Goal: Task Accomplishment & Management: Complete application form

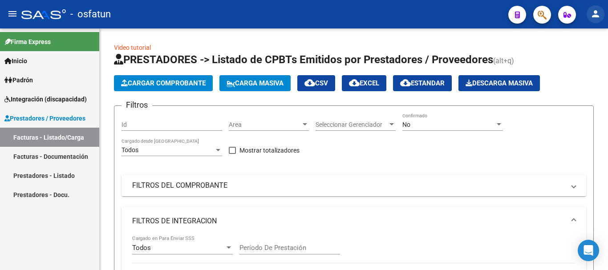
click at [594, 16] on mat-icon "person" at bounding box center [595, 13] width 11 height 11
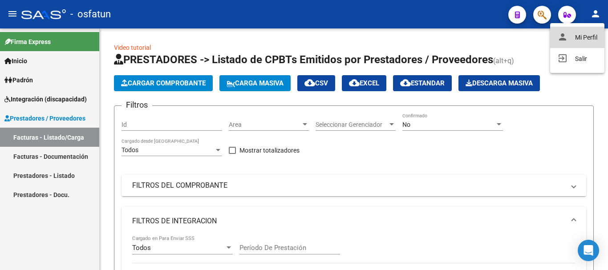
drag, startPoint x: 577, startPoint y: 36, endPoint x: 391, endPoint y: 91, distance: 194.5
click at [577, 36] on button "person Mi Perfil" at bounding box center [577, 37] width 54 height 21
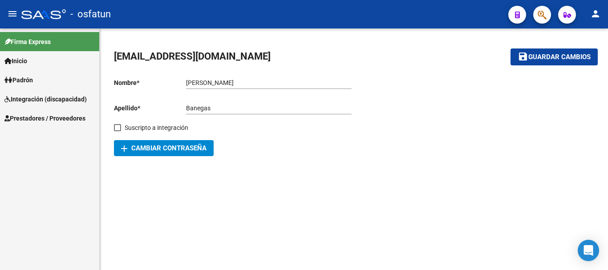
click at [272, 151] on div "add Cambiar Contraseña" at bounding box center [234, 148] width 240 height 16
click at [594, 13] on mat-icon "person" at bounding box center [595, 13] width 11 height 11
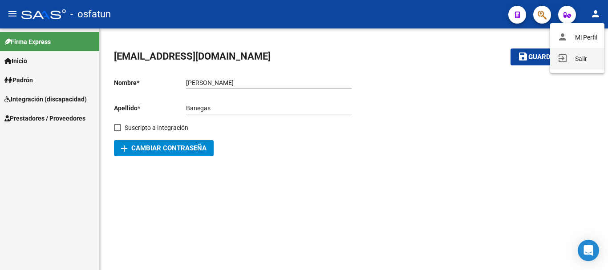
click at [580, 64] on button "exit_to_app Salir" at bounding box center [577, 58] width 54 height 21
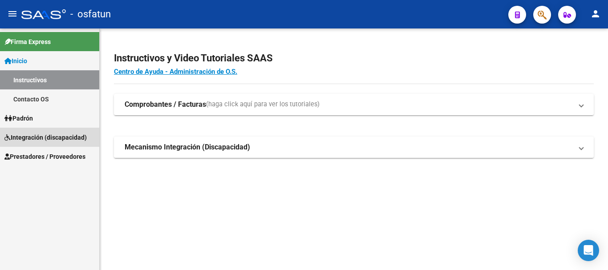
click at [45, 141] on span "Integración (discapacidad)" at bounding box center [45, 138] width 82 height 10
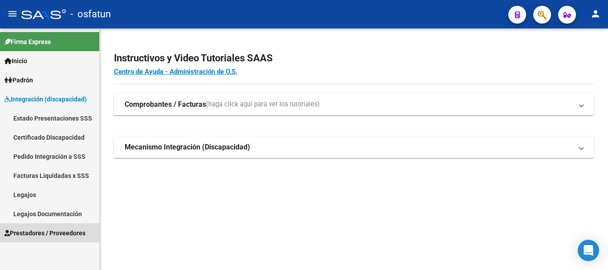
click at [28, 232] on span "Prestadores / Proveedores" at bounding box center [44, 233] width 81 height 10
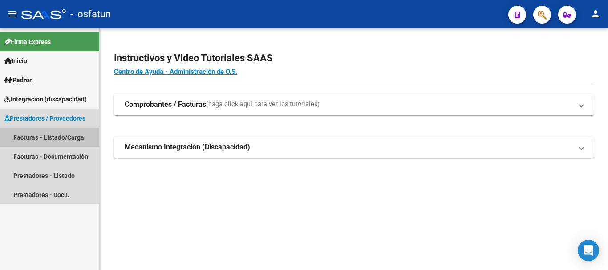
click at [31, 133] on link "Facturas - Listado/Carga" at bounding box center [49, 137] width 99 height 19
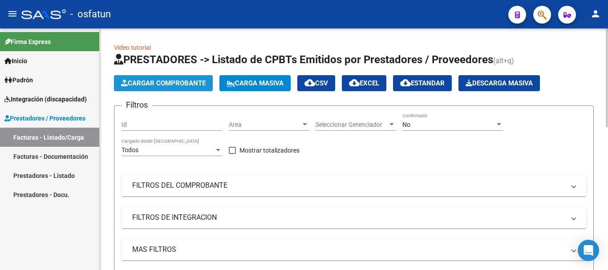
click at [175, 83] on span "Cargar Comprobante" at bounding box center [163, 83] width 85 height 8
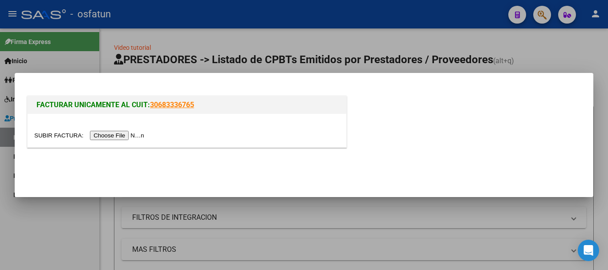
click at [139, 135] on input "file" at bounding box center [90, 135] width 113 height 9
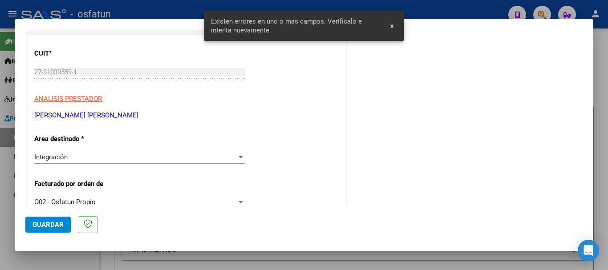
scroll to position [103, 0]
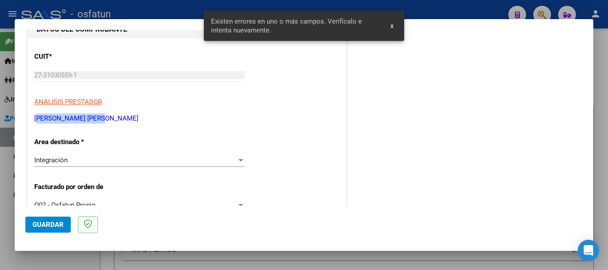
drag, startPoint x: 35, startPoint y: 120, endPoint x: 106, endPoint y: 115, distance: 71.8
copy p "[PERSON_NAME] [PERSON_NAME]"
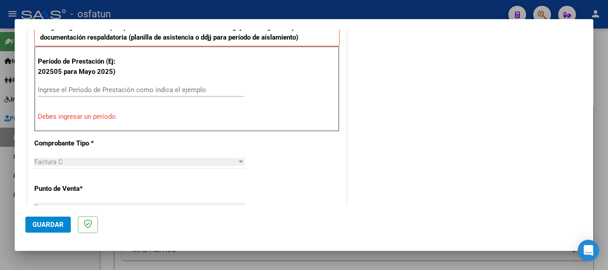
scroll to position [322, 0]
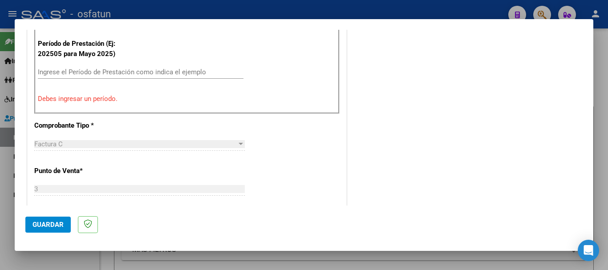
click at [68, 70] on input "Ingrese el Período de Prestación como indica el ejemplo" at bounding box center [140, 72] width 205 height 8
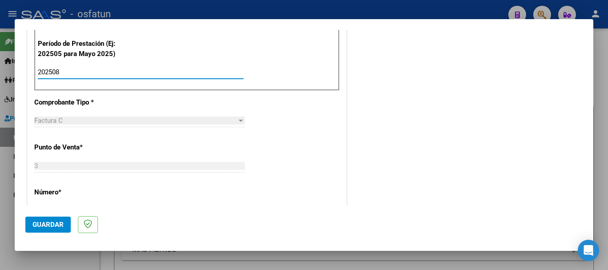
type input "202508"
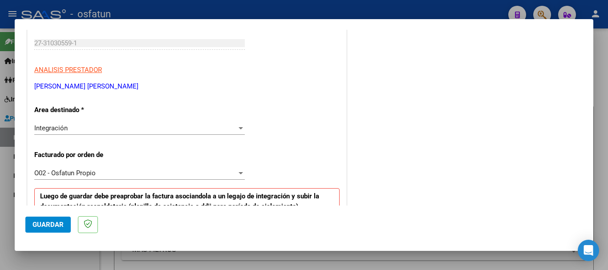
scroll to position [137, 0]
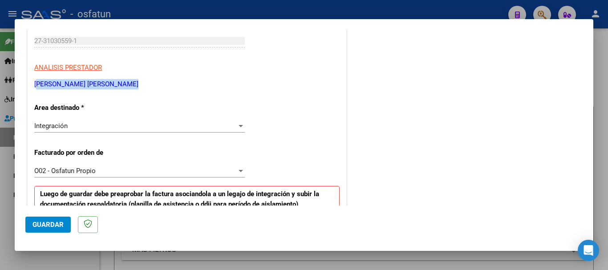
drag, startPoint x: 36, startPoint y: 85, endPoint x: 60, endPoint y: 84, distance: 24.0
copy p "[PERSON_NAME] [PERSON_NAME]"
drag, startPoint x: 36, startPoint y: 41, endPoint x: 82, endPoint y: 44, distance: 46.4
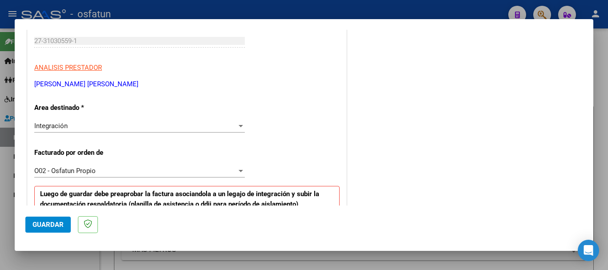
drag, startPoint x: 54, startPoint y: 41, endPoint x: 400, endPoint y: 143, distance: 360.6
click at [39, 228] on span "Guardar" at bounding box center [47, 225] width 31 height 8
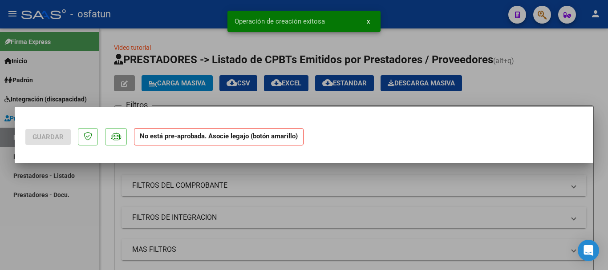
scroll to position [0, 0]
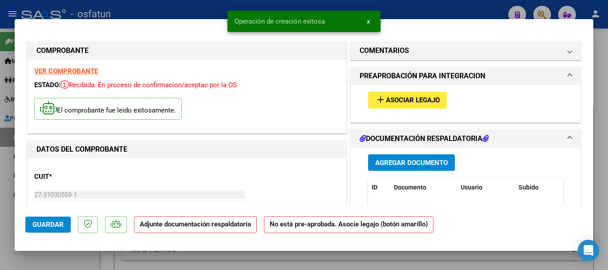
click at [418, 100] on span "Asociar Legajo" at bounding box center [413, 101] width 54 height 8
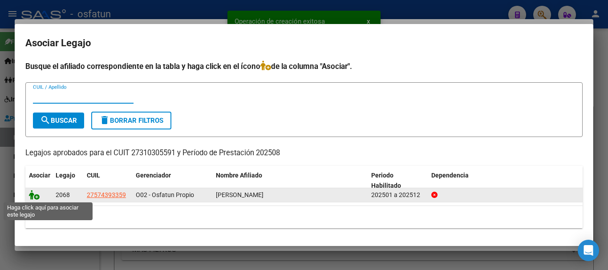
click at [34, 193] on icon at bounding box center [34, 195] width 11 height 10
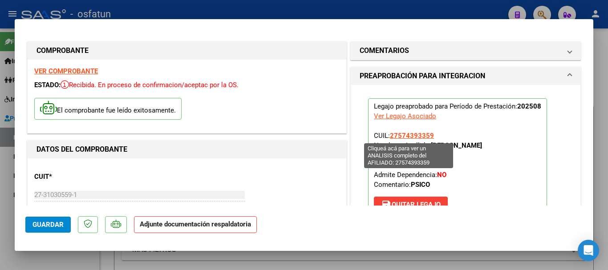
drag, startPoint x: 394, startPoint y: 135, endPoint x: 426, endPoint y: 136, distance: 32.0
click at [426, 136] on span "27574393359" at bounding box center [412, 136] width 44 height 8
copy span "57439335"
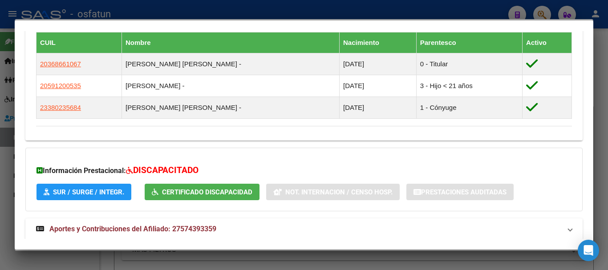
scroll to position [548, 0]
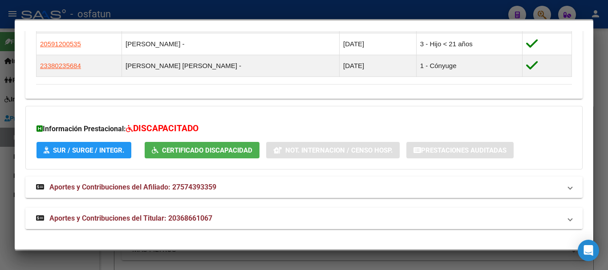
click at [157, 210] on mat-expansion-panel-header "Aportes y Contribuciones del Titular: 20368661067" at bounding box center [303, 218] width 557 height 21
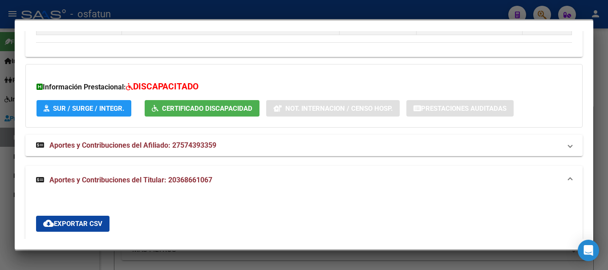
scroll to position [637, 0]
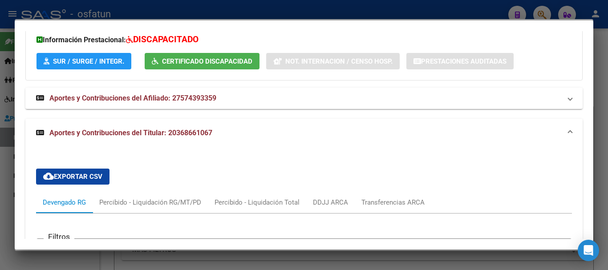
click at [108, 131] on span "Aportes y Contribuciones del Titular: 20368661067" at bounding box center [130, 133] width 163 height 8
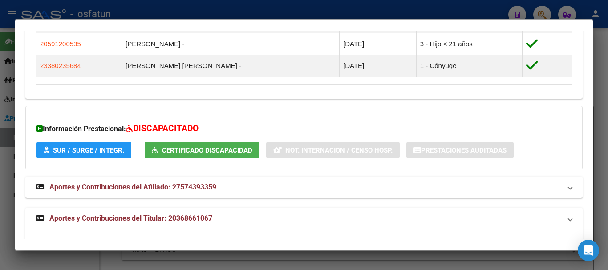
scroll to position [548, 0]
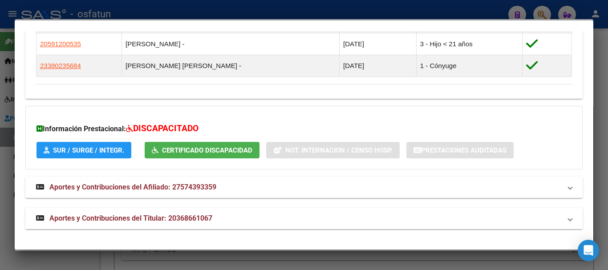
drag, startPoint x: 179, startPoint y: 217, endPoint x: 194, endPoint y: 220, distance: 15.7
click at [206, 218] on span "Aportes y Contribuciones del Titular: 20368661067" at bounding box center [130, 218] width 163 height 8
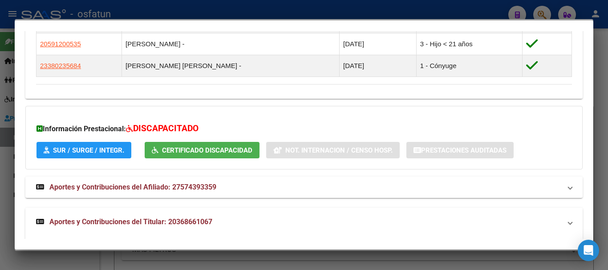
scroll to position [637, 0]
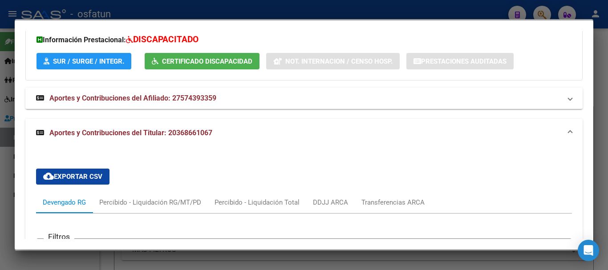
drag, startPoint x: 177, startPoint y: 132, endPoint x: 210, endPoint y: 135, distance: 32.7
click at [210, 135] on span "Aportes y Contribuciones del Titular: 20368661067" at bounding box center [130, 133] width 163 height 8
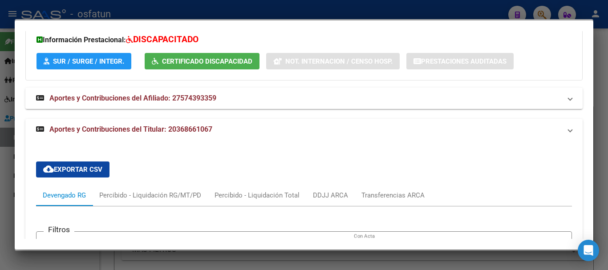
scroll to position [548, 0]
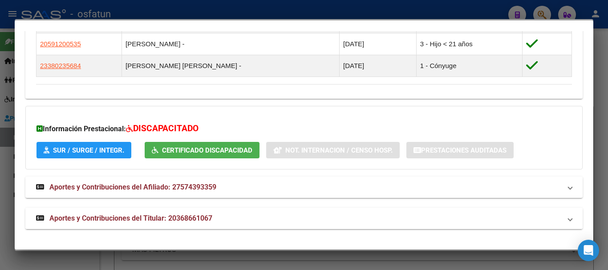
drag, startPoint x: 197, startPoint y: 131, endPoint x: 189, endPoint y: 210, distance: 79.6
click at [173, 220] on span "Aportes y Contribuciones del Titular: 20368661067" at bounding box center [130, 218] width 163 height 8
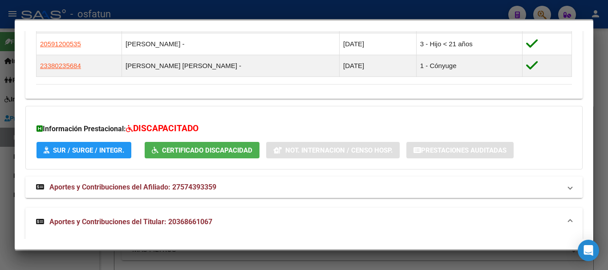
drag, startPoint x: 181, startPoint y: 186, endPoint x: 212, endPoint y: 188, distance: 30.7
click at [212, 188] on span "Aportes y Contribuciones del Afiliado: 27574393359" at bounding box center [132, 187] width 167 height 8
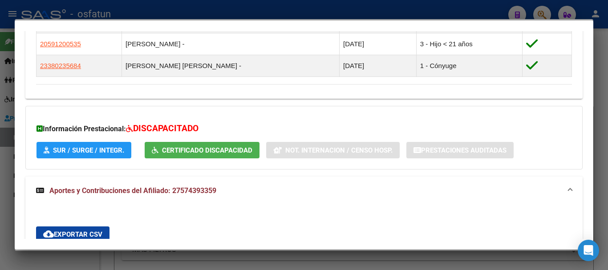
copy span "57439335"
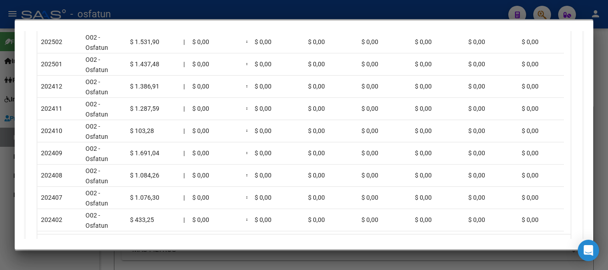
scroll to position [885, 0]
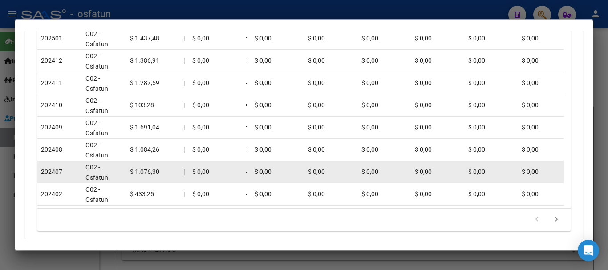
click at [600, 169] on div at bounding box center [304, 135] width 608 height 270
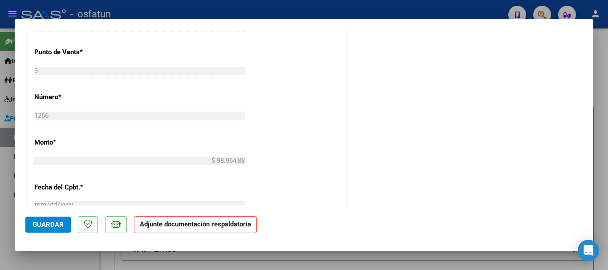
scroll to position [425, 0]
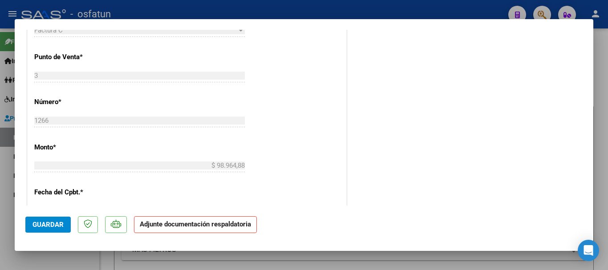
click at [58, 226] on span "Guardar" at bounding box center [47, 225] width 31 height 8
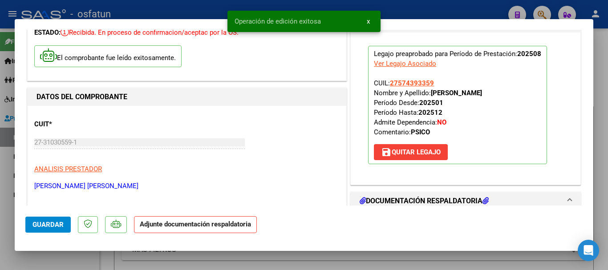
scroll to position [0, 0]
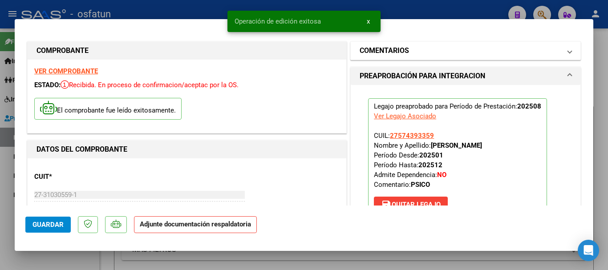
click at [416, 47] on mat-panel-title "COMENTARIOS" at bounding box center [459, 50] width 201 height 11
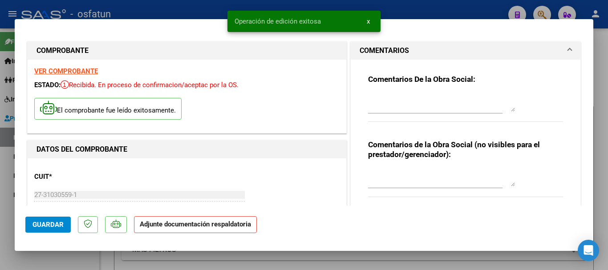
click at [393, 177] on textarea at bounding box center [441, 178] width 147 height 18
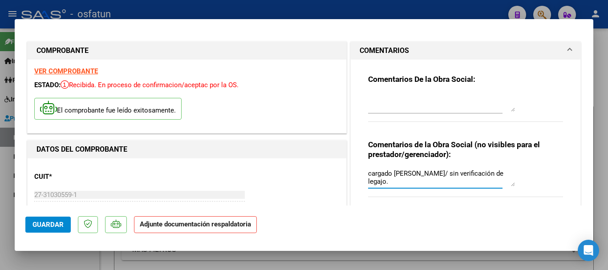
type textarea "cargado [PERSON_NAME]/ sin verificación de legajo."
drag, startPoint x: 41, startPoint y: 227, endPoint x: 36, endPoint y: 231, distance: 6.0
click at [41, 228] on span "Guardar" at bounding box center [47, 225] width 31 height 8
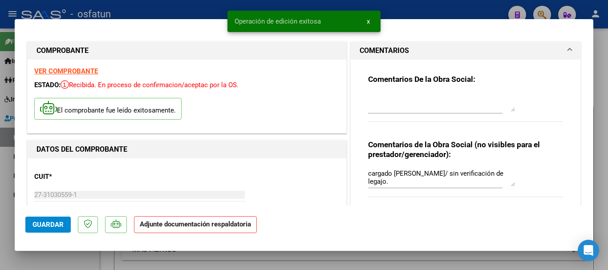
drag, startPoint x: 604, startPoint y: 149, endPoint x: 445, endPoint y: 188, distance: 163.3
click at [600, 151] on div at bounding box center [304, 135] width 608 height 270
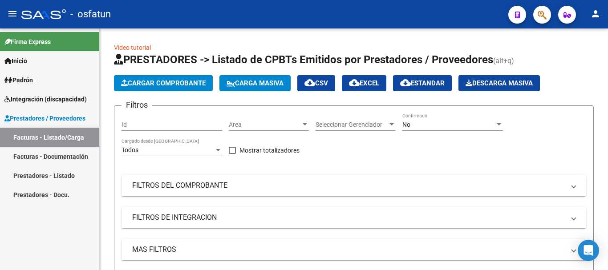
click at [28, 136] on link "Facturas - Listado/Carga" at bounding box center [49, 137] width 99 height 19
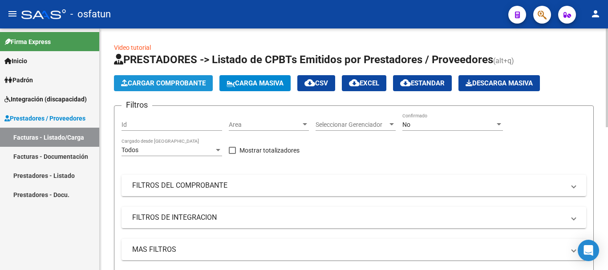
click at [185, 77] on button "Cargar Comprobante" at bounding box center [163, 83] width 99 height 16
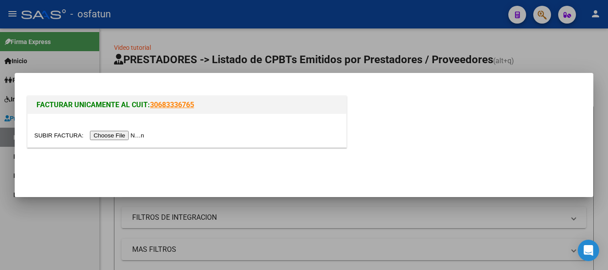
click at [125, 137] on input "file" at bounding box center [90, 135] width 113 height 9
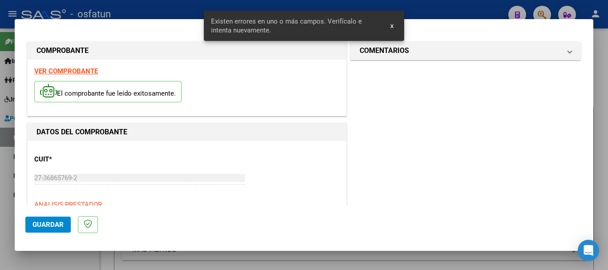
drag, startPoint x: 496, startPoint y: 57, endPoint x: 402, endPoint y: 85, distance: 98.2
click at [496, 57] on mat-expansion-panel-header "COMENTARIOS" at bounding box center [464, 51] width 229 height 18
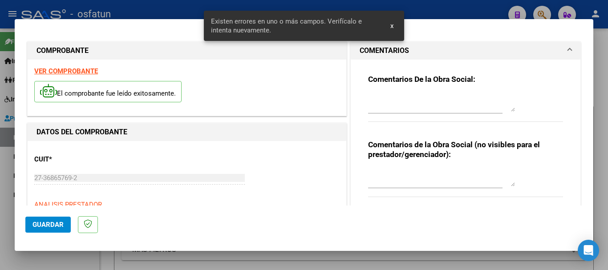
click at [384, 178] on textarea at bounding box center [441, 178] width 147 height 18
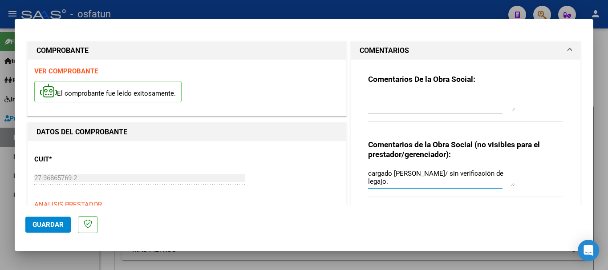
type textarea "cargado [PERSON_NAME]/ sin verificación de legajo."
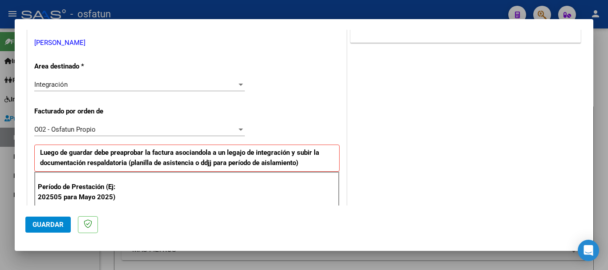
scroll to position [218, 0]
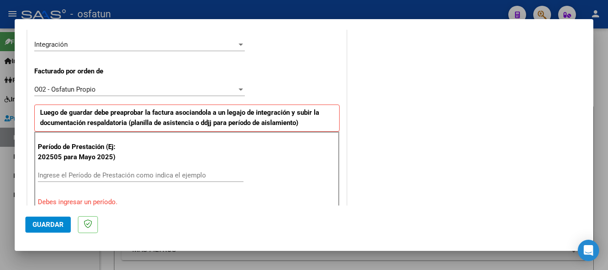
click at [66, 175] on input "Ingrese el Período de Prestación como indica el ejemplo" at bounding box center [140, 175] width 205 height 8
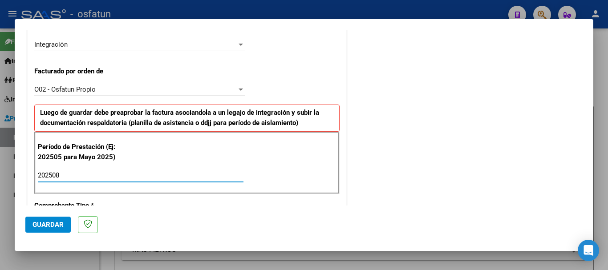
type input "202508"
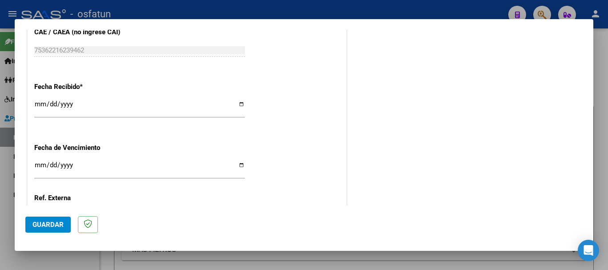
scroll to position [703, 0]
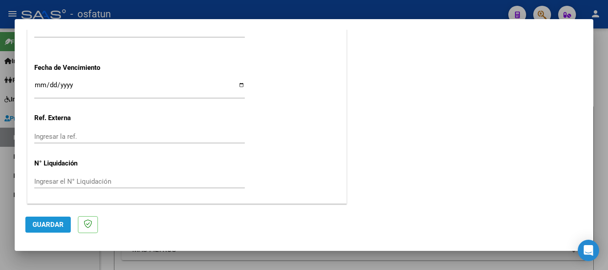
drag, startPoint x: 45, startPoint y: 221, endPoint x: 41, endPoint y: 225, distance: 5.7
click at [45, 221] on span "Guardar" at bounding box center [47, 225] width 31 height 8
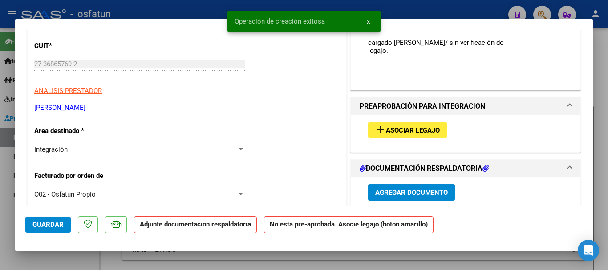
scroll to position [150, 0]
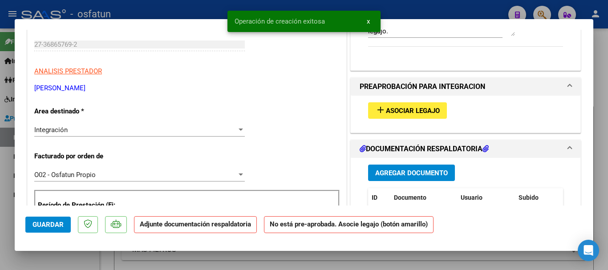
click at [412, 107] on span "Asociar Legajo" at bounding box center [413, 111] width 54 height 8
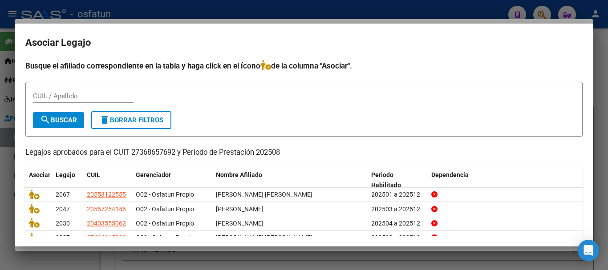
scroll to position [58, 0]
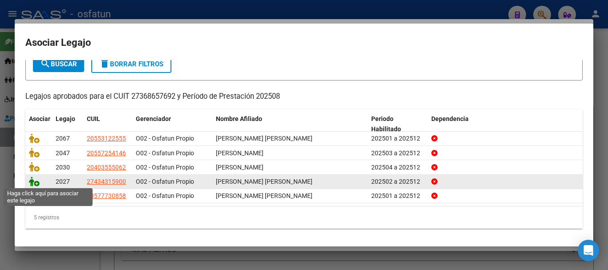
click at [34, 181] on icon at bounding box center [34, 182] width 11 height 10
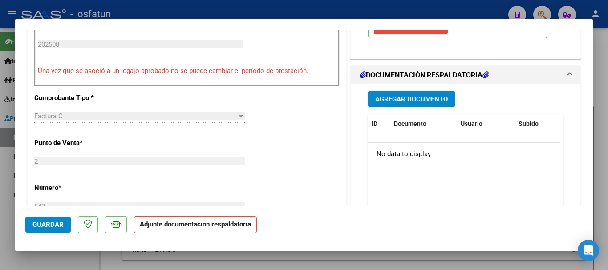
scroll to position [334, 0]
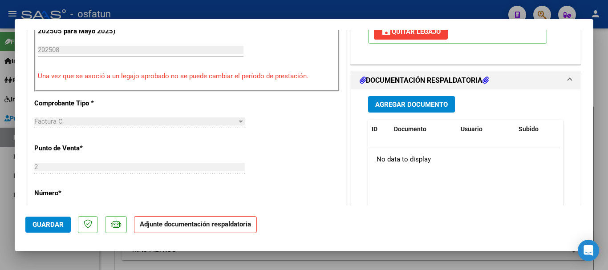
click at [417, 98] on button "Agregar Documento" at bounding box center [411, 104] width 87 height 16
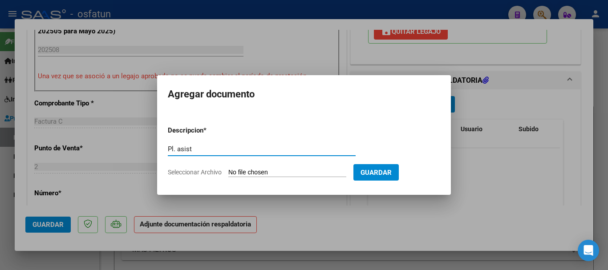
type input "Pl. asist"
click at [273, 172] on input "Seleccionar Archivo" at bounding box center [287, 173] width 118 height 8
type input "C:\fakepath\asistanahiagosto.pdf"
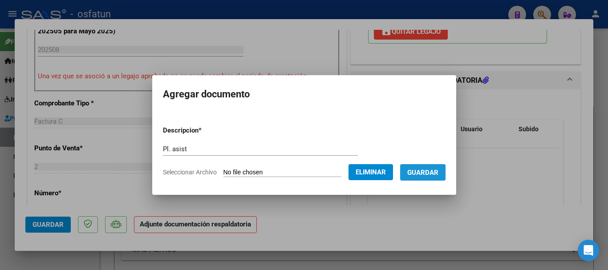
click at [438, 175] on span "Guardar" at bounding box center [422, 173] width 31 height 8
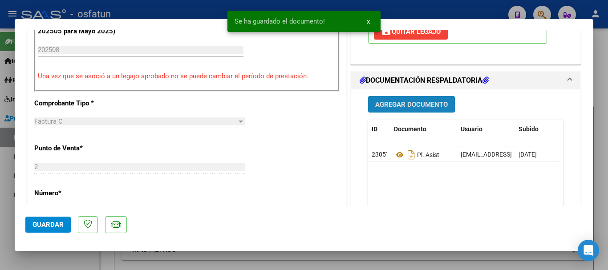
click at [403, 107] on span "Agregar Documento" at bounding box center [411, 105] width 72 height 8
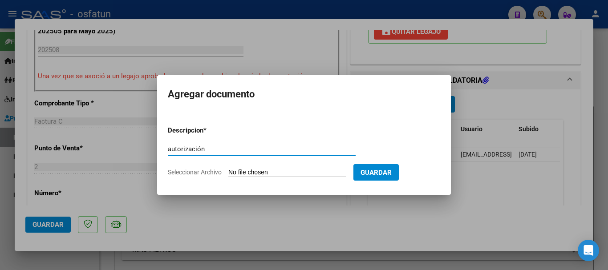
type input "autorización"
click at [310, 168] on form "Descripcion * autorización Escriba aquí una descripcion Seleccionar Archivo Gua…" at bounding box center [304, 151] width 272 height 65
click at [327, 169] on input "Seleccionar Archivo" at bounding box center [287, 173] width 118 height 8
type input "C:\fakepath\autorizacion.pdf"
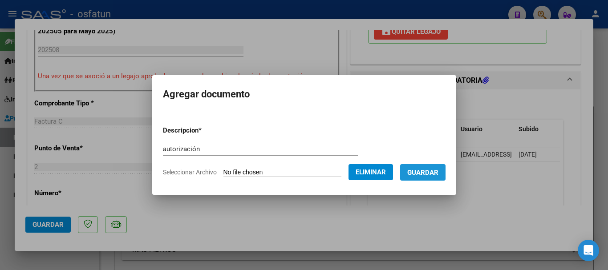
click at [427, 179] on button "Guardar" at bounding box center [422, 172] width 45 height 16
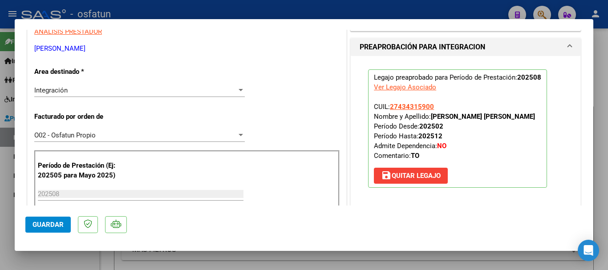
scroll to position [193, 0]
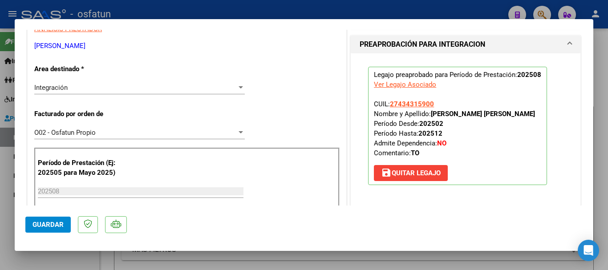
drag, startPoint x: 35, startPoint y: 45, endPoint x: 117, endPoint y: 52, distance: 82.6
copy div "[PERSON_NAME] ARCA Padrón"
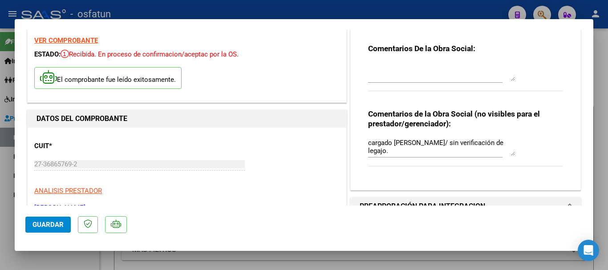
scroll to position [21, 0]
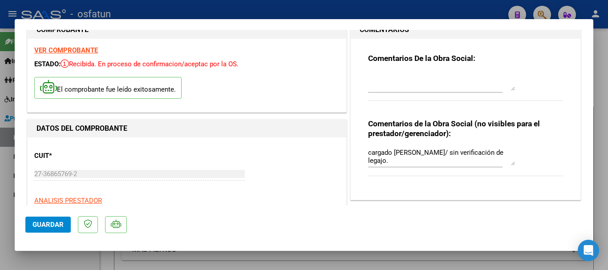
drag, startPoint x: 33, startPoint y: 173, endPoint x: 16, endPoint y: 176, distance: 17.7
click at [8, 174] on div "COMPROBANTE VER COMPROBANTE ESTADO: Recibida. En proceso de confirmacion/acepta…" at bounding box center [304, 135] width 608 height 270
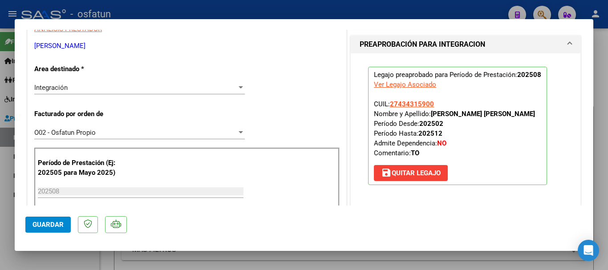
scroll to position [213, 0]
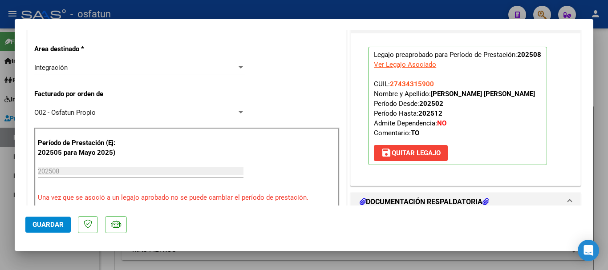
drag, startPoint x: 504, startPoint y: 95, endPoint x: 431, endPoint y: 98, distance: 73.4
click at [431, 98] on p "Legajo preaprobado para Período de Prestación: 202508 Ver Legajo Asociado CUIL:…" at bounding box center [457, 106] width 179 height 118
click at [488, 96] on strong "[PERSON_NAME] [PERSON_NAME]" at bounding box center [483, 94] width 104 height 8
drag, startPoint x: 501, startPoint y: 94, endPoint x: 429, endPoint y: 94, distance: 72.5
click at [429, 94] on p "Legajo preaprobado para Período de Prestación: 202508 Ver Legajo Asociado CUIL:…" at bounding box center [457, 106] width 179 height 118
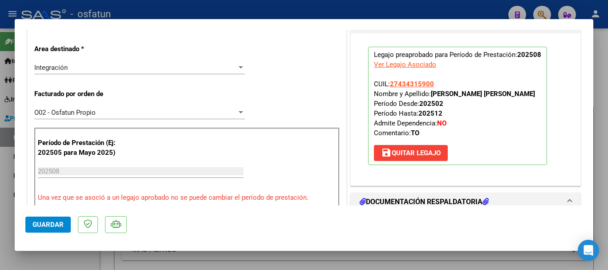
copy strong "[PERSON_NAME] [PERSON_NAME]"
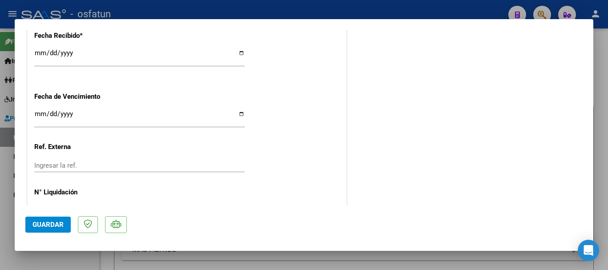
scroll to position [716, 0]
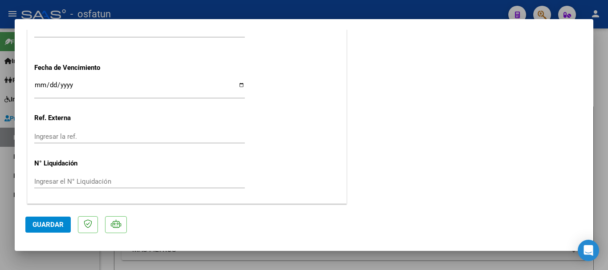
click at [51, 222] on span "Guardar" at bounding box center [47, 225] width 31 height 8
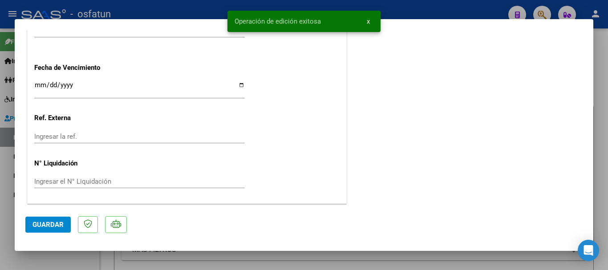
click at [59, 218] on button "Guardar" at bounding box center [47, 225] width 45 height 16
click at [600, 115] on div at bounding box center [304, 135] width 608 height 270
type input "$ 0,00"
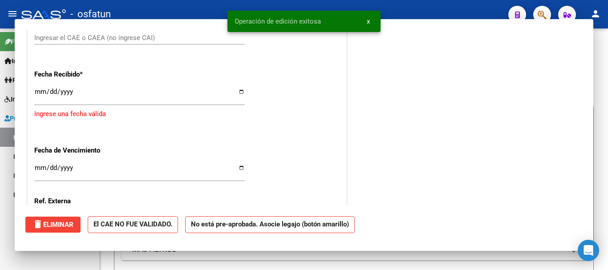
scroll to position [783, 0]
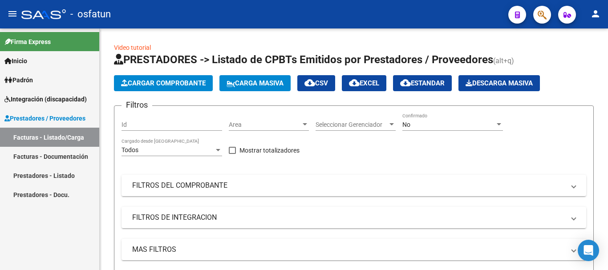
click at [69, 136] on link "Facturas - Listado/Carga" at bounding box center [49, 137] width 99 height 19
click at [146, 85] on span "Cargar Comprobante" at bounding box center [163, 83] width 85 height 8
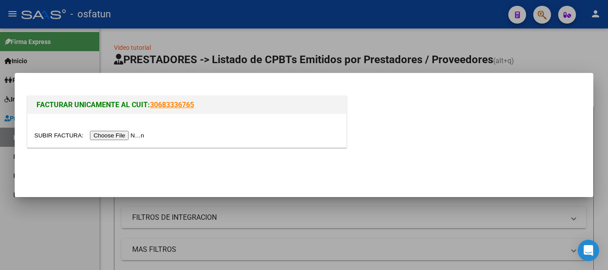
click at [102, 139] on input "file" at bounding box center [90, 135] width 113 height 9
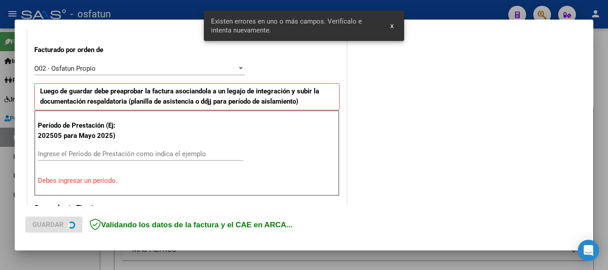
scroll to position [267, 0]
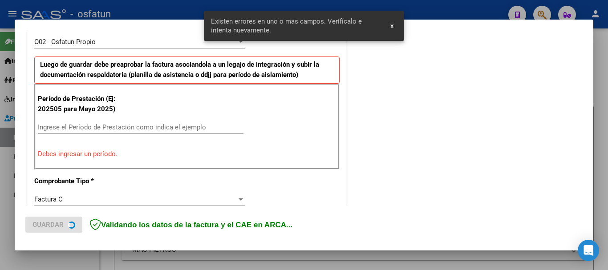
click at [452, 50] on div "COMENTARIOS Comentarios De la Obra Social: Comentarios de la Obra Social (no vi…" at bounding box center [465, 220] width 234 height 892
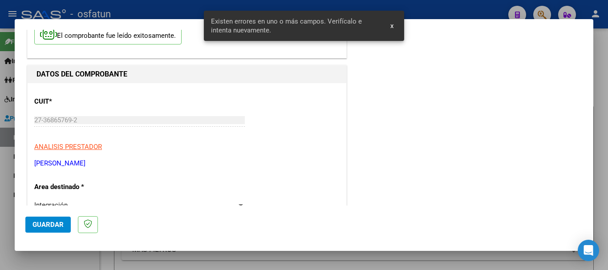
scroll to position [0, 0]
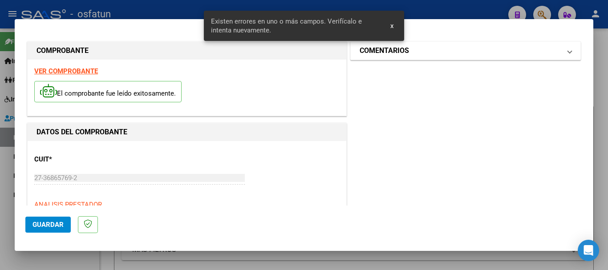
click at [467, 50] on mat-panel-title "COMENTARIOS" at bounding box center [459, 50] width 201 height 11
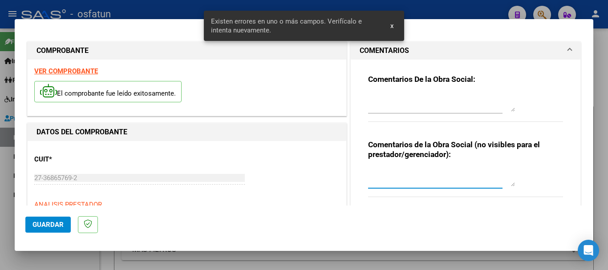
click at [384, 179] on textarea at bounding box center [441, 178] width 147 height 18
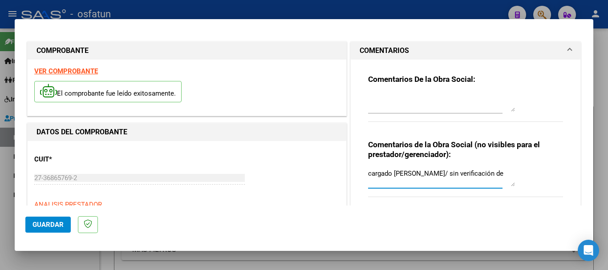
click at [502, 171] on textarea "cargado [PERSON_NAME]/ sin verificación de" at bounding box center [441, 178] width 147 height 18
type textarea "cargado [PERSON_NAME]/ sin verificación de legajo"
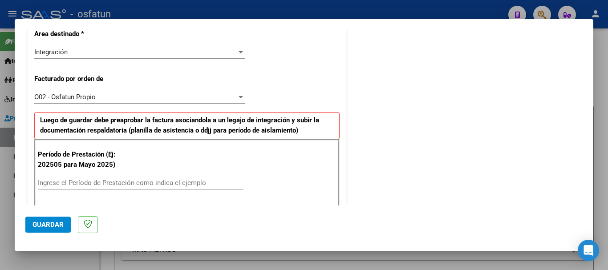
scroll to position [218, 0]
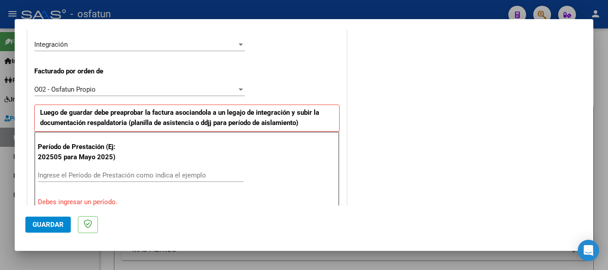
click at [76, 180] on div "Ingrese el Período de Prestación como indica el ejemplo" at bounding box center [140, 175] width 205 height 13
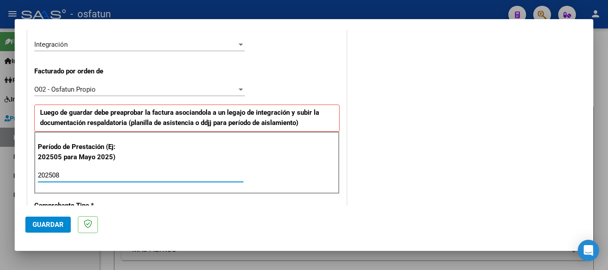
type input "202508"
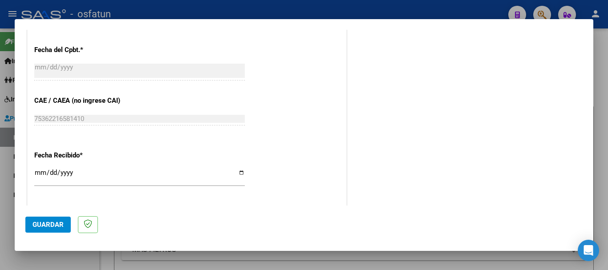
scroll to position [703, 0]
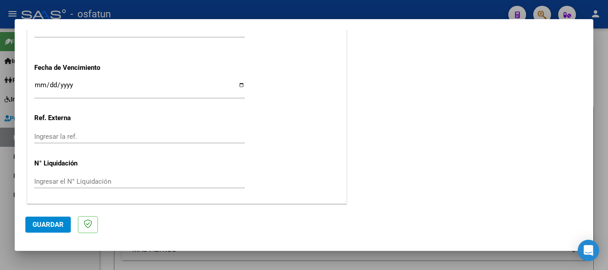
click at [35, 226] on span "Guardar" at bounding box center [47, 225] width 31 height 8
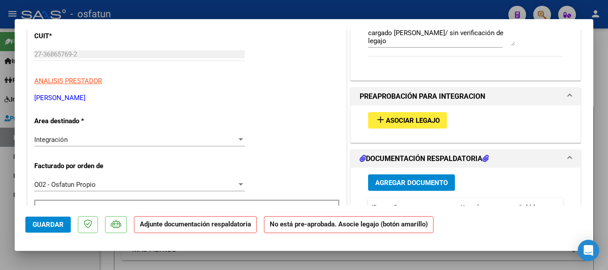
scroll to position [133, 0]
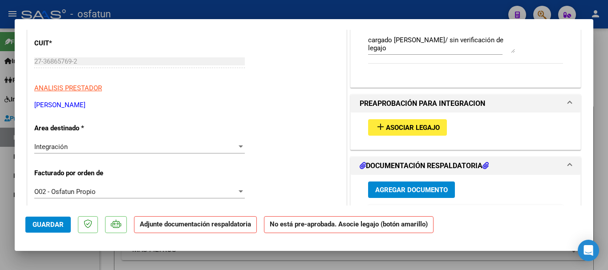
click at [416, 127] on span "Asociar Legajo" at bounding box center [413, 128] width 54 height 8
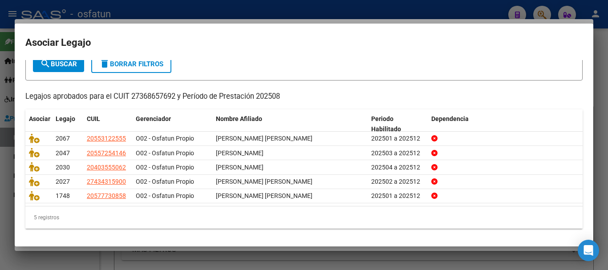
scroll to position [58, 0]
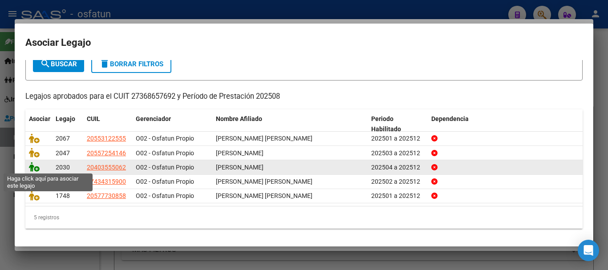
click at [32, 165] on icon at bounding box center [34, 167] width 11 height 10
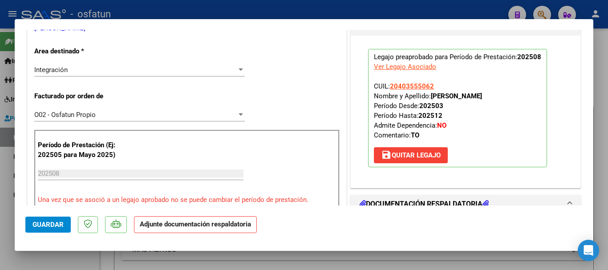
scroll to position [213, 0]
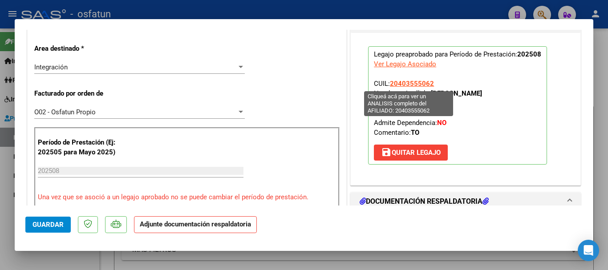
click at [409, 86] on span "20403555062" at bounding box center [412, 84] width 44 height 8
type textarea "20403555062"
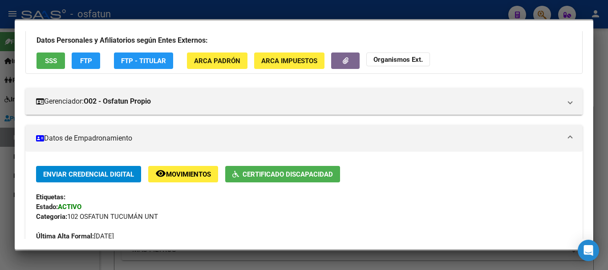
scroll to position [68, 0]
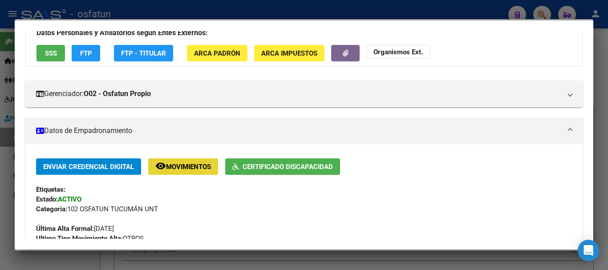
click at [205, 166] on span "Movimientos" at bounding box center [188, 167] width 45 height 8
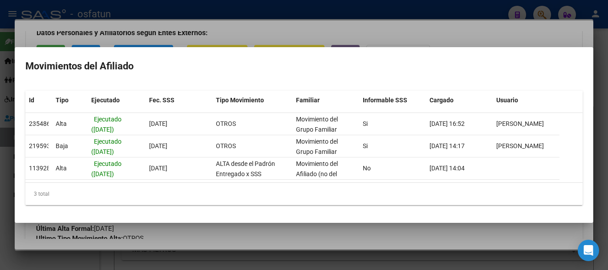
drag, startPoint x: 431, startPoint y: 207, endPoint x: 541, endPoint y: 198, distance: 110.7
click at [541, 198] on mat-dialog-content "Id Tipo Ejecutado Fec. SSS Tipo Movimiento Familiar Informable SSS Cargado Usua…" at bounding box center [304, 148] width 578 height 129
drag, startPoint x: 511, startPoint y: 198, endPoint x: 431, endPoint y: 213, distance: 81.8
click at [479, 206] on mat-dialog-content "Id Tipo Ejecutado Fec. SSS Tipo Movimiento Familiar Informable SSS Cargado Usua…" at bounding box center [304, 148] width 578 height 129
click at [398, 246] on div at bounding box center [304, 135] width 608 height 270
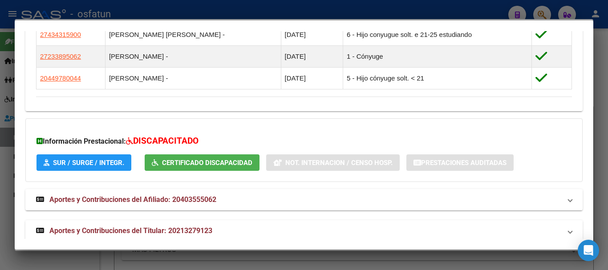
scroll to position [590, 0]
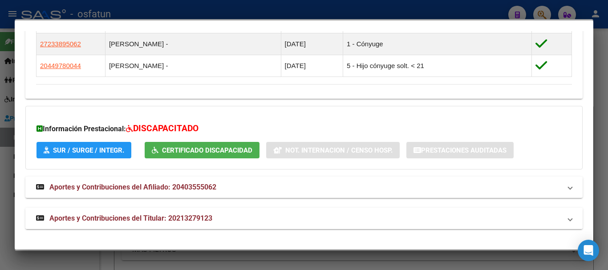
click at [241, 217] on mat-panel-title "Aportes y Contribuciones del Titular: 20213279123" at bounding box center [298, 218] width 525 height 11
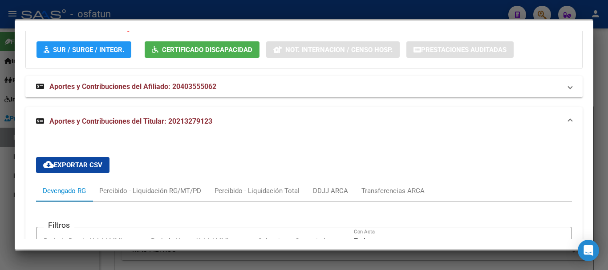
scroll to position [693, 0]
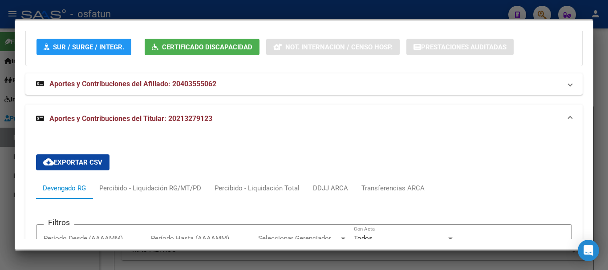
click at [189, 121] on span "Aportes y Contribuciones del Titular: 20213279123" at bounding box center [130, 118] width 163 height 8
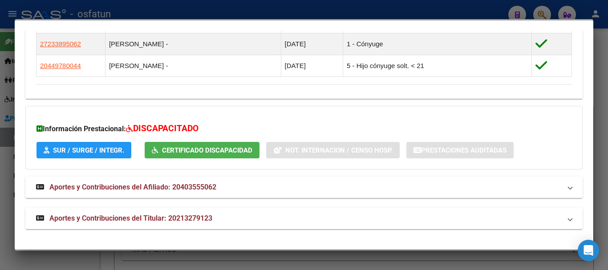
click at [172, 222] on span "Aportes y Contribuciones del Titular: 20213279123" at bounding box center [130, 218] width 163 height 8
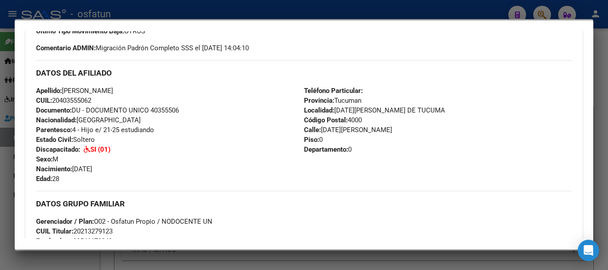
scroll to position [266, 0]
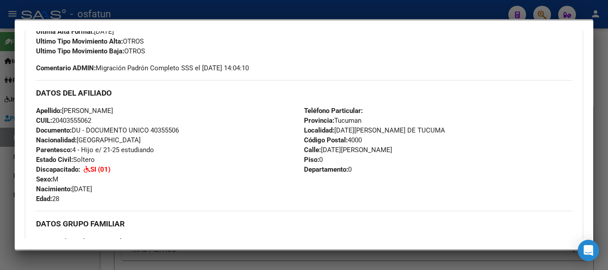
drag, startPoint x: 62, startPoint y: 122, endPoint x: 90, endPoint y: 122, distance: 28.5
click at [90, 122] on span "CUIL: 20403555062" at bounding box center [63, 121] width 55 height 8
copy span "40355506"
click at [600, 177] on div at bounding box center [304, 135] width 608 height 270
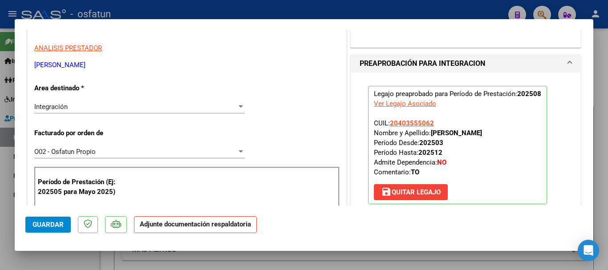
scroll to position [183, 0]
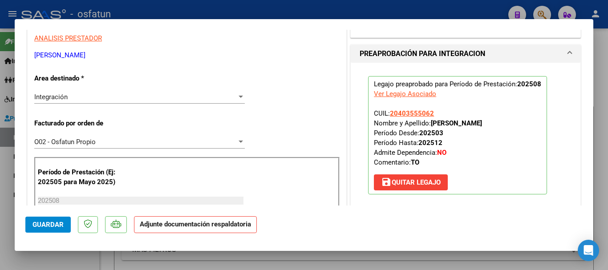
drag, startPoint x: 436, startPoint y: 126, endPoint x: 499, endPoint y: 123, distance: 63.3
click at [506, 122] on p "Legajo preaprobado para Período de Prestación: 202508 Ver Legajo Asociado CUIL:…" at bounding box center [457, 135] width 179 height 118
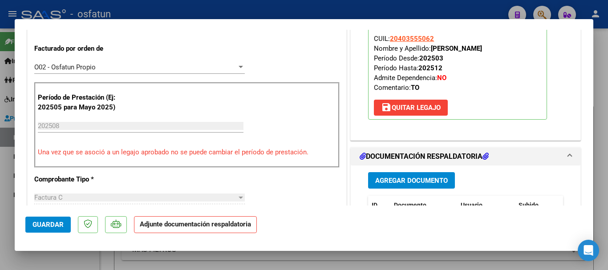
scroll to position [238, 0]
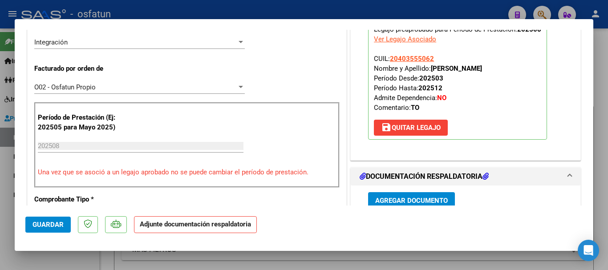
click at [382, 199] on span "Agregar Documento" at bounding box center [411, 201] width 72 height 8
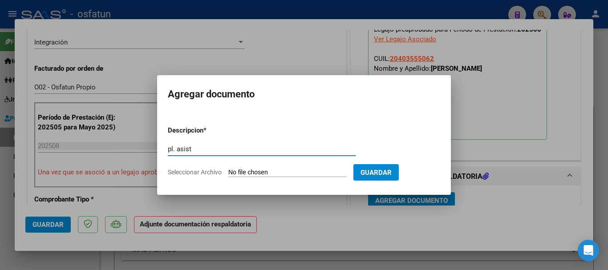
type input "pl. asist"
drag, startPoint x: 322, startPoint y: 176, endPoint x: 321, endPoint y: 186, distance: 9.9
click at [322, 177] on form "Descripcion * pl. asist Escriba aquí una descripcion Seleccionar Archivo Guardar" at bounding box center [304, 151] width 272 height 65
click at [286, 174] on input "Seleccionar Archivo" at bounding box center [287, 173] width 118 height 8
type input "C:\fakepath\asist [PERSON_NAME].pdf"
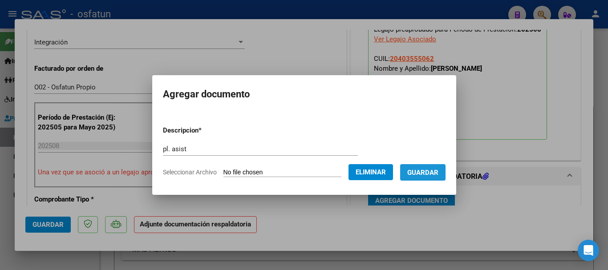
drag, startPoint x: 431, startPoint y: 173, endPoint x: 313, endPoint y: 176, distance: 118.8
click at [430, 173] on span "Guardar" at bounding box center [422, 173] width 31 height 8
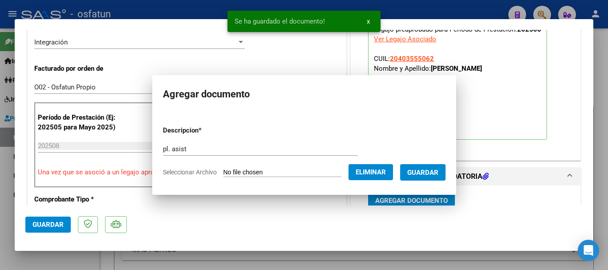
scroll to position [241, 0]
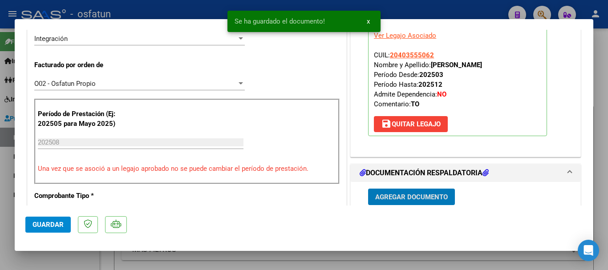
click at [415, 198] on span "Agregar Documento" at bounding box center [411, 197] width 72 height 8
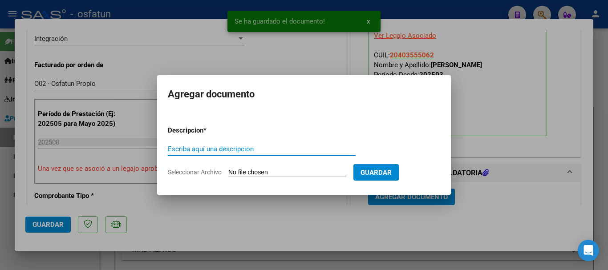
click at [254, 146] on input "Escriba aquí una descripcion" at bounding box center [262, 149] width 188 height 8
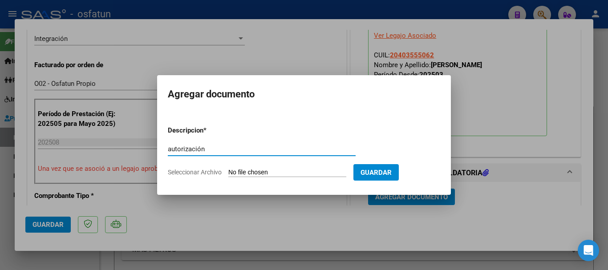
type input "autorización"
click at [263, 177] on form "Descripcion * autorización Escriba aquí una descripcion Seleccionar Archivo Gua…" at bounding box center [304, 151] width 272 height 65
click at [292, 169] on input "Seleccionar Archivo" at bounding box center [287, 173] width 118 height 8
type input "C:\fakepath\autoriz [PERSON_NAME].pdf"
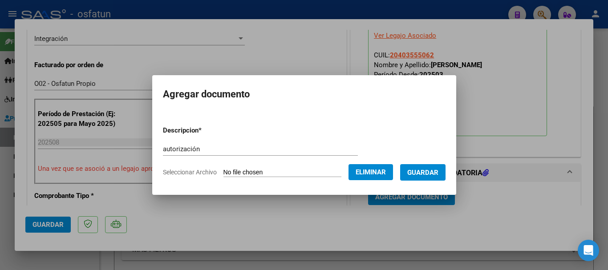
click at [438, 178] on button "Guardar" at bounding box center [422, 172] width 45 height 16
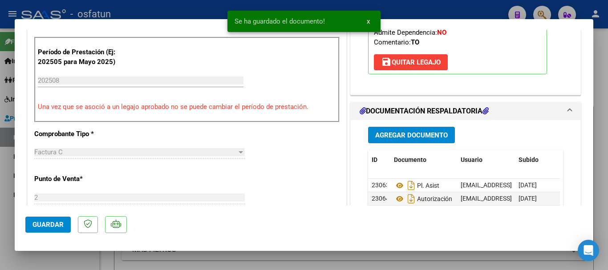
scroll to position [261, 0]
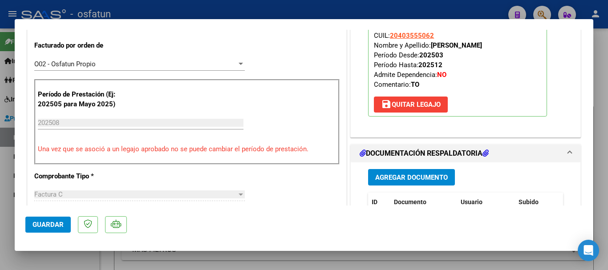
click at [48, 219] on button "Guardar" at bounding box center [47, 225] width 45 height 16
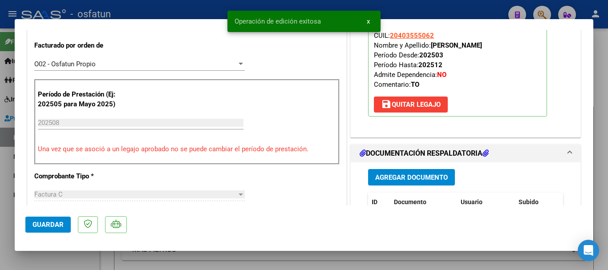
click at [39, 225] on span "Guardar" at bounding box center [47, 225] width 31 height 8
click at [600, 242] on div at bounding box center [304, 135] width 608 height 270
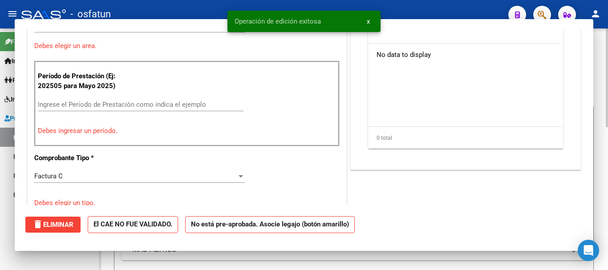
scroll to position [0, 0]
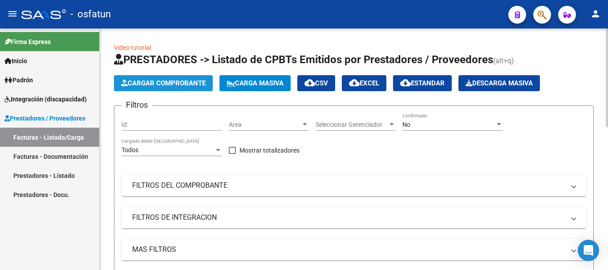
click at [145, 82] on span "Cargar Comprobante" at bounding box center [163, 83] width 85 height 8
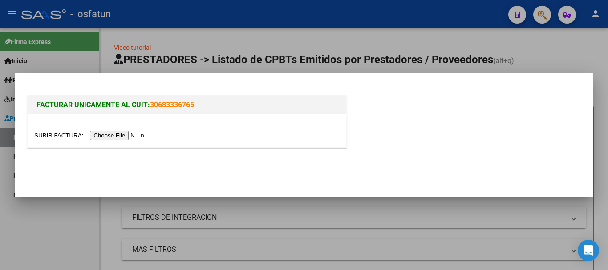
click at [129, 136] on input "file" at bounding box center [90, 135] width 113 height 9
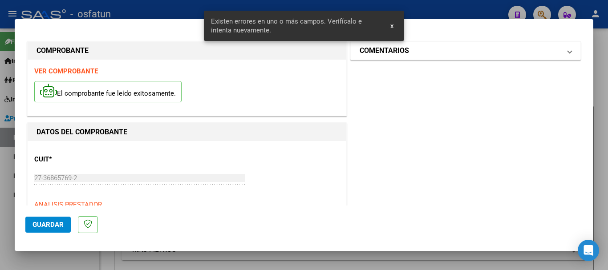
click at [511, 55] on mat-panel-title "COMENTARIOS" at bounding box center [459, 50] width 201 height 11
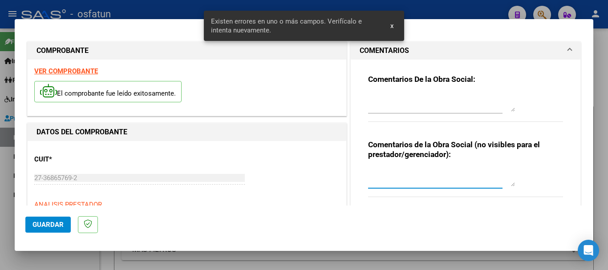
click at [382, 171] on textarea at bounding box center [441, 178] width 147 height 18
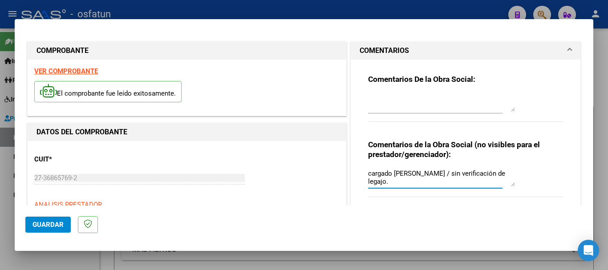
type textarea "cargado [PERSON_NAME] / sin verificación de legajo."
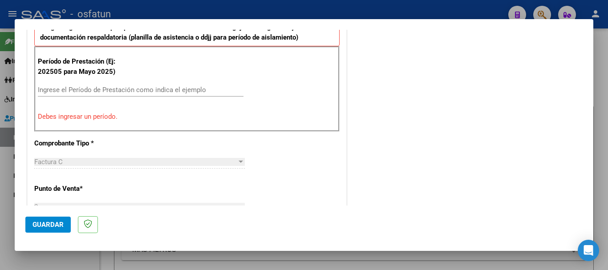
scroll to position [302, 0]
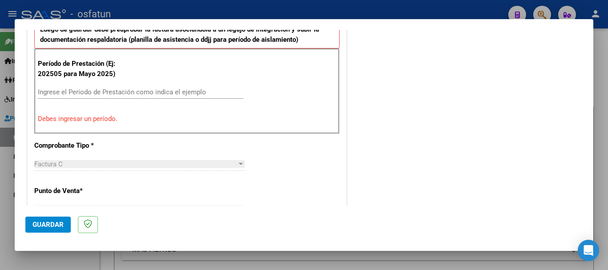
drag, startPoint x: 60, startPoint y: 100, endPoint x: 52, endPoint y: 94, distance: 8.9
click at [60, 99] on div "Ingrese el Período de Prestación como indica el ejemplo" at bounding box center [140, 96] width 205 height 22
click at [52, 94] on input "Ingrese el Período de Prestación como indica el ejemplo" at bounding box center [140, 92] width 205 height 8
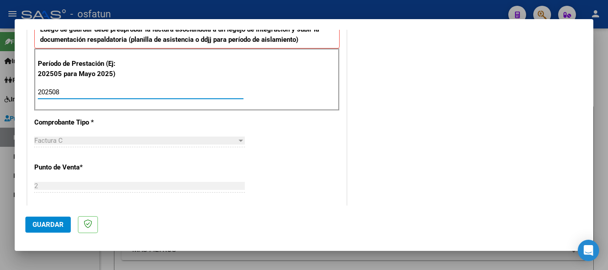
type input "202508"
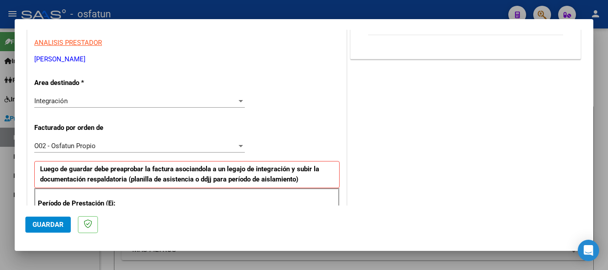
scroll to position [177, 0]
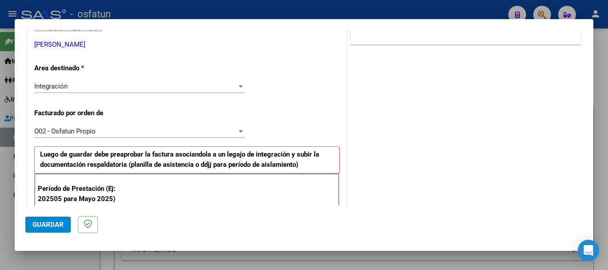
drag, startPoint x: 33, startPoint y: 44, endPoint x: 42, endPoint y: 43, distance: 8.9
click at [44, 49] on p "[PERSON_NAME]" at bounding box center [186, 45] width 305 height 10
drag, startPoint x: 42, startPoint y: 44, endPoint x: 104, endPoint y: 44, distance: 61.8
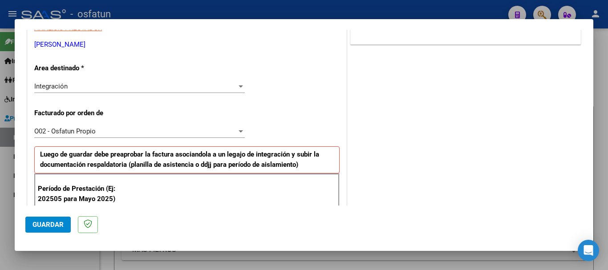
copy p "[PERSON_NAME]"
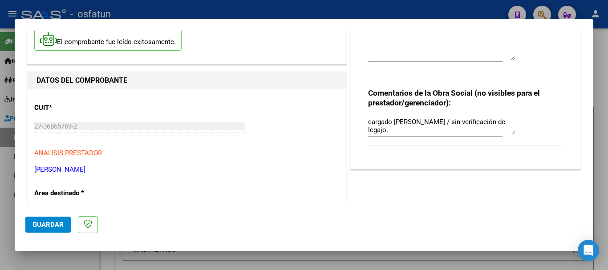
click at [10, 125] on div "COMPROBANTE VER COMPROBANTE El comprobante fue leído exitosamente. DATOS DEL CO…" at bounding box center [304, 135] width 608 height 270
click at [41, 227] on span "Guardar" at bounding box center [47, 225] width 31 height 8
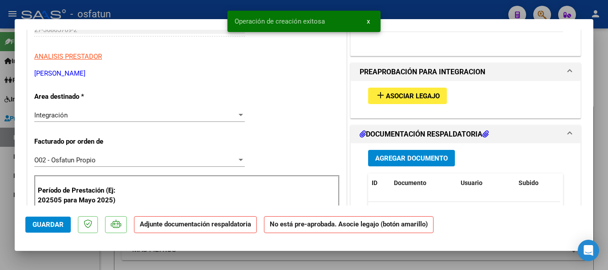
scroll to position [179, 0]
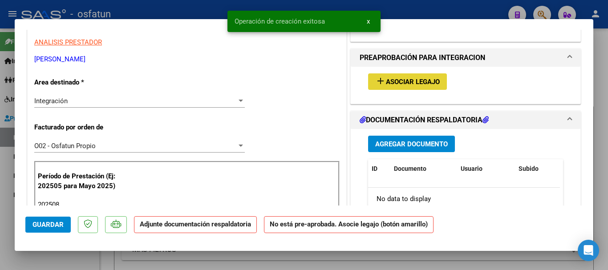
click at [420, 81] on span "Asociar Legajo" at bounding box center [413, 82] width 54 height 8
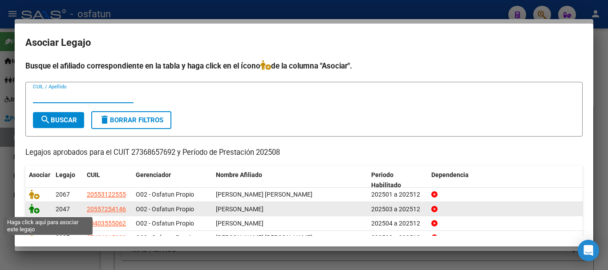
click at [35, 208] on icon at bounding box center [34, 209] width 11 height 10
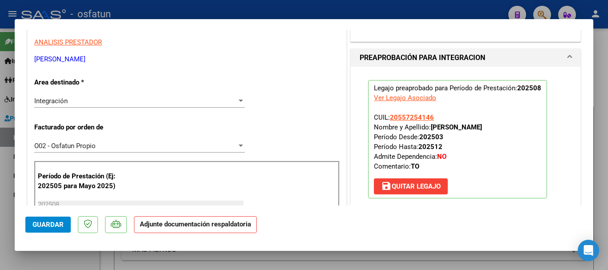
click at [431, 129] on strong "[PERSON_NAME]" at bounding box center [456, 127] width 51 height 8
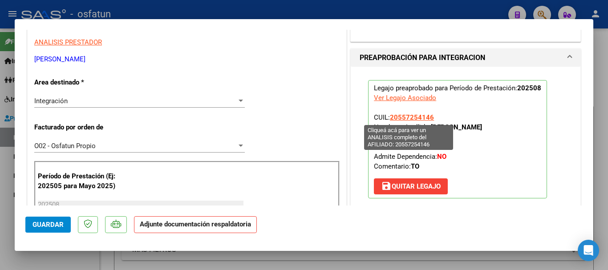
click at [396, 116] on span "20557254146" at bounding box center [412, 117] width 44 height 8
type textarea "20557254146"
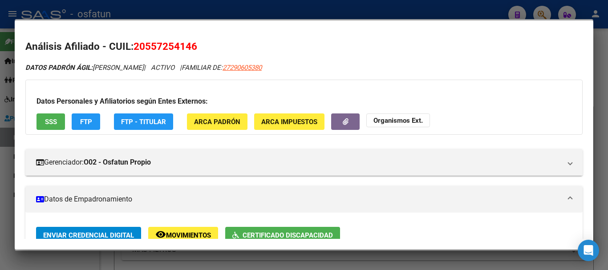
drag, startPoint x: 146, startPoint y: 44, endPoint x: 185, endPoint y: 45, distance: 39.1
click at [188, 46] on span "20557254146" at bounding box center [165, 46] width 64 height 12
drag, startPoint x: 185, startPoint y: 45, endPoint x: 159, endPoint y: 46, distance: 25.8
click at [172, 47] on span "20557254146" at bounding box center [165, 46] width 64 height 12
click at [147, 43] on span "20557254146" at bounding box center [165, 46] width 64 height 12
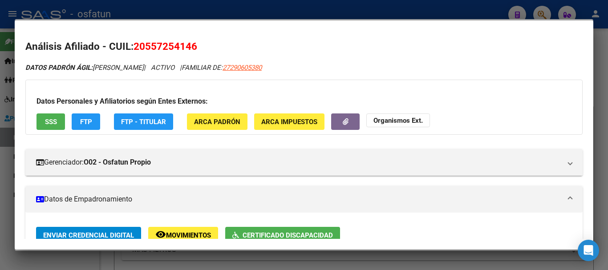
drag, startPoint x: 147, startPoint y: 44, endPoint x: 192, endPoint y: 48, distance: 44.6
click at [192, 48] on span "20557254146" at bounding box center [165, 46] width 64 height 12
copy span "55725414"
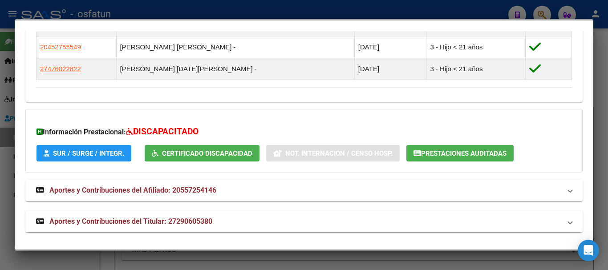
scroll to position [548, 0]
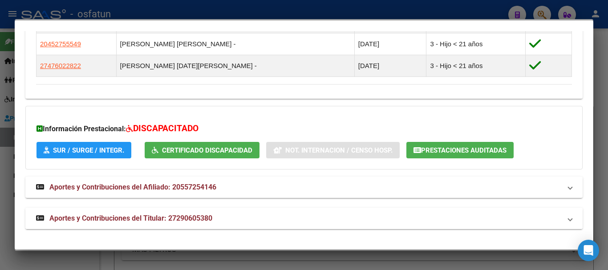
click at [145, 214] on span "Aportes y Contribuciones del Titular: 27290605380" at bounding box center [130, 218] width 163 height 8
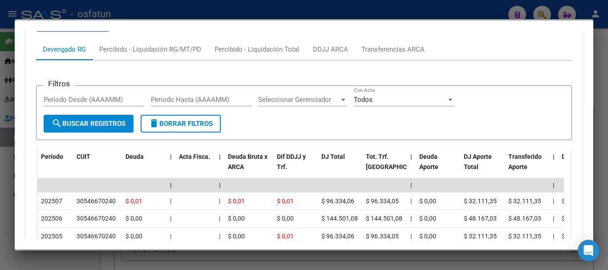
scroll to position [912, 0]
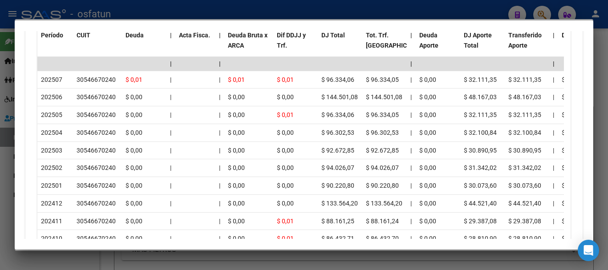
click at [600, 168] on div at bounding box center [304, 135] width 608 height 270
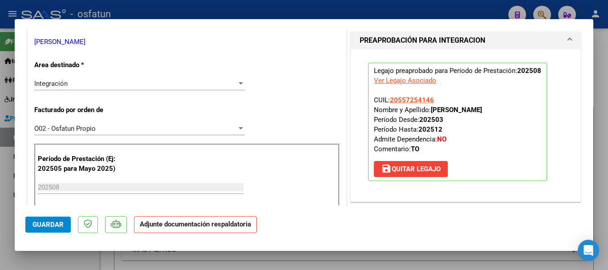
scroll to position [165, 0]
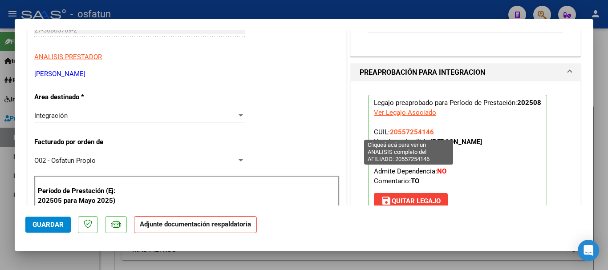
click at [397, 131] on span "20557254146" at bounding box center [412, 132] width 44 height 8
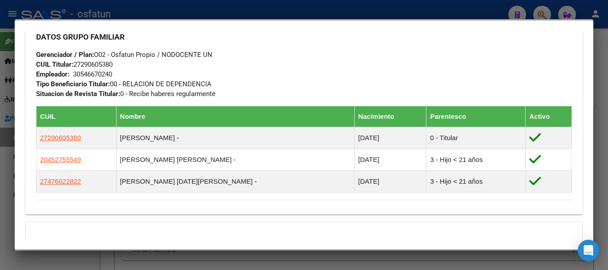
scroll to position [445, 0]
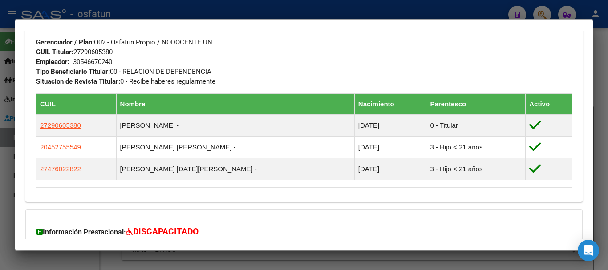
click at [600, 99] on div at bounding box center [304, 135] width 608 height 270
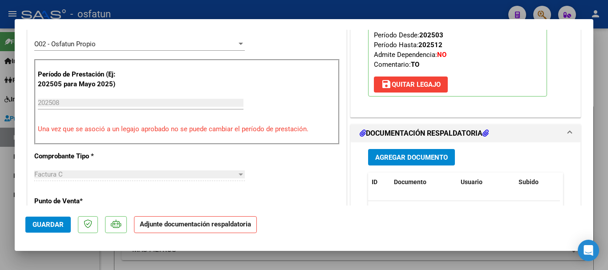
scroll to position [318, 0]
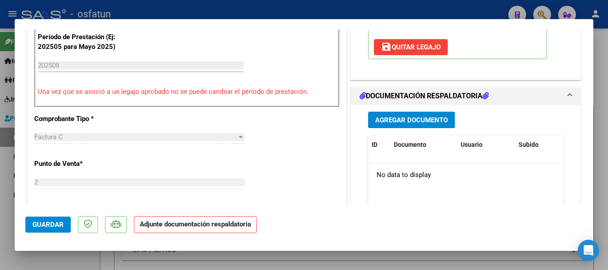
click at [398, 115] on button "Agregar Documento" at bounding box center [411, 120] width 87 height 16
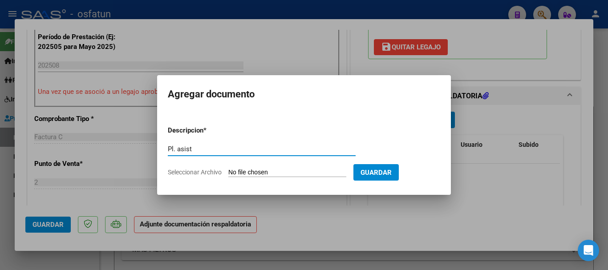
type input "Pl. asist"
click at [290, 180] on form "Descripcion * Pl. asist Escriba aquí una descripcion Seleccionar Archivo Guardar" at bounding box center [304, 151] width 272 height 65
click at [292, 177] on form "Descripcion * Pl. asist Escriba aquí una descripcion Seleccionar Archivo Guardar" at bounding box center [304, 151] width 272 height 65
click at [290, 170] on input "Seleccionar Archivo" at bounding box center [287, 173] width 118 height 8
type input "C:\fakepath\asistignaagosto.pdf"
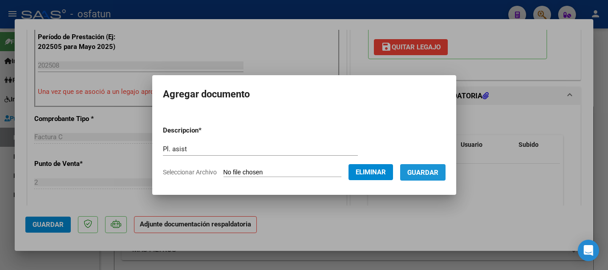
click at [430, 179] on button "Guardar" at bounding box center [422, 172] width 45 height 16
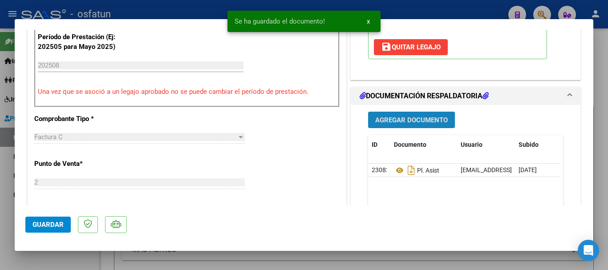
click at [410, 121] on span "Agregar Documento" at bounding box center [411, 120] width 72 height 8
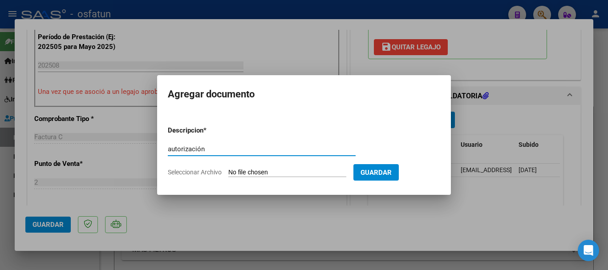
type input "autorización"
click at [250, 176] on input "Seleccionar Archivo" at bounding box center [287, 173] width 118 height 8
type input "C:\fakepath\autorizacion [PERSON_NAME].pdf"
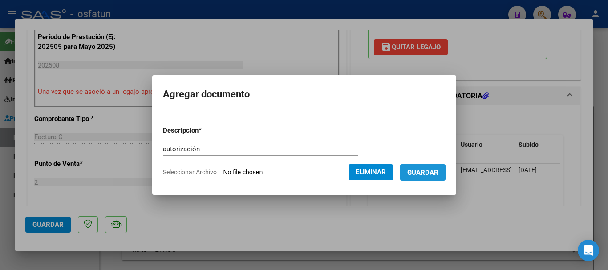
drag, startPoint x: 434, startPoint y: 172, endPoint x: 595, endPoint y: 155, distance: 161.9
click at [434, 172] on span "Guardar" at bounding box center [422, 173] width 31 height 8
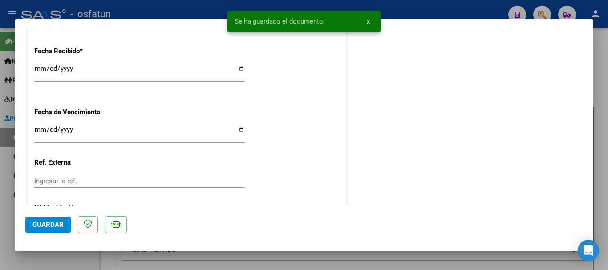
scroll to position [716, 0]
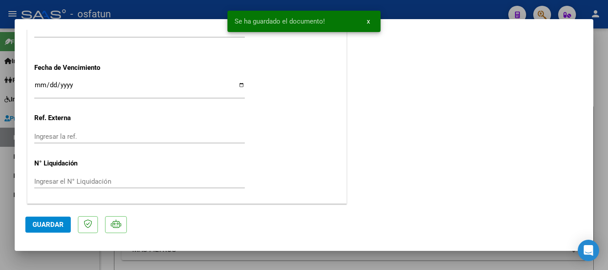
click at [55, 219] on button "Guardar" at bounding box center [47, 225] width 45 height 16
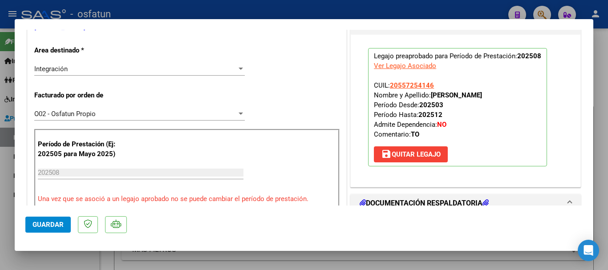
scroll to position [172, 0]
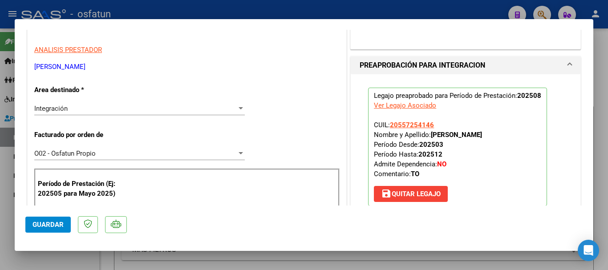
drag, startPoint x: 429, startPoint y: 133, endPoint x: 514, endPoint y: 135, distance: 85.0
click at [514, 135] on p "Legajo preaprobado para Período de Prestación: 202508 Ver Legajo Asociado CUIL:…" at bounding box center [457, 147] width 179 height 118
copy strong "[PERSON_NAME]"
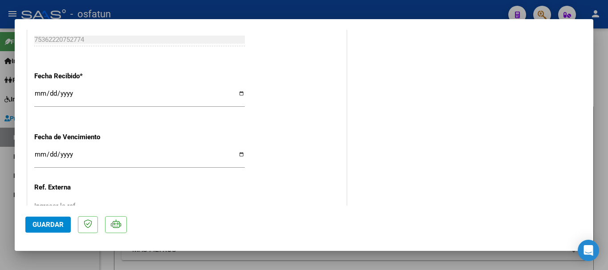
scroll to position [716, 0]
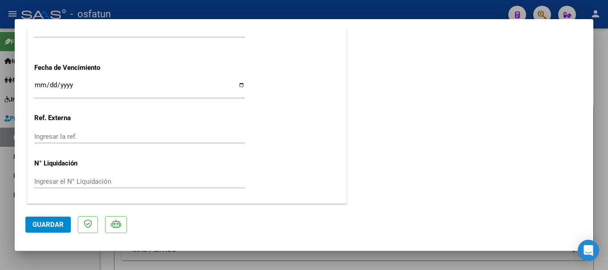
click at [52, 224] on span "Guardar" at bounding box center [47, 225] width 31 height 8
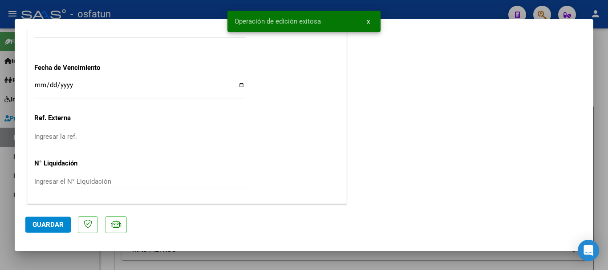
drag, startPoint x: 600, startPoint y: 117, endPoint x: 508, endPoint y: 176, distance: 109.4
click at [600, 117] on div at bounding box center [304, 135] width 608 height 270
type input "$ 0,00"
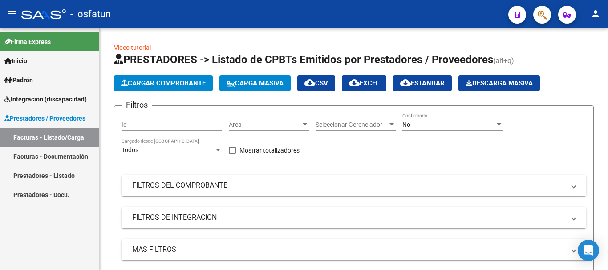
click at [39, 140] on link "Facturas - Listado/Carga" at bounding box center [49, 137] width 99 height 19
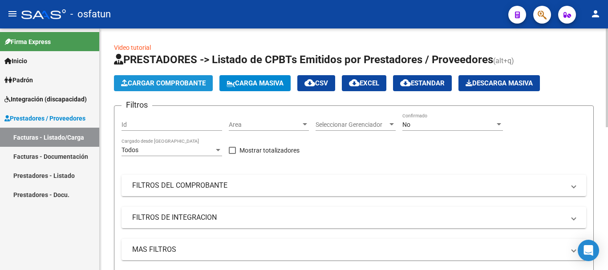
click at [160, 88] on button "Cargar Comprobante" at bounding box center [163, 83] width 99 height 16
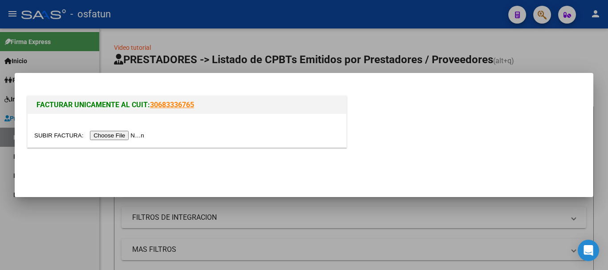
click at [130, 137] on input "file" at bounding box center [90, 135] width 113 height 9
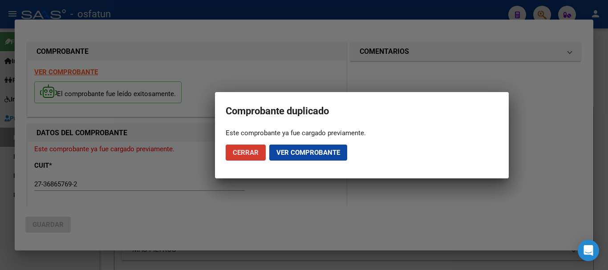
click at [245, 155] on span "Cerrar" at bounding box center [246, 153] width 26 height 8
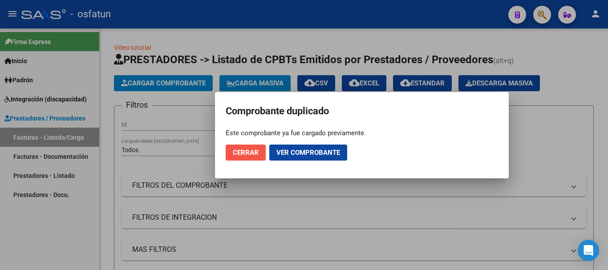
click at [253, 148] on button "Cerrar" at bounding box center [245, 153] width 40 height 16
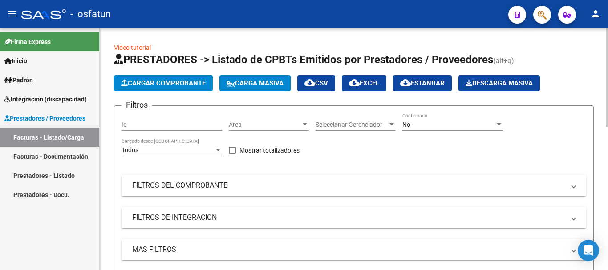
click at [132, 88] on button "Cargar Comprobante" at bounding box center [163, 83] width 99 height 16
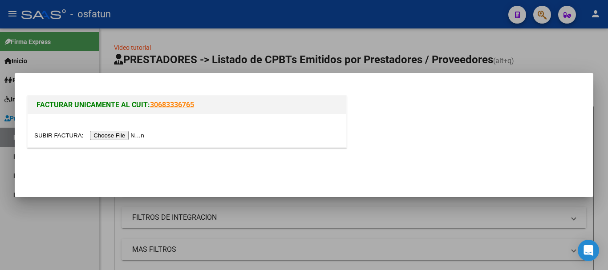
click at [146, 133] on input "file" at bounding box center [90, 135] width 113 height 9
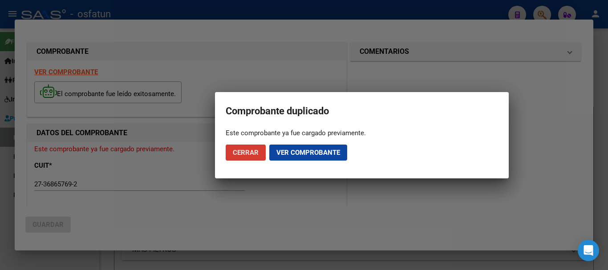
click at [247, 160] on button "Cerrar" at bounding box center [245, 153] width 40 height 16
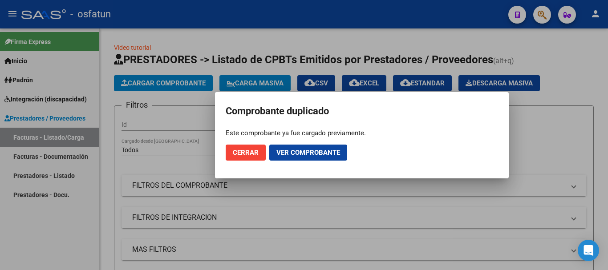
click at [237, 159] on button "Cerrar" at bounding box center [245, 153] width 40 height 16
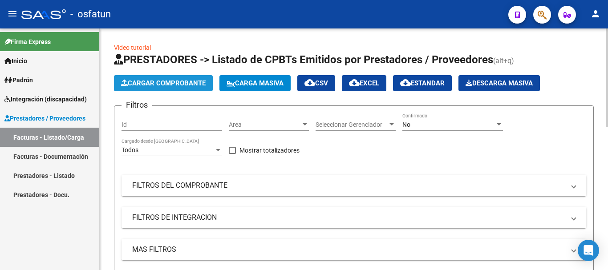
click at [159, 88] on button "Cargar Comprobante" at bounding box center [163, 83] width 99 height 16
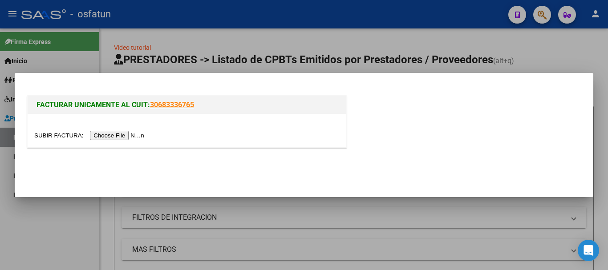
click at [129, 136] on input "file" at bounding box center [90, 135] width 113 height 9
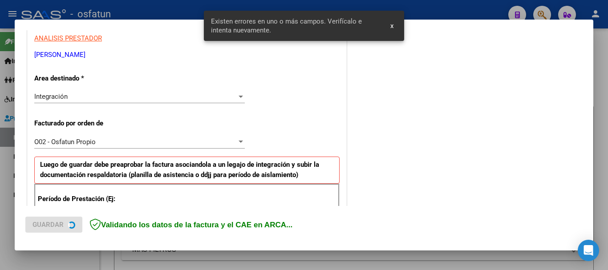
scroll to position [267, 0]
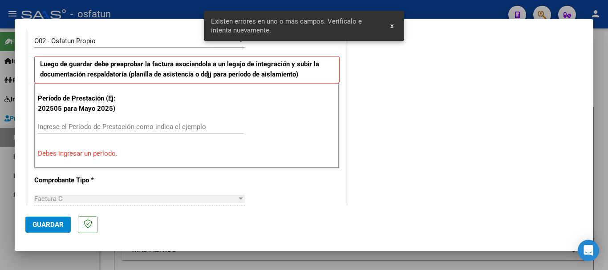
click at [458, 174] on div "COMENTARIOS Comentarios De la Obra Social: Comentarios de la Obra Social (no vi…" at bounding box center [465, 219] width 234 height 892
click at [421, 146] on div "COMENTARIOS Comentarios De la Obra Social: Comentarios de la Obra Social (no vi…" at bounding box center [465, 219] width 234 height 892
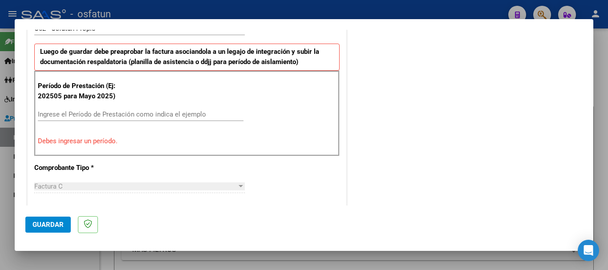
scroll to position [325, 0]
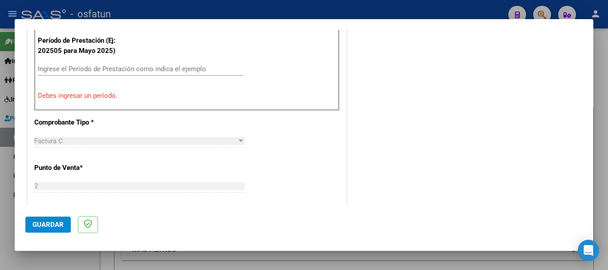
click at [77, 61] on div "Período de Prestación (Ej: 202505 para [DATE]) Ingrese el Período de Prestación…" at bounding box center [186, 67] width 305 height 85
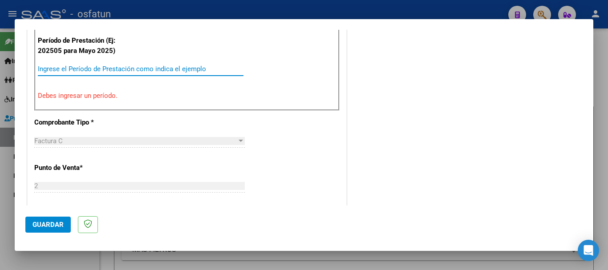
click at [76, 72] on input "Ingrese el Período de Prestación como indica el ejemplo" at bounding box center [140, 69] width 205 height 8
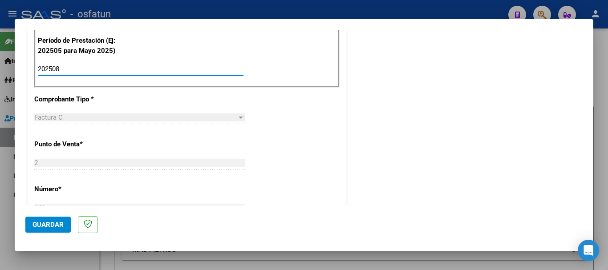
type input "202508"
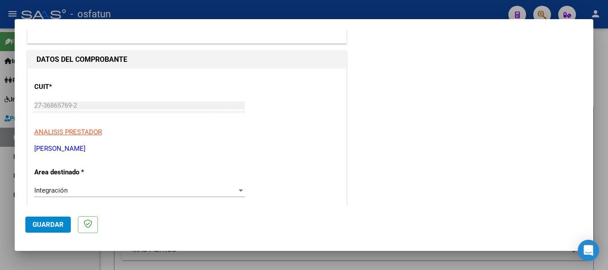
scroll to position [92, 0]
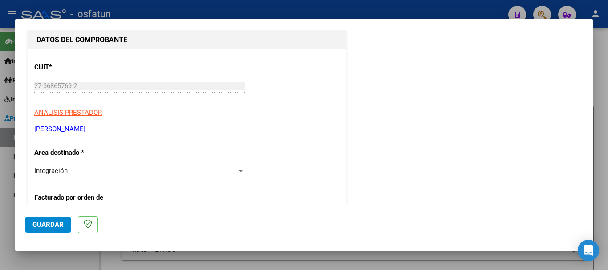
click at [19, 89] on mat-dialog-content "COMPROBANTE VER COMPROBANTE El comprobante fue leído exitosamente. DATOS DEL CO…" at bounding box center [304, 118] width 578 height 176
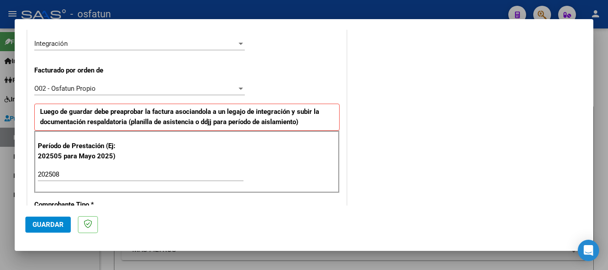
scroll to position [227, 0]
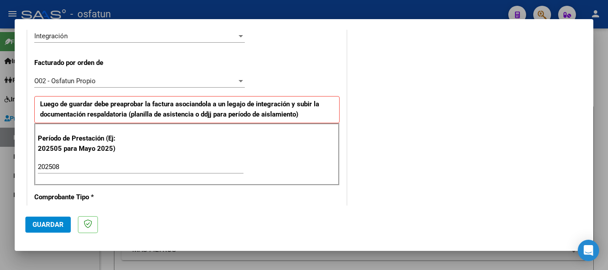
click at [58, 227] on span "Guardar" at bounding box center [47, 225] width 31 height 8
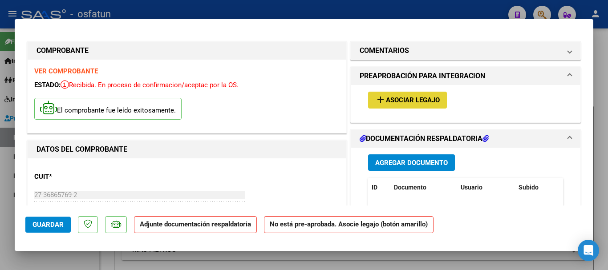
click at [406, 105] on button "add Asociar Legajo" at bounding box center [407, 100] width 79 height 16
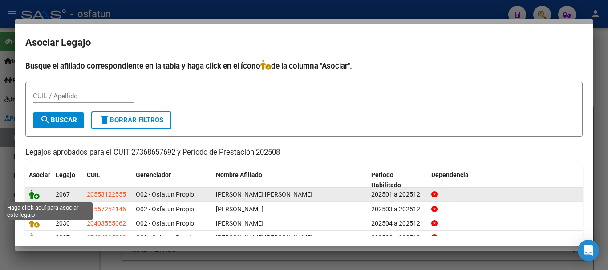
click at [38, 191] on icon at bounding box center [34, 194] width 11 height 10
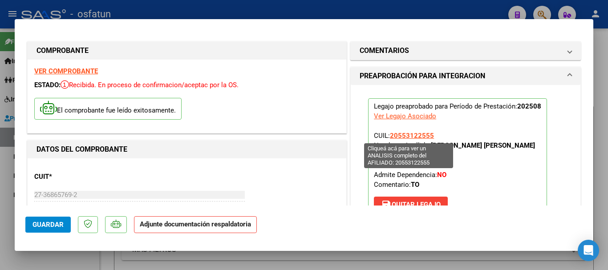
click at [398, 137] on span "20553122555" at bounding box center [412, 136] width 44 height 8
type textarea "20553122555"
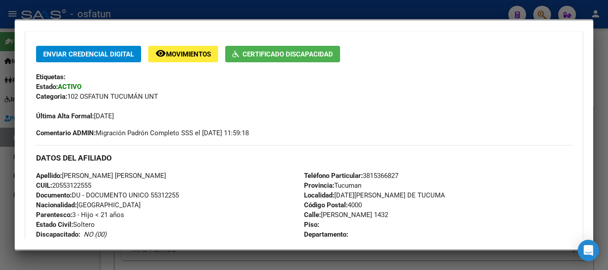
scroll to position [186, 0]
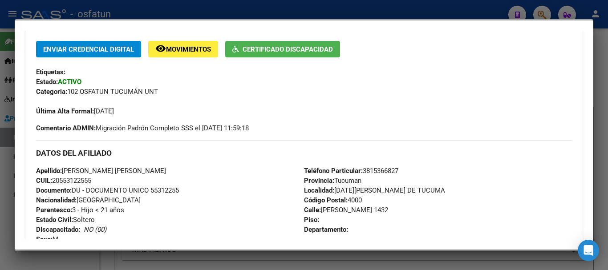
drag, startPoint x: 181, startPoint y: 38, endPoint x: 167, endPoint y: 48, distance: 17.8
click at [181, 39] on div "Enviar Credencial Digital remove_red_eye Movimientos Certificado Discapacidad E…" at bounding box center [303, 233] width 557 height 413
click at [167, 50] on span "Movimientos" at bounding box center [188, 49] width 45 height 8
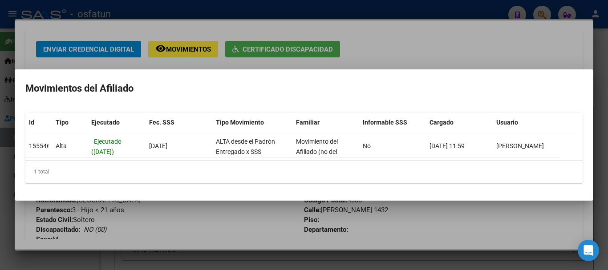
click at [492, 263] on div at bounding box center [304, 135] width 608 height 270
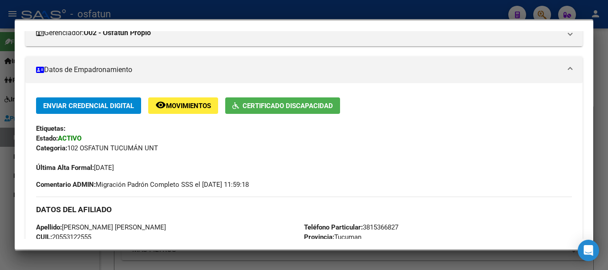
scroll to position [133, 0]
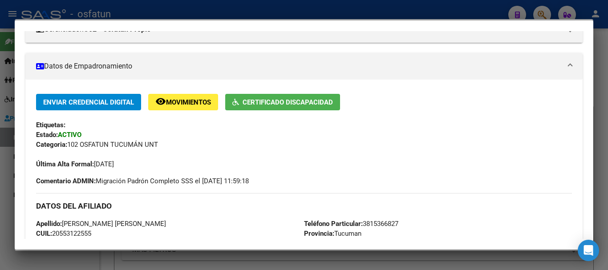
click at [600, 112] on div at bounding box center [304, 135] width 608 height 270
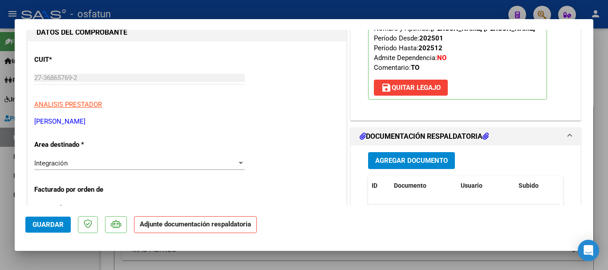
scroll to position [50, 0]
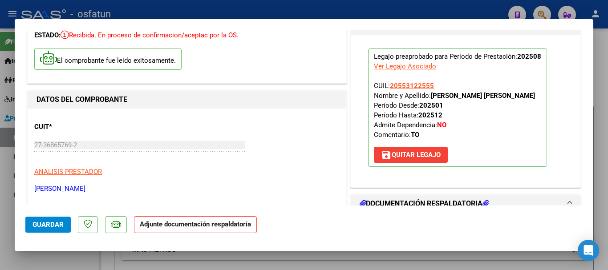
drag, startPoint x: 443, startPoint y: 97, endPoint x: 494, endPoint y: 94, distance: 50.7
click at [505, 96] on p "Legajo preaprobado para Período de Prestación: 202508 Ver Legajo Asociado CUIL:…" at bounding box center [457, 107] width 179 height 118
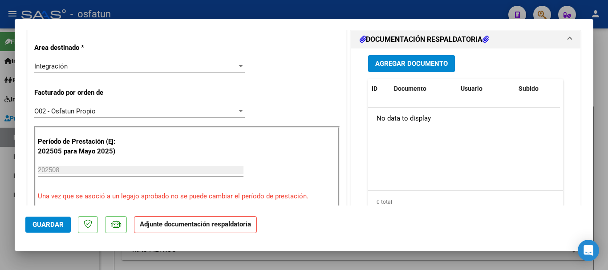
scroll to position [191, 0]
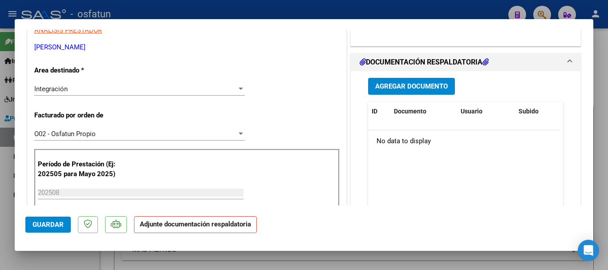
click at [419, 85] on span "Agregar Documento" at bounding box center [411, 87] width 72 height 8
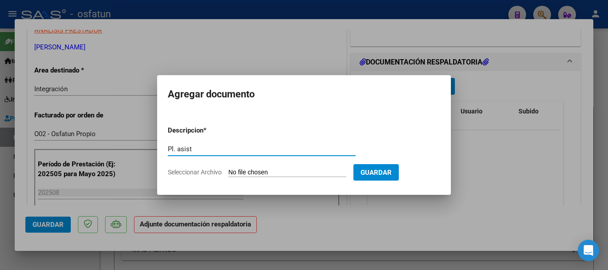
type input "Pl. asist"
click at [288, 175] on input "Seleccionar Archivo" at bounding box center [287, 173] width 118 height 8
type input "C:\fakepath\asistjuancagosto.pdf"
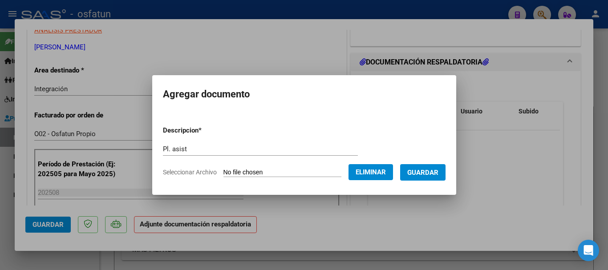
click at [438, 176] on span "Guardar" at bounding box center [422, 173] width 31 height 8
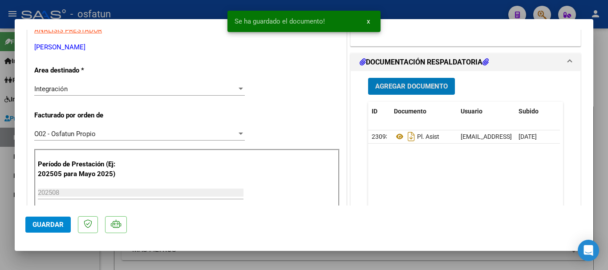
click at [395, 89] on span "Agregar Documento" at bounding box center [411, 87] width 72 height 8
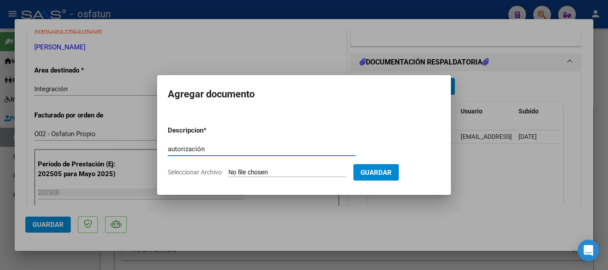
type input "autorización"
click at [307, 169] on input "Seleccionar Archivo" at bounding box center [287, 173] width 118 height 8
type input "C:\fakepath\autorizacion juanc 25.pdf"
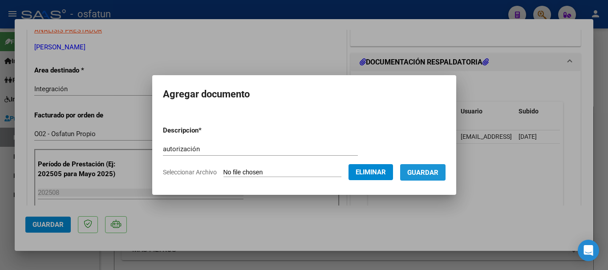
click at [428, 167] on button "Guardar" at bounding box center [422, 172] width 45 height 16
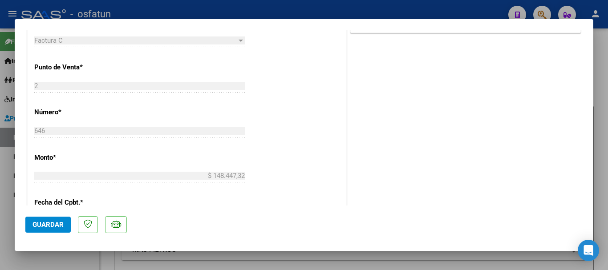
scroll to position [415, 0]
click at [54, 226] on span "Guardar" at bounding box center [47, 225] width 31 height 8
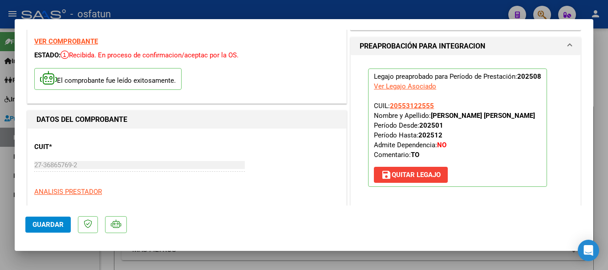
scroll to position [0, 0]
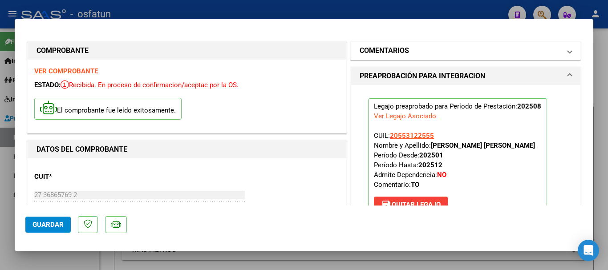
click at [503, 56] on mat-panel-title "COMENTARIOS" at bounding box center [459, 50] width 201 height 11
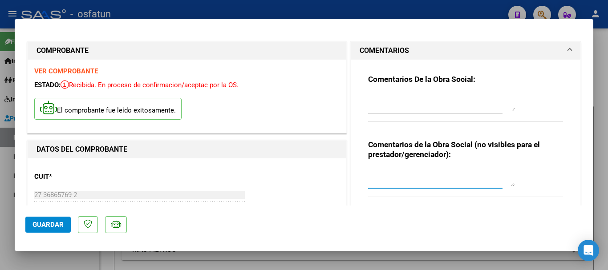
click at [402, 180] on textarea at bounding box center [441, 178] width 147 height 18
type textarea "cargado [PERSON_NAME] / sin verificación de legajo"
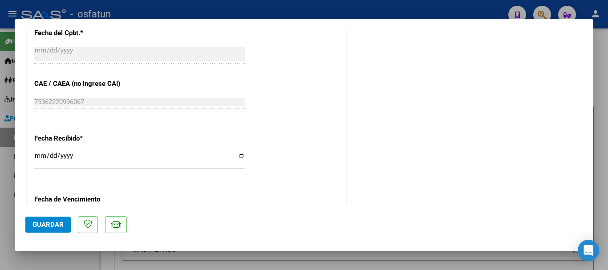
scroll to position [716, 0]
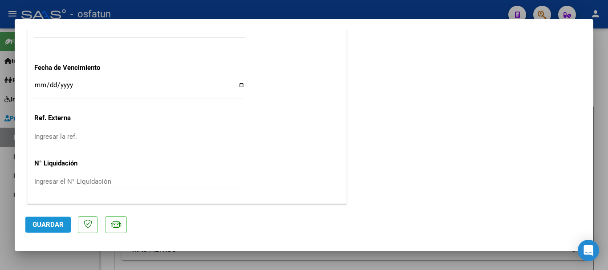
click at [55, 222] on span "Guardar" at bounding box center [47, 225] width 31 height 8
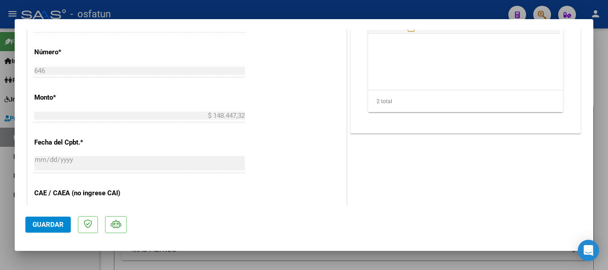
scroll to position [430, 0]
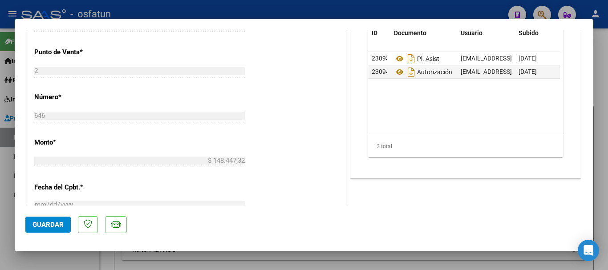
drag, startPoint x: 607, startPoint y: 165, endPoint x: 369, endPoint y: 248, distance: 252.5
click at [600, 165] on div at bounding box center [304, 135] width 608 height 270
type input "$ 0,00"
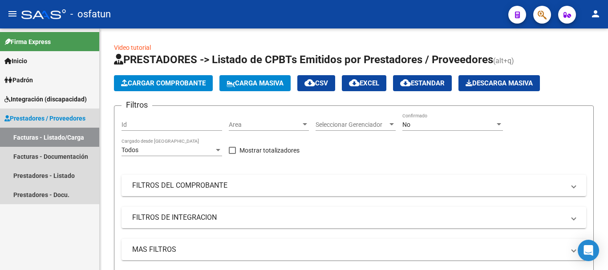
click at [66, 137] on link "Facturas - Listado/Carga" at bounding box center [49, 137] width 99 height 19
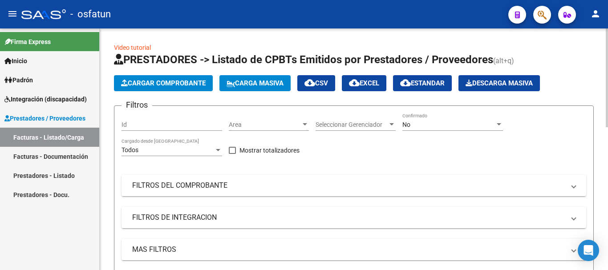
click at [190, 77] on button "Cargar Comprobante" at bounding box center [163, 83] width 99 height 16
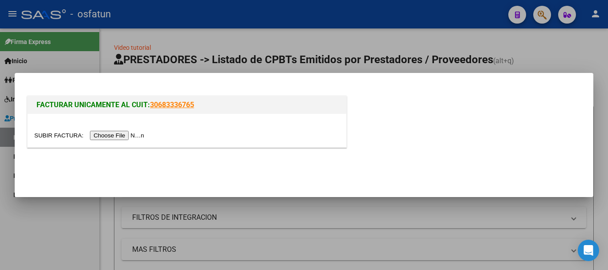
click at [130, 134] on input "file" at bounding box center [90, 135] width 113 height 9
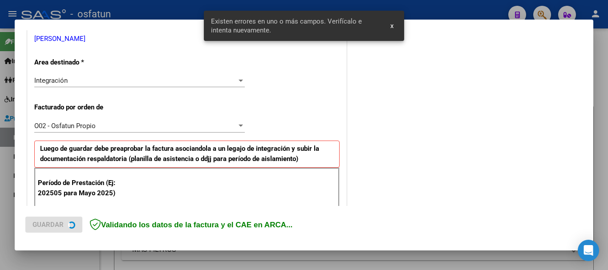
drag, startPoint x: 430, startPoint y: 53, endPoint x: 415, endPoint y: 61, distance: 16.7
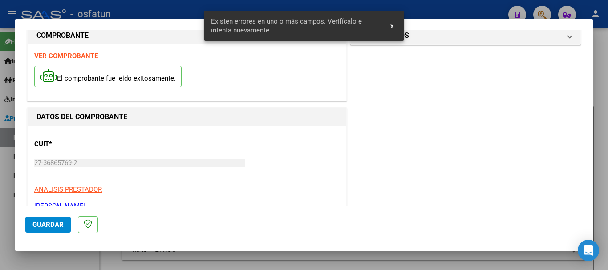
scroll to position [13, 0]
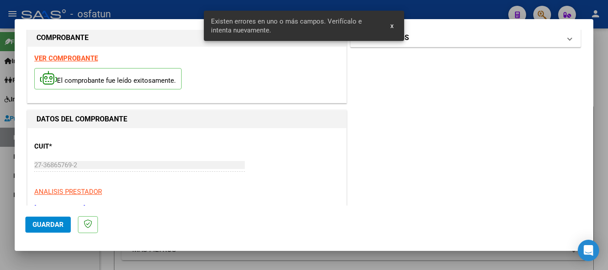
drag, startPoint x: 467, startPoint y: 37, endPoint x: 457, endPoint y: 44, distance: 11.5
click at [465, 38] on mat-panel-title "COMENTARIOS" at bounding box center [459, 37] width 201 height 11
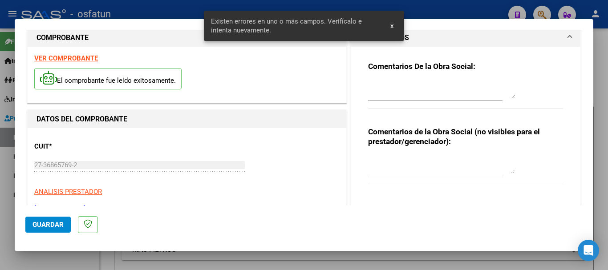
click at [387, 160] on textarea at bounding box center [441, 165] width 147 height 18
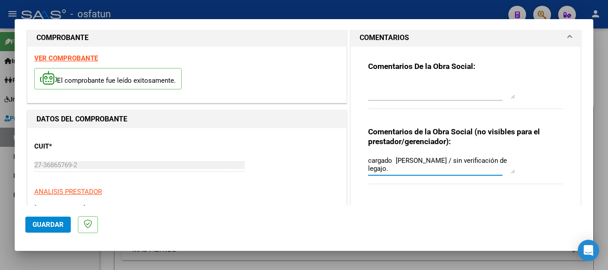
type textarea "cargado [PERSON_NAME] / sin verificación de legajo."
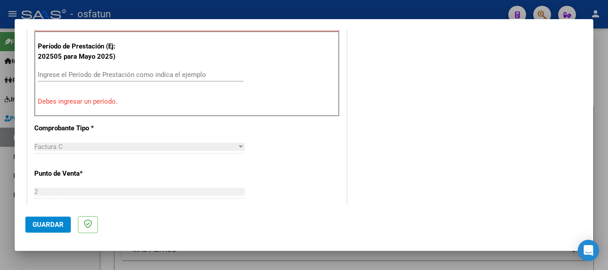
scroll to position [322, 0]
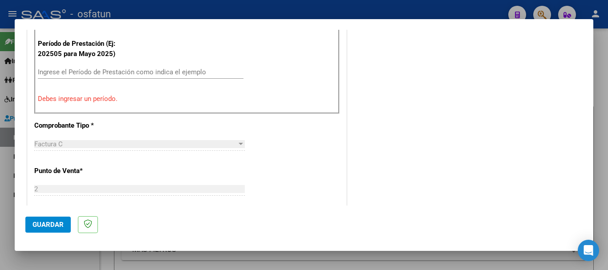
click at [127, 76] on input "Ingrese el Período de Prestación como indica el ejemplo" at bounding box center [140, 72] width 205 height 8
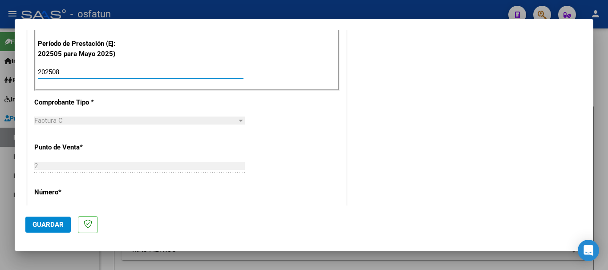
type input "202508"
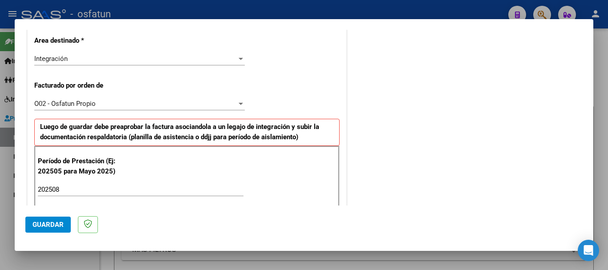
scroll to position [0, 0]
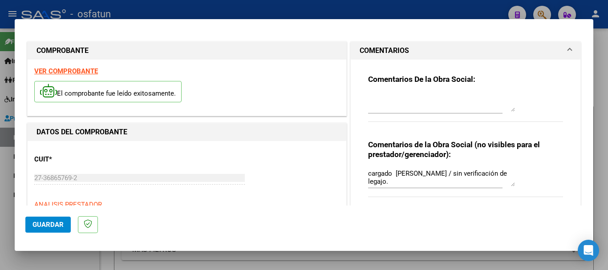
click at [32, 228] on span "Guardar" at bounding box center [47, 225] width 31 height 8
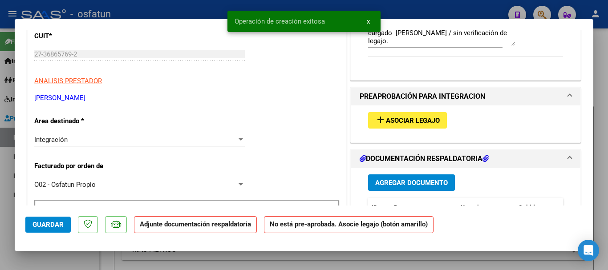
scroll to position [208, 0]
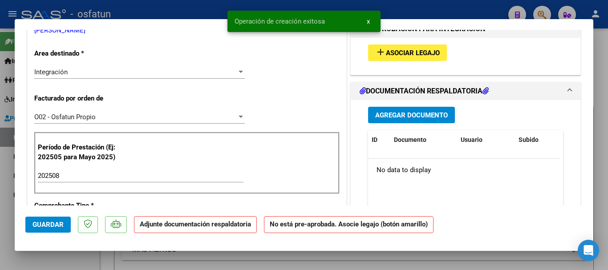
click at [419, 55] on span "Asociar Legajo" at bounding box center [413, 53] width 54 height 8
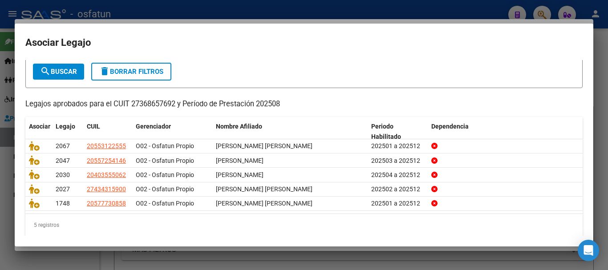
scroll to position [58, 0]
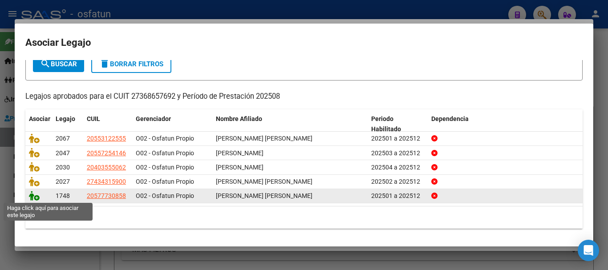
click at [37, 194] on icon at bounding box center [34, 196] width 11 height 10
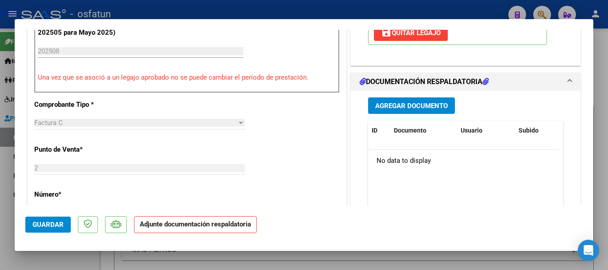
scroll to position [342, 0]
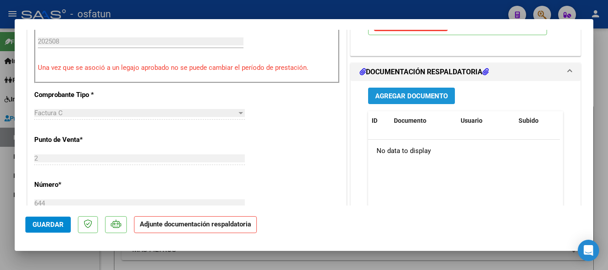
click at [405, 104] on button "Agregar Documento" at bounding box center [411, 96] width 87 height 16
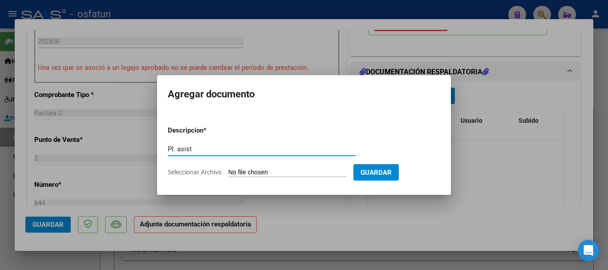
type input "Pl. asist"
click at [243, 173] on input "Seleccionar Archivo" at bounding box center [287, 173] width 118 height 8
type input "C:\fakepath\asistwencagosto25.pdf"
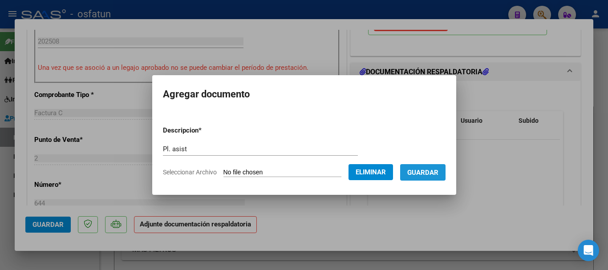
click at [433, 170] on span "Guardar" at bounding box center [422, 173] width 31 height 8
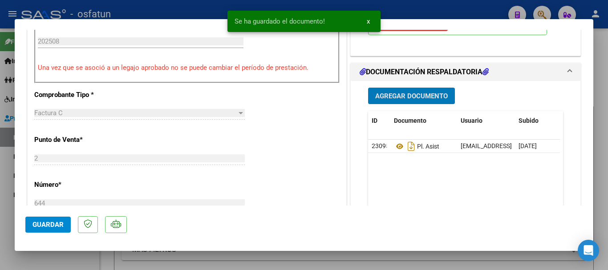
click at [402, 100] on span "Agregar Documento" at bounding box center [411, 96] width 72 height 8
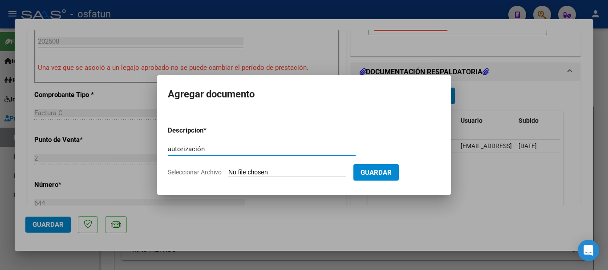
type input "autorización"
click at [281, 179] on form "Descripcion * autorización Escriba aquí una descripcion Seleccionar Archivo Gua…" at bounding box center [304, 151] width 272 height 65
click at [274, 171] on input "Seleccionar Archivo" at bounding box center [287, 173] width 118 height 8
type input "C:\fakepath\autorizacion [PERSON_NAME].pdf"
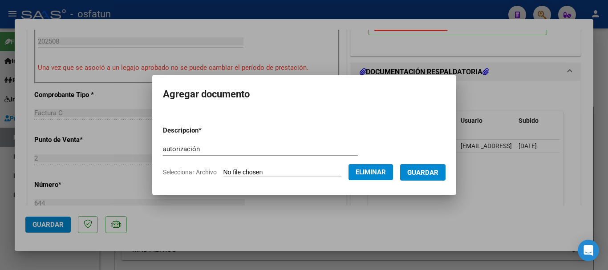
click at [438, 169] on span "Guardar" at bounding box center [422, 173] width 31 height 8
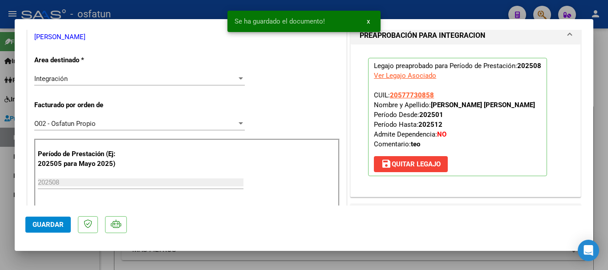
scroll to position [186, 0]
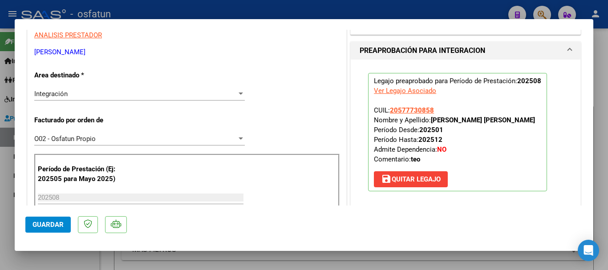
drag, startPoint x: 429, startPoint y: 119, endPoint x: 500, endPoint y: 121, distance: 71.2
click at [501, 121] on strong "[PERSON_NAME] [PERSON_NAME]" at bounding box center [483, 120] width 104 height 8
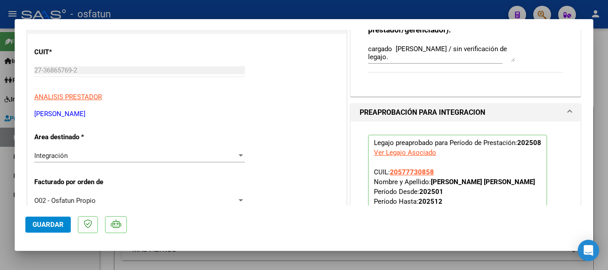
scroll to position [112, 0]
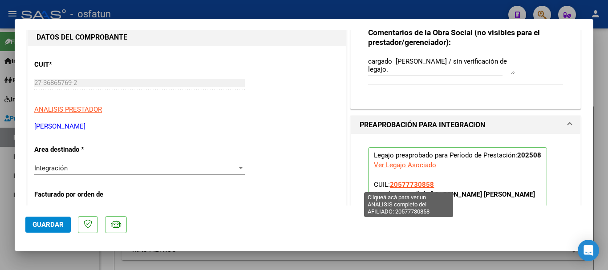
click at [396, 185] on span "20577730858" at bounding box center [412, 185] width 44 height 8
type textarea "20577730858"
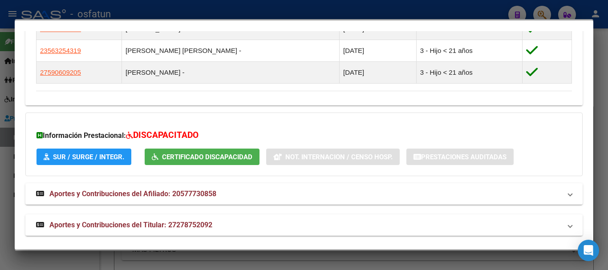
scroll to position [558, 0]
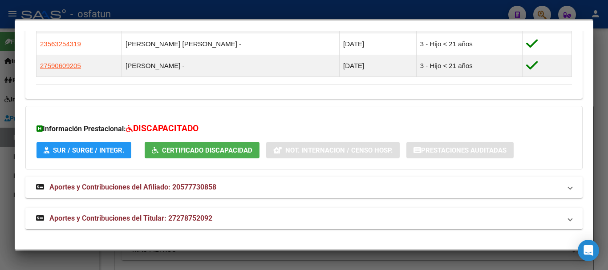
click at [160, 215] on span "Aportes y Contribuciones del Titular: 27278752092" at bounding box center [130, 218] width 163 height 8
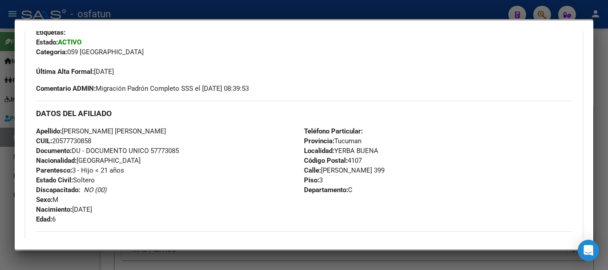
scroll to position [220, 0]
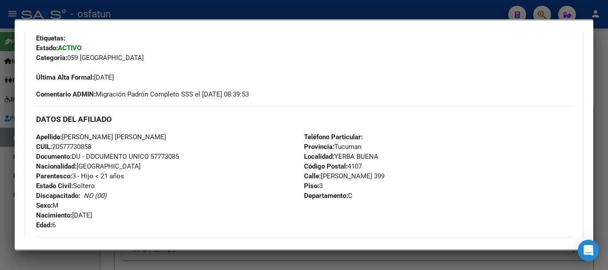
drag, startPoint x: 60, startPoint y: 145, endPoint x: 90, endPoint y: 145, distance: 29.4
click at [91, 145] on span "CUIL: 20577730858" at bounding box center [63, 147] width 55 height 8
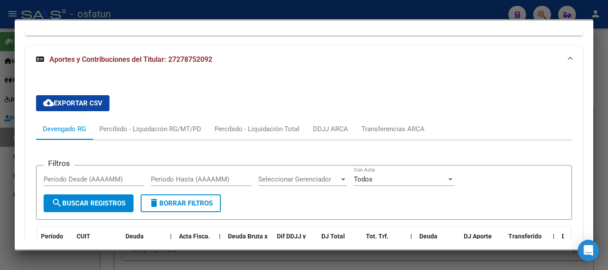
scroll to position [723, 0]
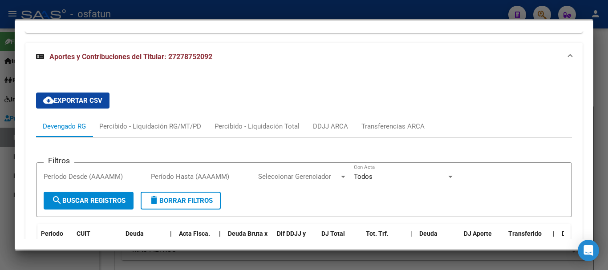
click at [598, 203] on div at bounding box center [304, 135] width 608 height 270
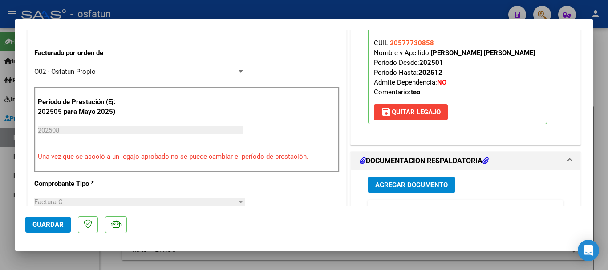
scroll to position [231, 0]
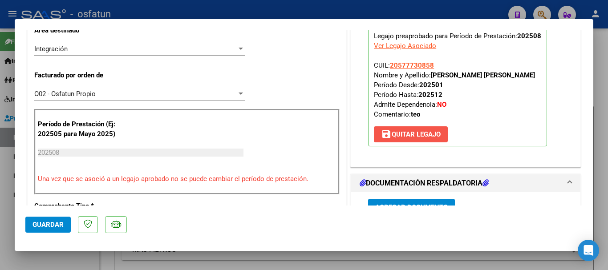
click at [405, 138] on span "save [PERSON_NAME]" at bounding box center [411, 134] width 60 height 8
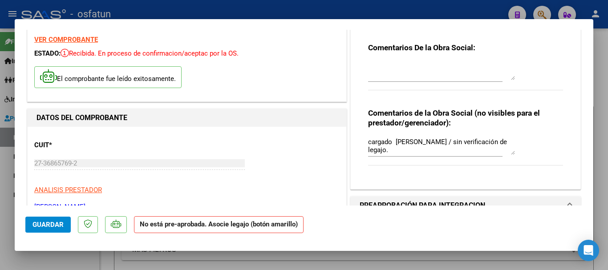
scroll to position [29, 0]
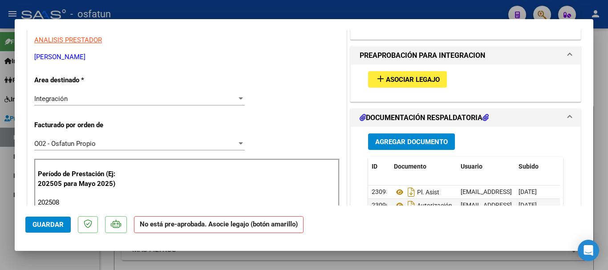
scroll to position [167, 0]
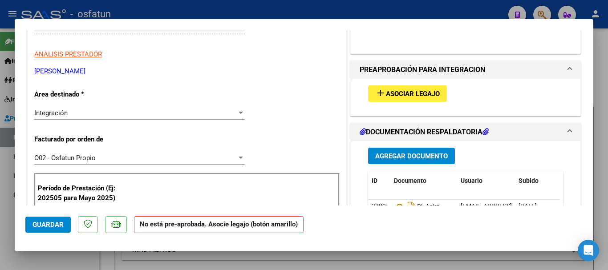
click at [600, 83] on div at bounding box center [304, 135] width 608 height 270
type input "$ 0,00"
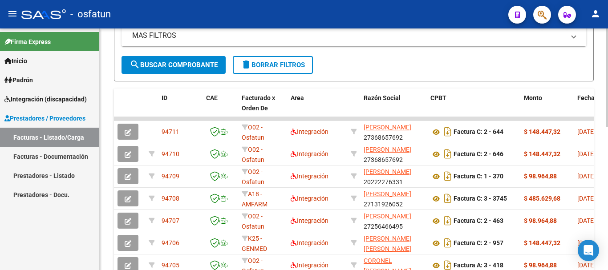
scroll to position [224, 0]
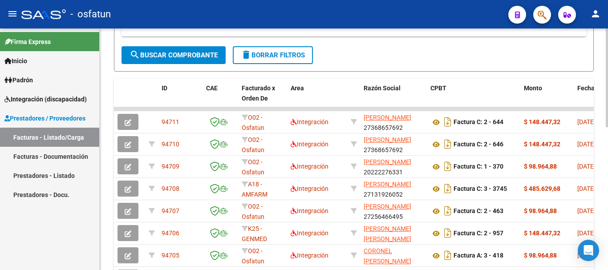
click at [572, 168] on div "Video tutorial PRESTADORES -> Listado de CPBTs Emitidos por Prestadores / Prove…" at bounding box center [355, 96] width 510 height 583
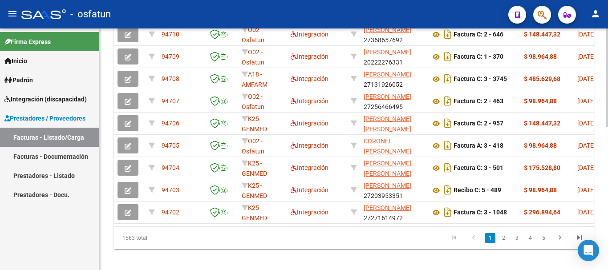
scroll to position [348, 0]
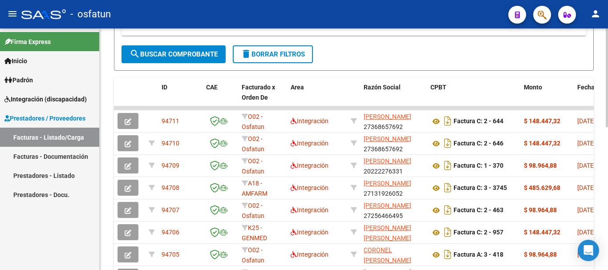
scroll to position [205, 0]
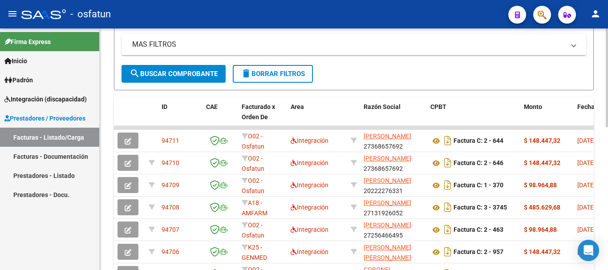
click at [600, 149] on div at bounding box center [606, 163] width 2 height 99
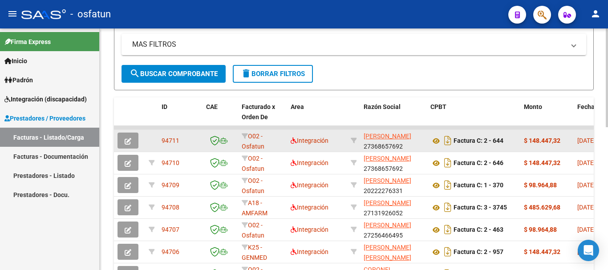
click at [125, 141] on icon "button" at bounding box center [128, 141] width 7 height 7
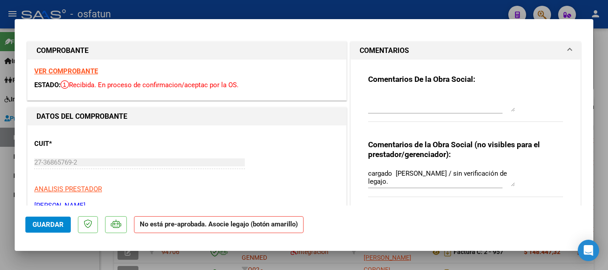
drag, startPoint x: 593, startPoint y: 63, endPoint x: 590, endPoint y: 108, distance: 45.0
click at [590, 108] on div "COMPROBANTE VER COMPROBANTE ESTADO: Recibida. En proceso de confirmacion/acepta…" at bounding box center [304, 135] width 608 height 270
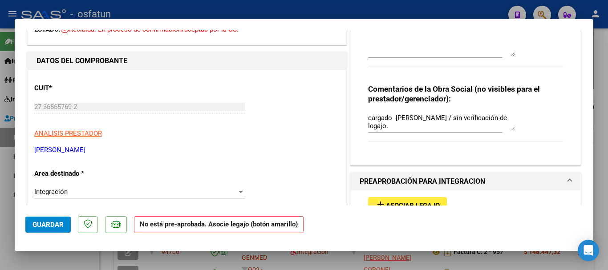
scroll to position [0, 0]
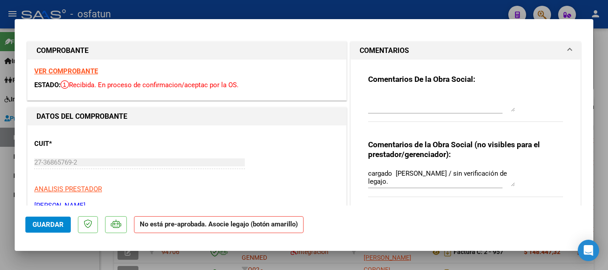
drag, startPoint x: 604, startPoint y: 78, endPoint x: 533, endPoint y: 99, distance: 74.6
click at [600, 78] on div at bounding box center [304, 135] width 608 height 270
type input "$ 0,00"
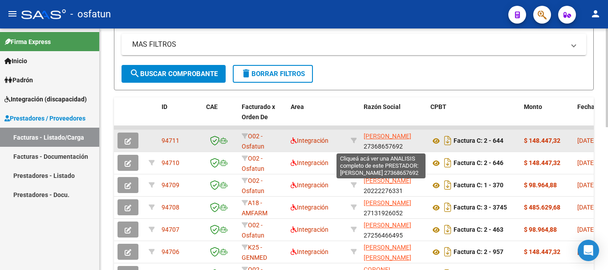
click at [378, 137] on span "[PERSON_NAME]" at bounding box center [387, 136] width 48 height 7
type textarea "27368657692"
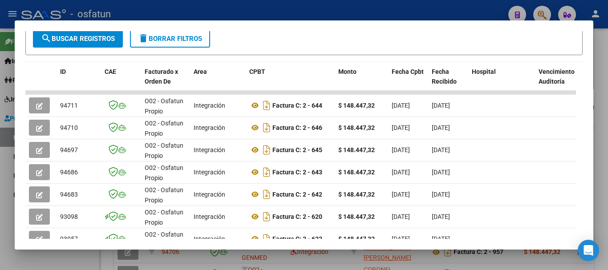
scroll to position [195, 0]
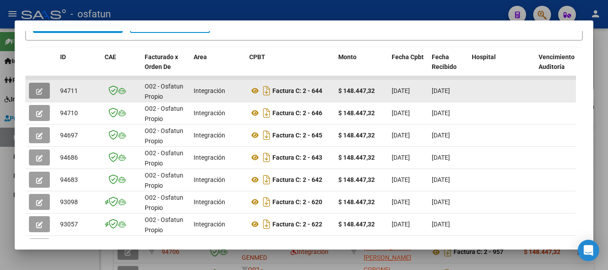
click at [39, 95] on icon "button" at bounding box center [39, 91] width 7 height 7
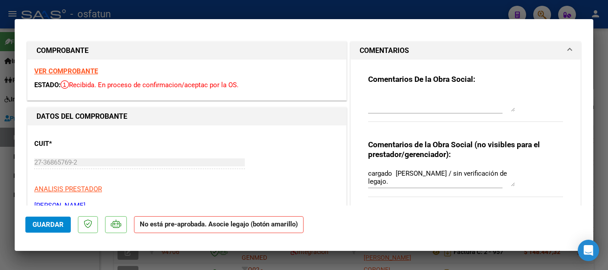
drag, startPoint x: 596, startPoint y: 60, endPoint x: 587, endPoint y: 117, distance: 58.0
click at [587, 117] on div "Análisis Prestador - CUIT: 27368657692 cloud_download Exportar CSV ABM ARCA Imp…" at bounding box center [304, 135] width 608 height 270
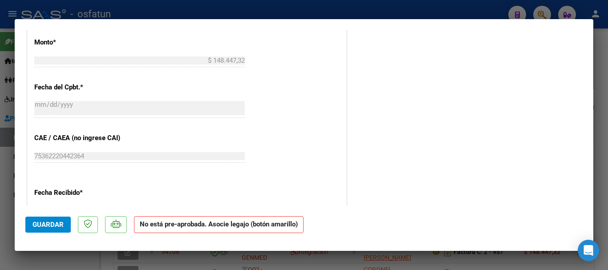
scroll to position [453, 0]
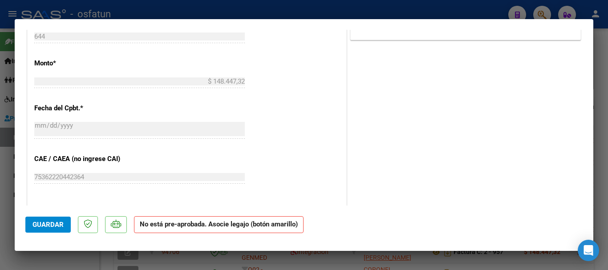
drag, startPoint x: 54, startPoint y: 226, endPoint x: 44, endPoint y: 221, distance: 11.3
click at [53, 226] on span "Guardar" at bounding box center [47, 225] width 31 height 8
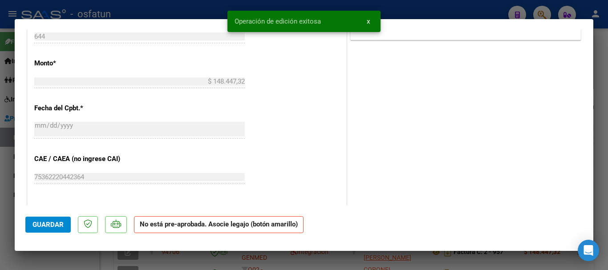
drag, startPoint x: 607, startPoint y: 102, endPoint x: 554, endPoint y: 106, distance: 53.6
click at [600, 102] on div at bounding box center [304, 135] width 608 height 270
type input "$ 0,00"
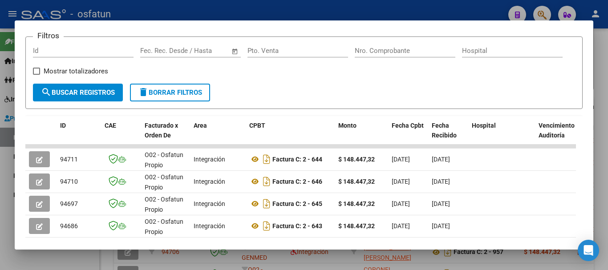
scroll to position [129, 0]
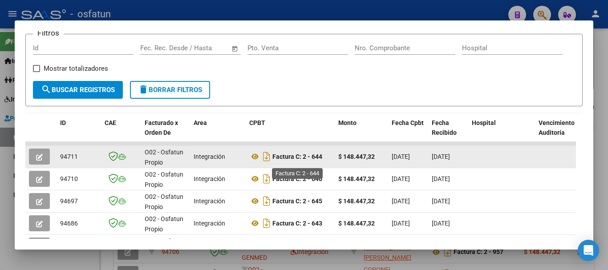
drag, startPoint x: 252, startPoint y: 161, endPoint x: 283, endPoint y: 159, distance: 31.2
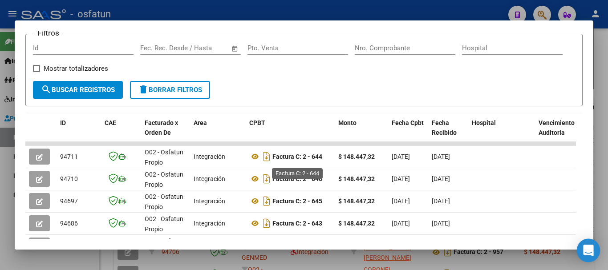
drag, startPoint x: 283, startPoint y: 159, endPoint x: 592, endPoint y: 251, distance: 322.0
click at [600, 248] on div at bounding box center [304, 135] width 608 height 270
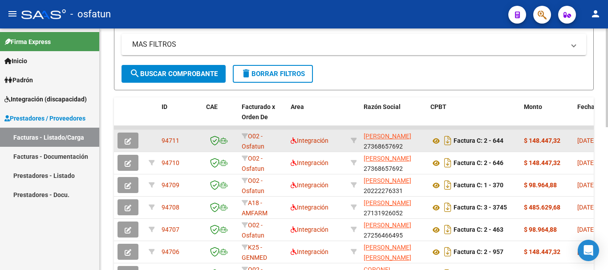
click at [129, 144] on icon "button" at bounding box center [128, 141] width 7 height 7
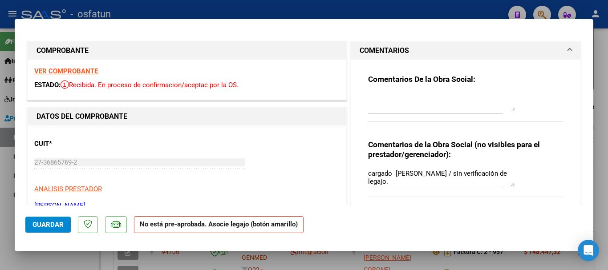
click at [453, 110] on div at bounding box center [441, 102] width 147 height 21
type textarea "afiliado inaccesible"
click at [41, 235] on mat-dialog-actions "Guardar No está pre-aprobada. Asocie legajo (botón amarillo)" at bounding box center [303, 222] width 557 height 35
click at [50, 227] on span "Guardar" at bounding box center [47, 225] width 31 height 8
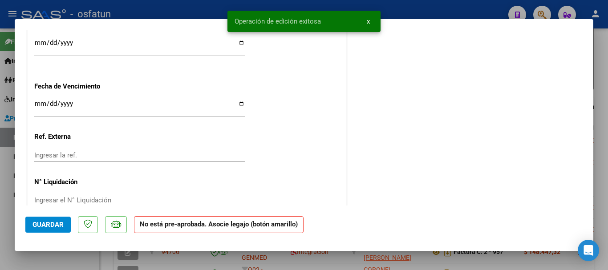
scroll to position [660, 0]
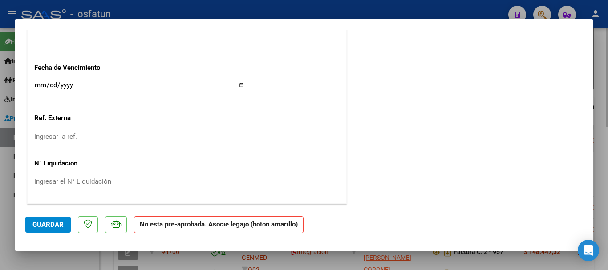
drag, startPoint x: 604, startPoint y: 82, endPoint x: 523, endPoint y: 133, distance: 95.5
click at [600, 84] on div at bounding box center [304, 135] width 608 height 270
type input "$ 0,00"
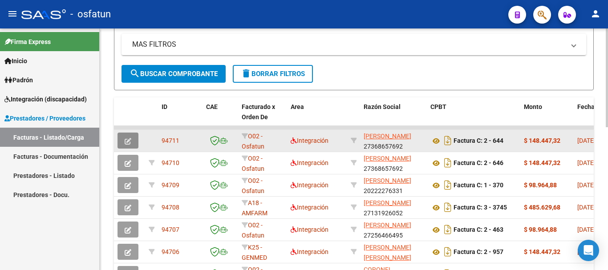
click at [121, 139] on button "button" at bounding box center [127, 141] width 21 height 16
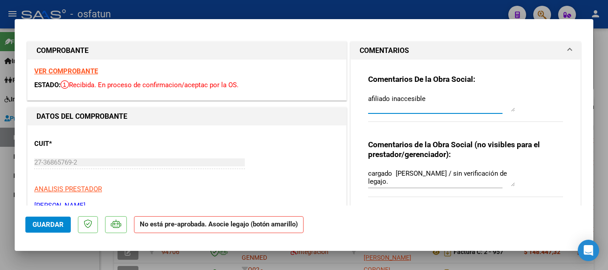
click at [447, 100] on textarea "afiliado inaccesible" at bounding box center [441, 103] width 147 height 18
paste textarea "[PERSON_NAME] [PERSON_NAME]"
click at [439, 112] on div "afiliado [PERSON_NAME] [PERSON_NAME] inaccesible" at bounding box center [441, 102] width 147 height 21
click at [435, 109] on textarea "afiliado [PERSON_NAME] [PERSON_NAME] inaccesible" at bounding box center [441, 103] width 147 height 18
type textarea "afiliado [PERSON_NAME] [PERSON_NAME] inaccesible en autorizador"
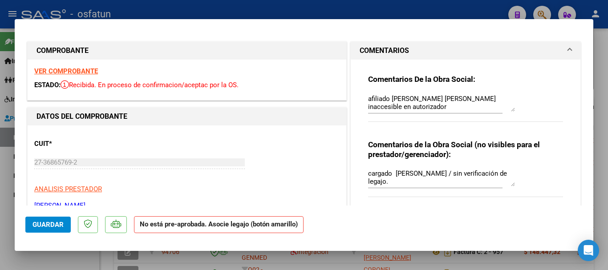
click at [40, 221] on span "Guardar" at bounding box center [47, 225] width 31 height 8
click at [460, 109] on textarea "afiliado [PERSON_NAME] [PERSON_NAME] inaccesible en autorizador" at bounding box center [441, 103] width 147 height 18
click at [600, 105] on div at bounding box center [304, 135] width 608 height 270
type input "$ 0,00"
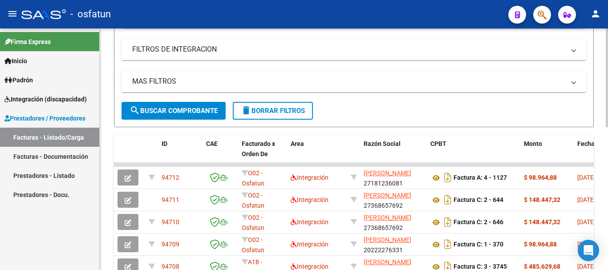
scroll to position [164, 0]
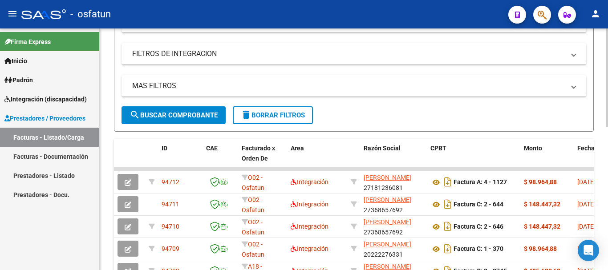
click at [600, 118] on div at bounding box center [606, 146] width 2 height 99
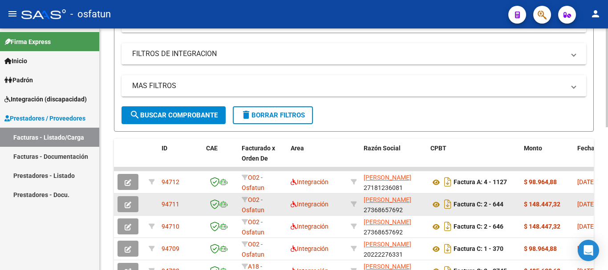
click at [130, 199] on button "button" at bounding box center [127, 204] width 21 height 16
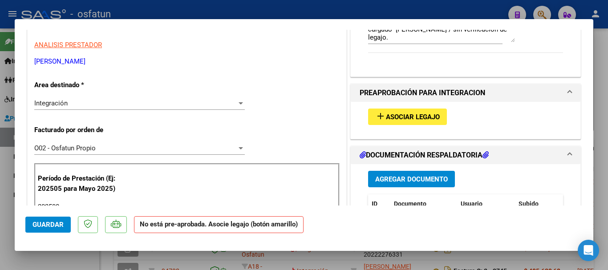
scroll to position [181, 0]
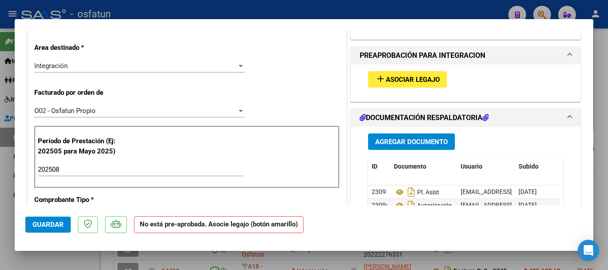
click at [390, 78] on span "Asociar Legajo" at bounding box center [413, 80] width 54 height 8
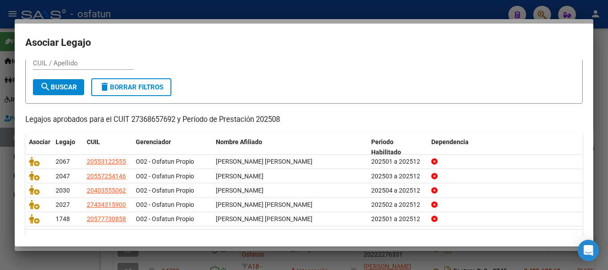
scroll to position [58, 0]
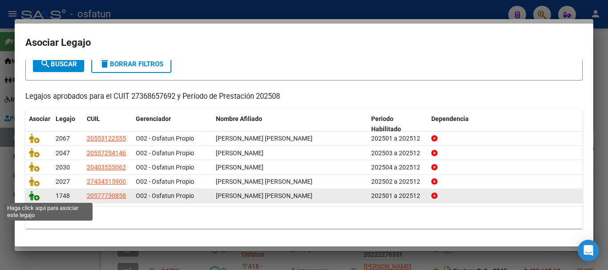
click at [30, 194] on icon at bounding box center [34, 196] width 11 height 10
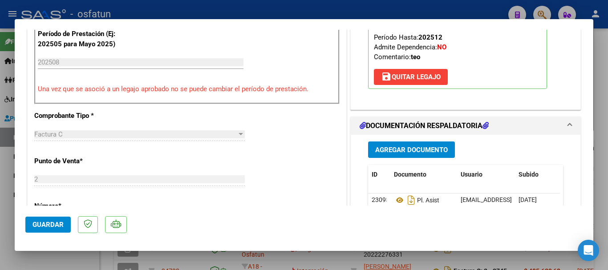
scroll to position [270, 0]
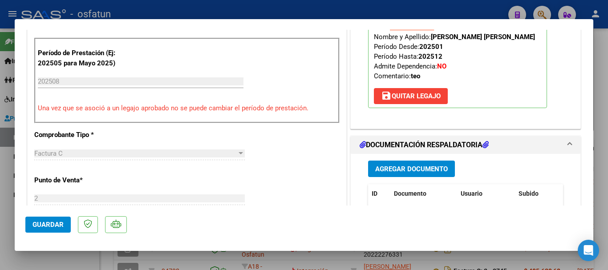
drag, startPoint x: 420, startPoint y: 110, endPoint x: 338, endPoint y: 145, distance: 89.3
click at [419, 100] on span "save [PERSON_NAME]" at bounding box center [411, 96] width 60 height 8
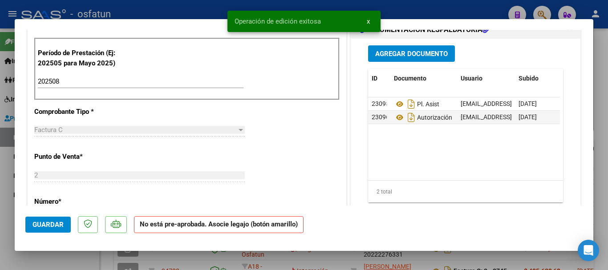
click at [45, 224] on span "Guardar" at bounding box center [47, 225] width 31 height 8
click at [600, 179] on div at bounding box center [304, 135] width 608 height 270
type input "$ 0,00"
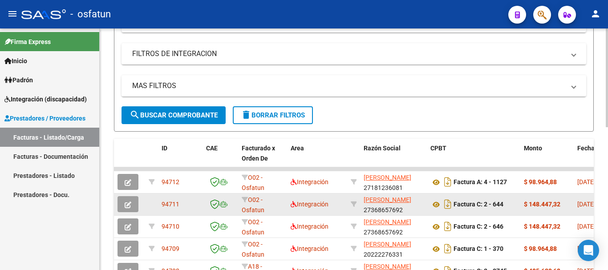
click at [135, 200] on button "button" at bounding box center [127, 204] width 21 height 16
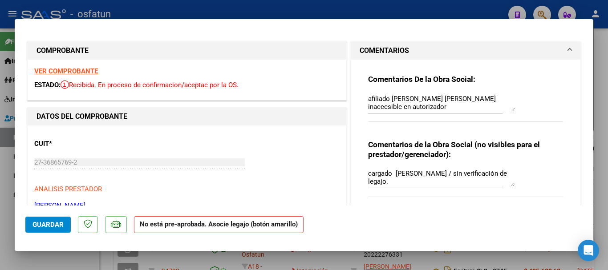
click at [47, 224] on span "Guardar" at bounding box center [47, 225] width 31 height 8
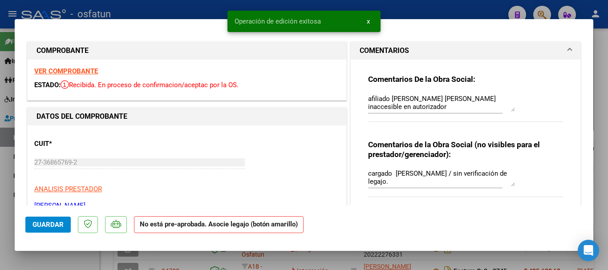
drag, startPoint x: 602, startPoint y: 123, endPoint x: 578, endPoint y: 144, distance: 31.5
click at [600, 124] on div at bounding box center [304, 135] width 608 height 270
type input "$ 0,00"
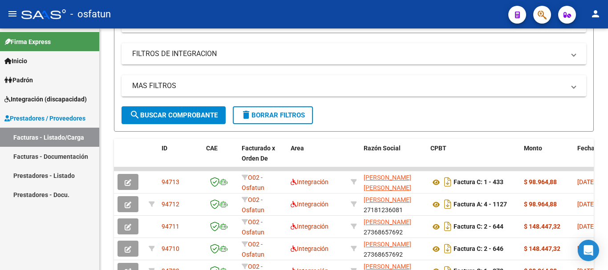
click at [41, 137] on link "Facturas - Listado/Carga" at bounding box center [49, 137] width 99 height 19
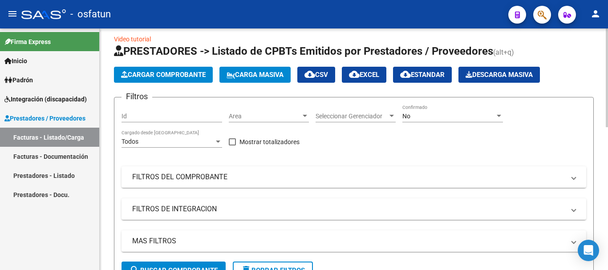
scroll to position [0, 0]
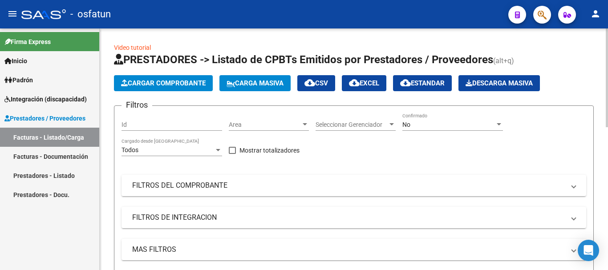
click at [600, 71] on div at bounding box center [606, 77] width 2 height 99
click at [191, 82] on span "Cargar Comprobante" at bounding box center [163, 83] width 85 height 8
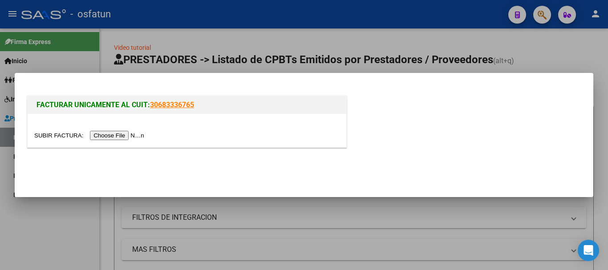
click at [118, 138] on input "file" at bounding box center [90, 135] width 113 height 9
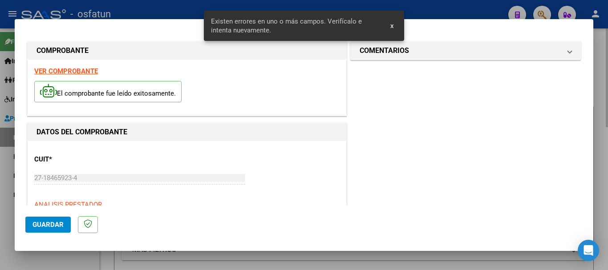
drag, startPoint x: 607, startPoint y: 87, endPoint x: 328, endPoint y: 134, distance: 282.9
click at [600, 88] on div at bounding box center [304, 135] width 608 height 270
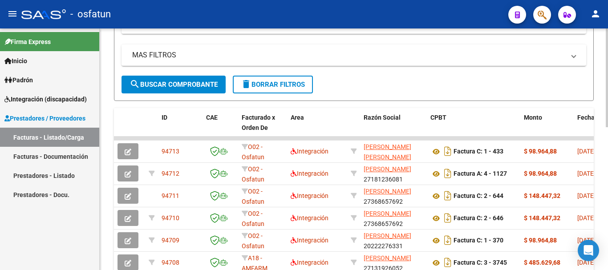
scroll to position [197, 0]
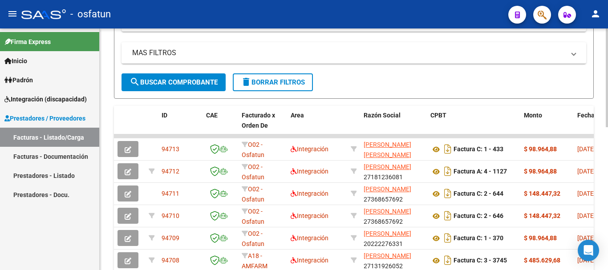
click at [600, 184] on div at bounding box center [606, 160] width 2 height 99
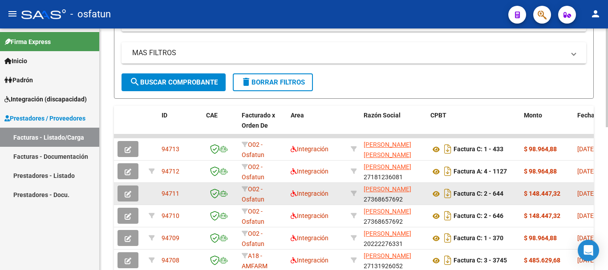
drag, startPoint x: 129, startPoint y: 195, endPoint x: 123, endPoint y: 194, distance: 6.7
click at [123, 194] on button "button" at bounding box center [127, 193] width 21 height 16
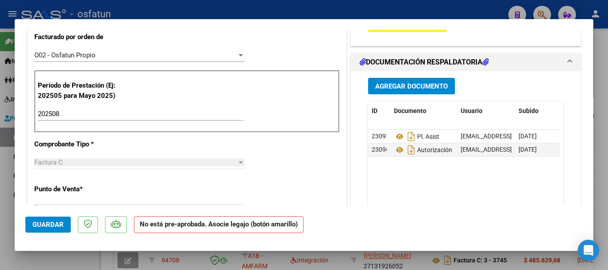
scroll to position [0, 0]
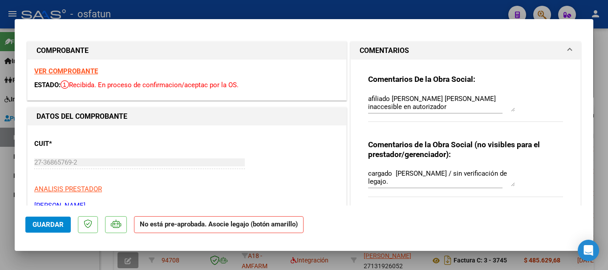
click at [368, 102] on textarea "afiliado [PERSON_NAME] [PERSON_NAME] inaccesible en autorizador" at bounding box center [441, 103] width 147 height 18
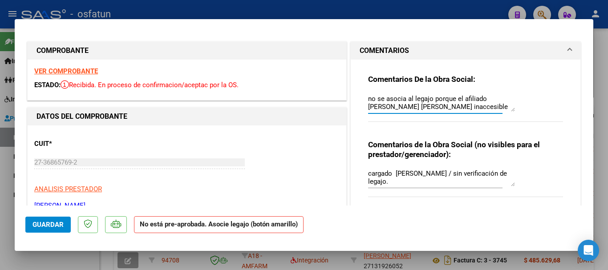
type textarea "no se asocia al legajo porque el afiliado [PERSON_NAME] [PERSON_NAME] inaccesib…"
drag, startPoint x: 56, startPoint y: 225, endPoint x: 36, endPoint y: 231, distance: 21.0
click at [56, 224] on span "Guardar" at bounding box center [47, 225] width 31 height 8
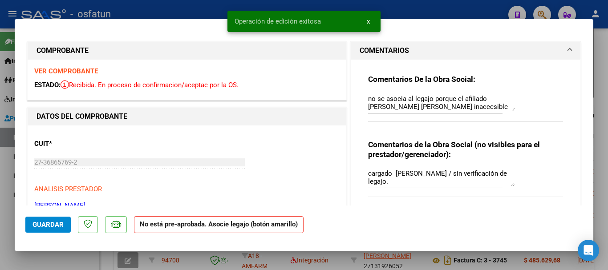
click at [599, 124] on div at bounding box center [304, 135] width 608 height 270
type input "$ 0,00"
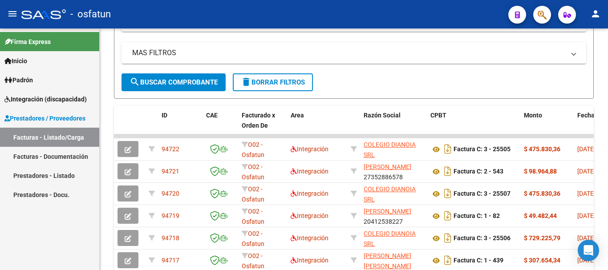
click at [42, 97] on span "Integración (discapacidad)" at bounding box center [45, 99] width 82 height 10
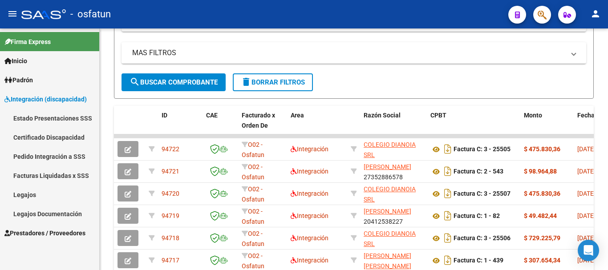
drag, startPoint x: 99, startPoint y: 84, endPoint x: 99, endPoint y: 109, distance: 25.4
click at [99, 109] on mat-sidenav "Firma Express Inicio Instructivos Contacto OS Padrón Análisis Afiliado Integrac…" at bounding box center [50, 148] width 100 height 241
drag, startPoint x: 110, startPoint y: 110, endPoint x: 112, endPoint y: 122, distance: 11.8
click at [112, 122] on div "Video tutorial PRESTADORES -> Listado de CPBTs Emitidos por Prestadores / Prove…" at bounding box center [354, 123] width 508 height 583
drag, startPoint x: 112, startPoint y: 121, endPoint x: 112, endPoint y: 86, distance: 34.7
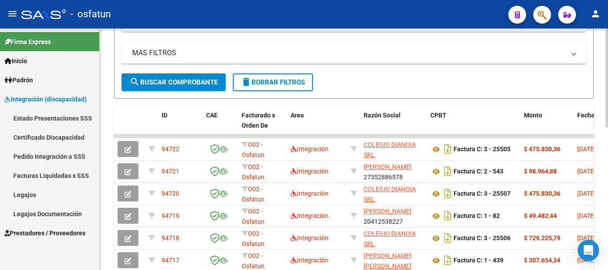
click at [112, 87] on div "Video tutorial PRESTADORES -> Listado de CPBTs Emitidos por Prestadores / Prove…" at bounding box center [354, 123] width 508 height 583
click at [39, 233] on span "Prestadores / Proveedores" at bounding box center [44, 233] width 81 height 10
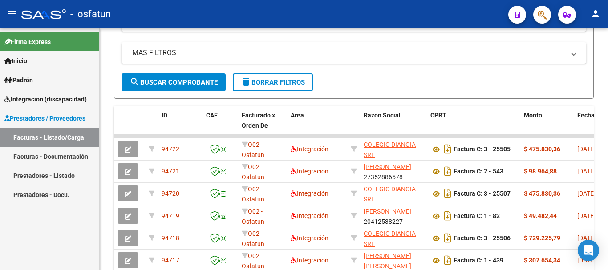
click at [51, 149] on link "Facturas - Documentación" at bounding box center [49, 156] width 99 height 19
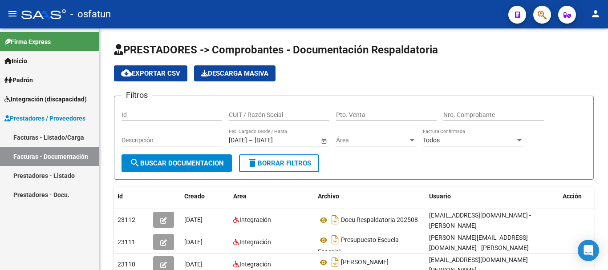
drag, startPoint x: 48, startPoint y: 135, endPoint x: 32, endPoint y: 151, distance: 22.3
click at [47, 137] on link "Facturas - Listado/Carga" at bounding box center [49, 137] width 99 height 19
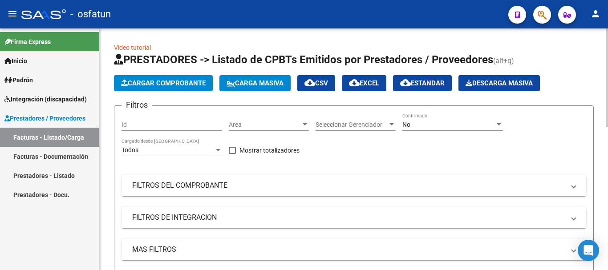
click at [148, 80] on span "Cargar Comprobante" at bounding box center [163, 83] width 85 height 8
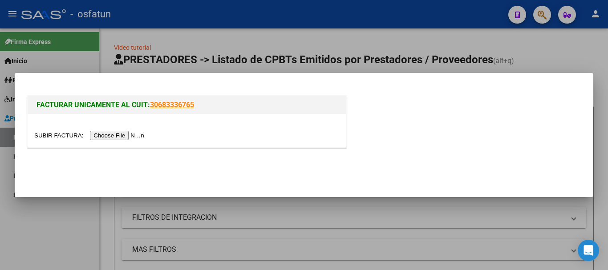
click at [128, 138] on input "file" at bounding box center [90, 135] width 113 height 9
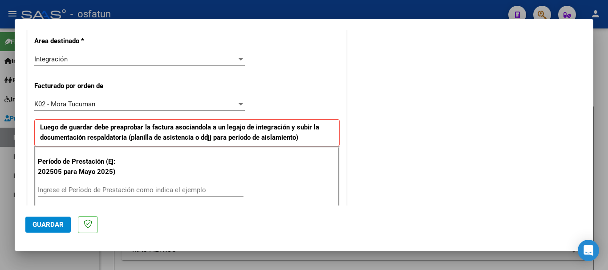
scroll to position [206, 0]
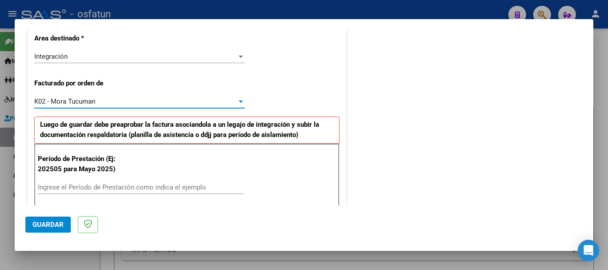
click at [147, 103] on div "K02 - Mora Tucuman" at bounding box center [135, 101] width 202 height 8
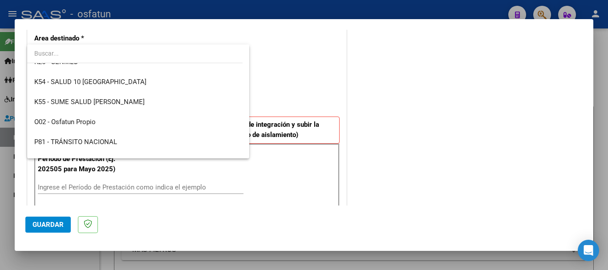
scroll to position [467, 0]
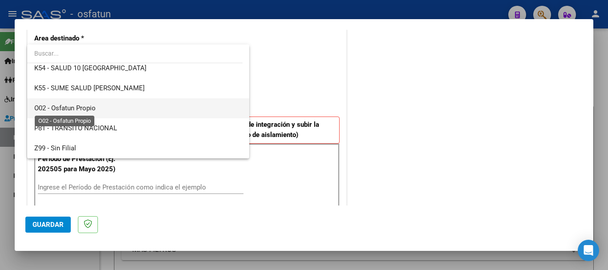
click at [72, 110] on span "O02 - Osfatun Propio" at bounding box center [64, 108] width 61 height 8
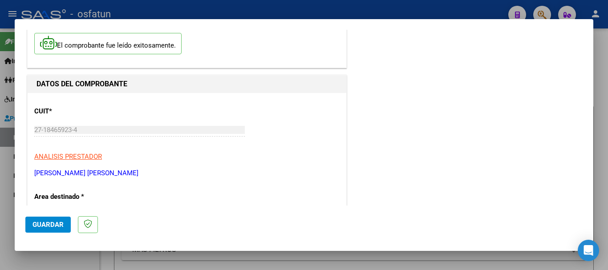
scroll to position [0, 0]
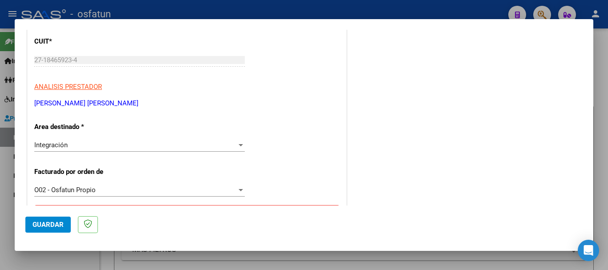
scroll to position [121, 0]
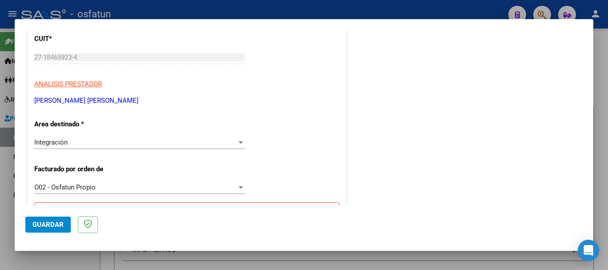
drag, startPoint x: 132, startPoint y: 103, endPoint x: 43, endPoint y: 105, distance: 89.0
click at [6, 102] on div "COMPROBANTE VER COMPROBANTE El comprobante fue leído exitosamente. DATOS DEL CO…" at bounding box center [304, 135] width 608 height 270
click at [57, 97] on p "[PERSON_NAME] [PERSON_NAME]" at bounding box center [186, 101] width 305 height 10
drag, startPoint x: 121, startPoint y: 101, endPoint x: 41, endPoint y: 99, distance: 79.6
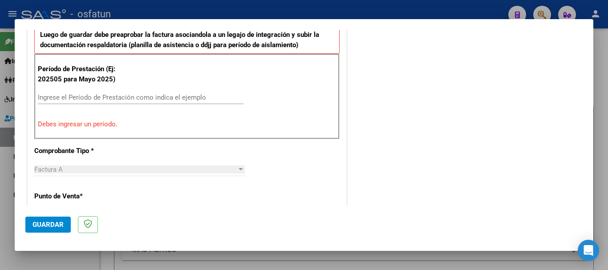
scroll to position [302, 0]
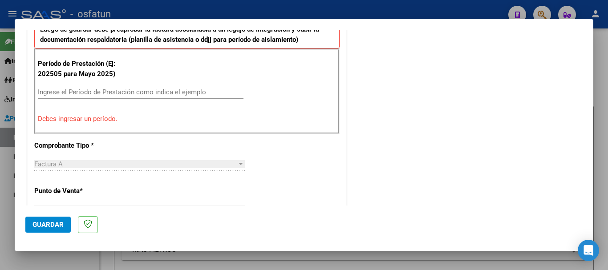
click at [147, 97] on div "Ingrese el Período de Prestación como indica el ejemplo" at bounding box center [140, 91] width 205 height 13
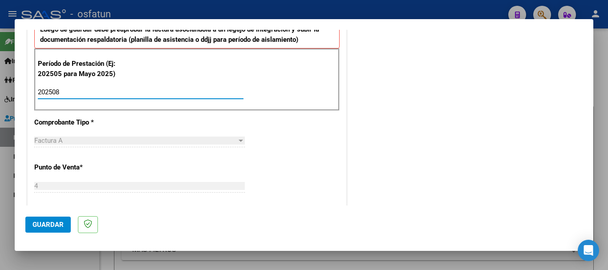
type input "202508"
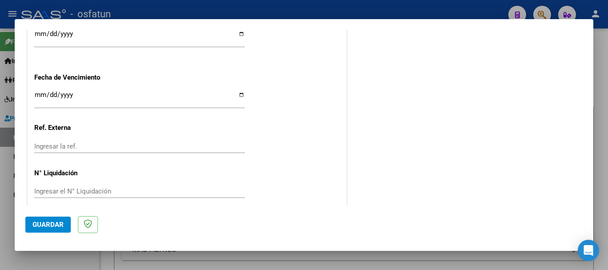
scroll to position [703, 0]
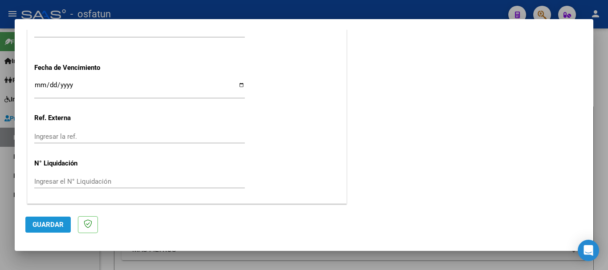
click at [51, 228] on span "Guardar" at bounding box center [47, 225] width 31 height 8
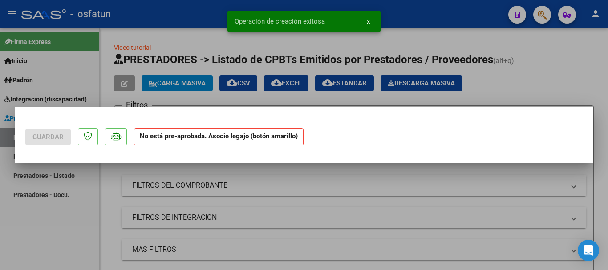
scroll to position [0, 0]
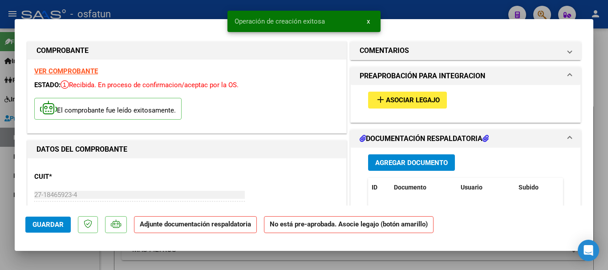
click at [459, 79] on h1 "PREAPROBACIÓN PARA INTEGRACION" at bounding box center [421, 76] width 125 height 11
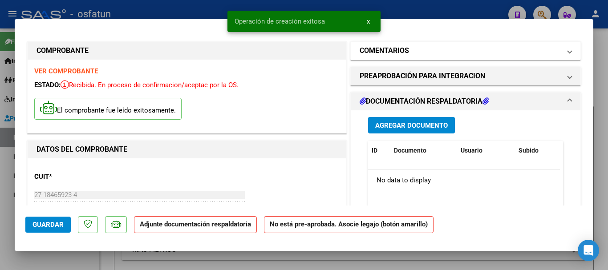
click at [435, 56] on mat-expansion-panel-header "COMENTARIOS" at bounding box center [464, 51] width 229 height 18
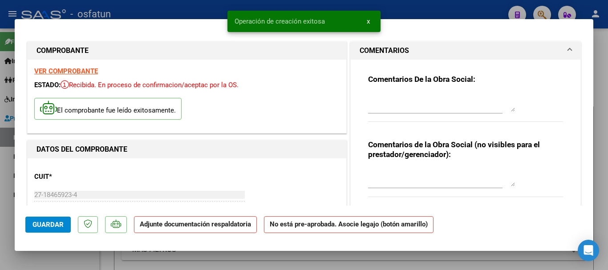
click at [386, 178] on textarea at bounding box center [441, 178] width 147 height 18
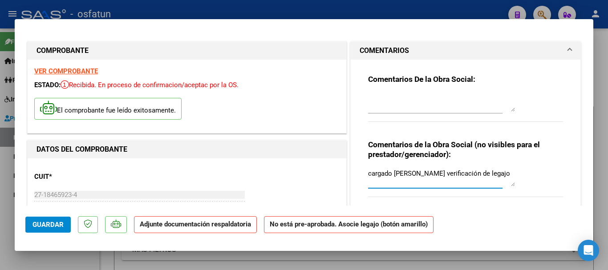
type textarea "cargado [PERSON_NAME] verificación de legajo"
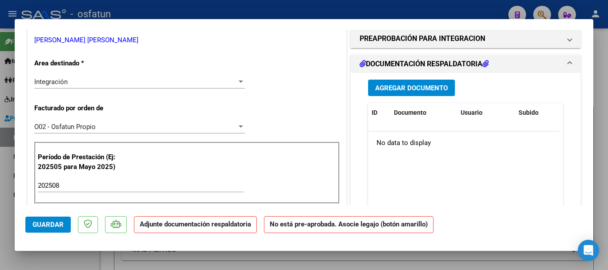
scroll to position [165, 0]
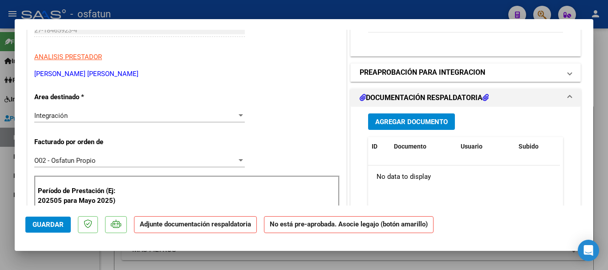
click at [410, 75] on h1 "PREAPROBACIÓN PARA INTEGRACION" at bounding box center [421, 72] width 125 height 11
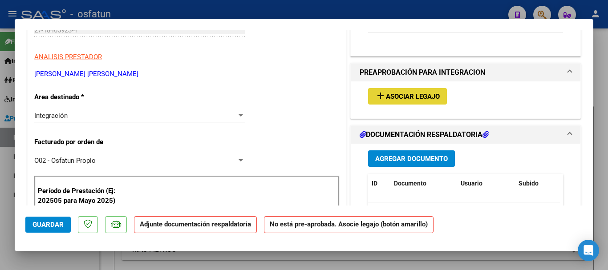
click at [386, 97] on span "Asociar Legajo" at bounding box center [413, 97] width 54 height 8
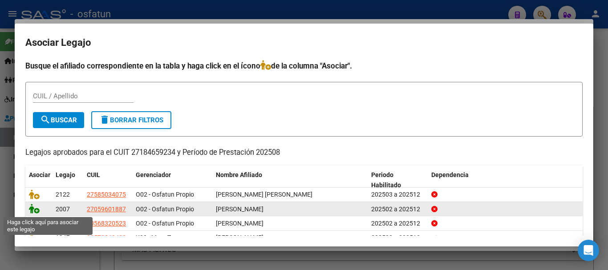
click at [36, 208] on icon at bounding box center [34, 209] width 11 height 10
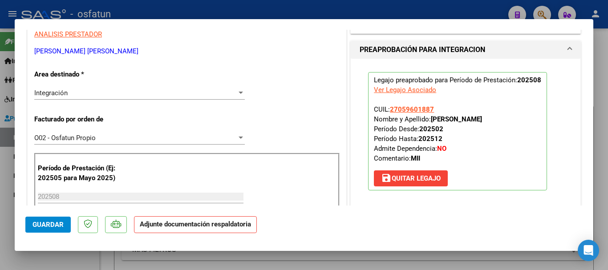
scroll to position [185, 0]
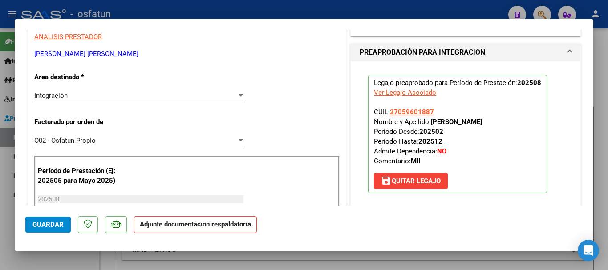
drag, startPoint x: 452, startPoint y: 122, endPoint x: 527, endPoint y: 119, distance: 75.2
click at [527, 119] on p "Legajo preaprobado para Período de Prestación: 202508 Ver Legajo Asociado CUIL:…" at bounding box center [457, 134] width 179 height 118
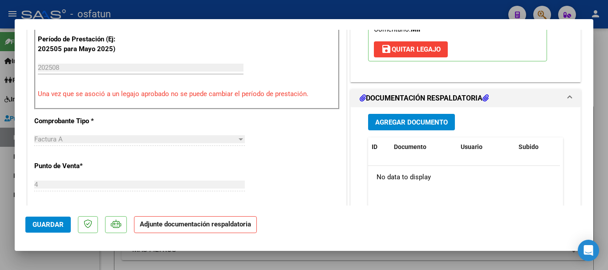
scroll to position [311, 0]
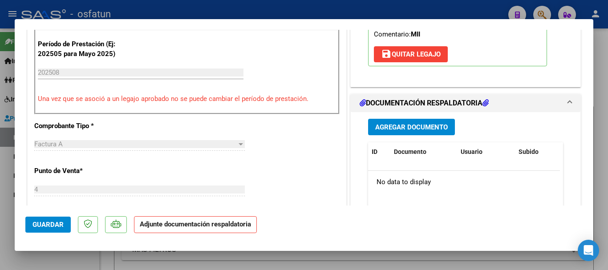
click at [403, 124] on span "Agregar Documento" at bounding box center [411, 127] width 72 height 8
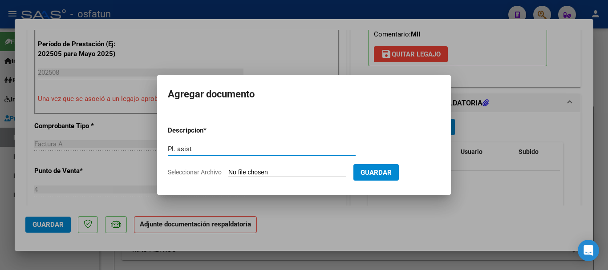
type input "Pl. asist"
click at [301, 172] on input "Seleccionar Archivo" at bounding box center [287, 173] width 118 height 8
type input "C:\fakepath\[PERSON_NAME].doc. complementaria.pdf"
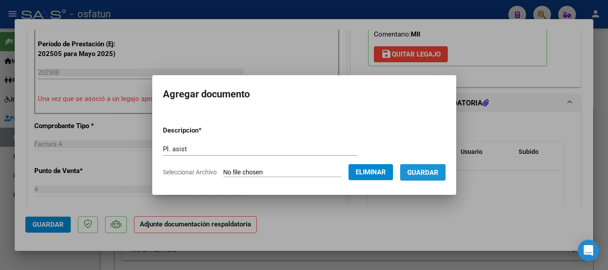
click at [432, 177] on button "Guardar" at bounding box center [422, 172] width 45 height 16
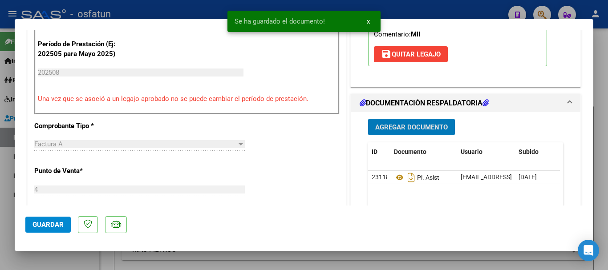
click at [423, 128] on span "Agregar Documento" at bounding box center [411, 127] width 72 height 8
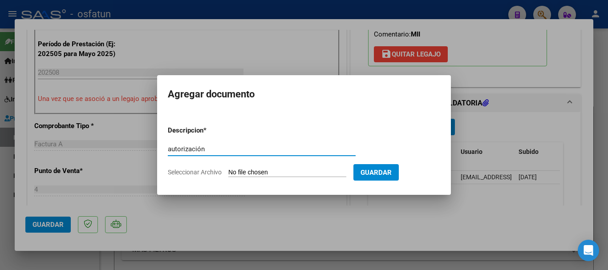
type input "autorización"
click at [265, 174] on input "Seleccionar Archivo" at bounding box center [287, 173] width 118 height 8
type input "C:\fakepath\order_3295853.pdf"
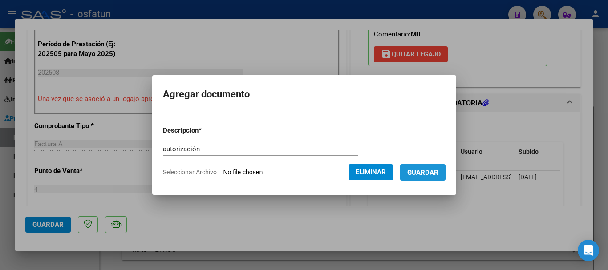
click at [436, 174] on span "Guardar" at bounding box center [422, 173] width 31 height 8
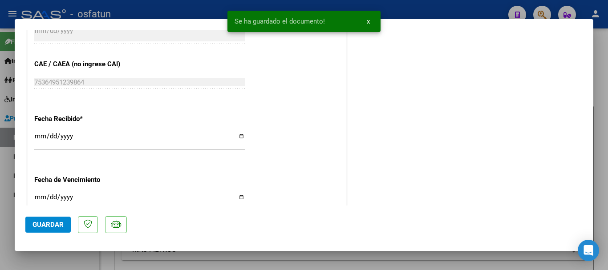
scroll to position [716, 0]
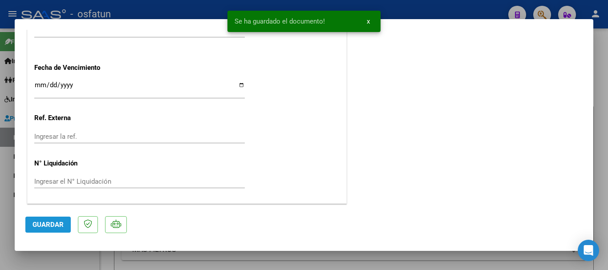
click at [40, 225] on span "Guardar" at bounding box center [47, 225] width 31 height 8
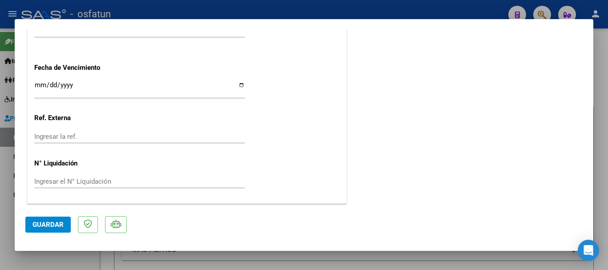
drag, startPoint x: 55, startPoint y: 216, endPoint x: 48, endPoint y: 230, distance: 15.5
click at [55, 216] on mat-dialog-actions "Guardar" at bounding box center [303, 222] width 557 height 35
click at [49, 229] on button "Guardar" at bounding box center [47, 225] width 45 height 16
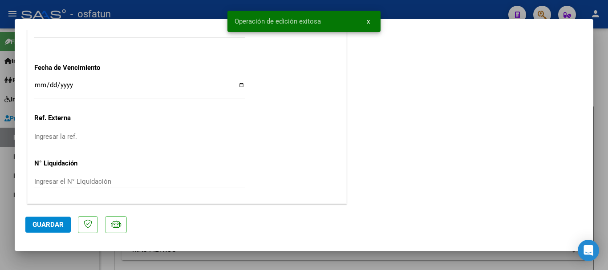
drag, startPoint x: 600, startPoint y: 204, endPoint x: 561, endPoint y: 267, distance: 74.1
click at [600, 206] on div at bounding box center [304, 135] width 608 height 270
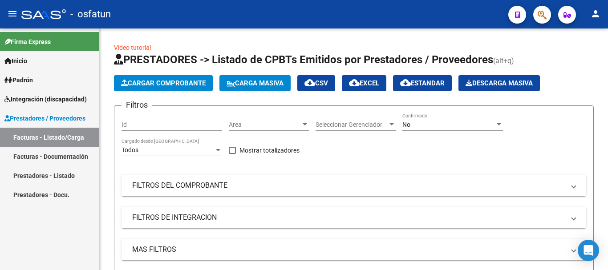
click at [40, 138] on link "Facturas - Listado/Carga" at bounding box center [49, 137] width 99 height 19
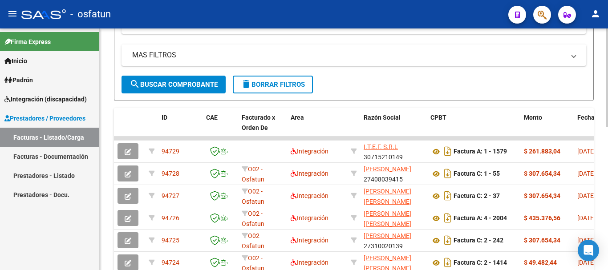
scroll to position [197, 0]
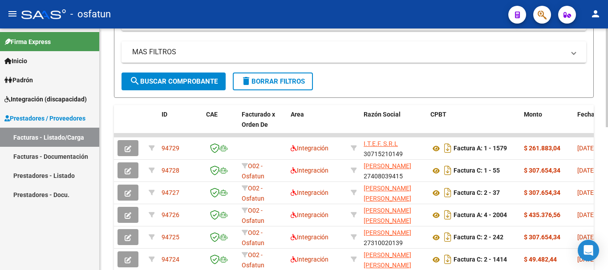
click at [600, 178] on div at bounding box center [606, 160] width 2 height 99
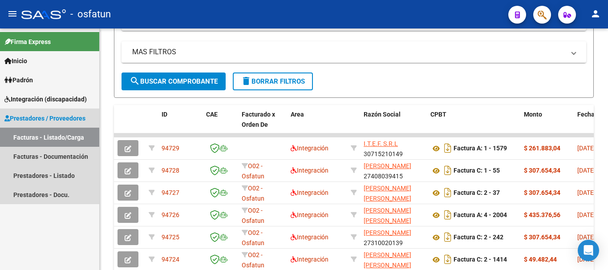
click at [51, 136] on link "Facturas - Listado/Carga" at bounding box center [49, 137] width 99 height 19
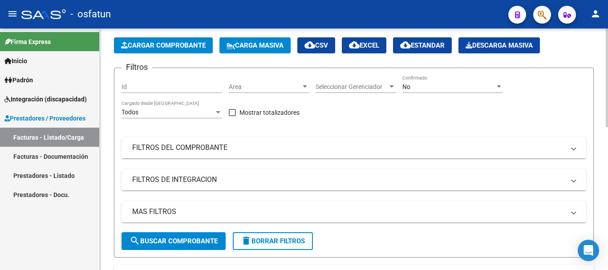
scroll to position [0, 0]
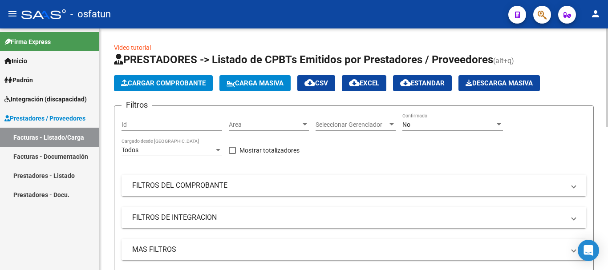
click at [600, 55] on div at bounding box center [606, 77] width 2 height 99
click at [145, 84] on span "Cargar Comprobante" at bounding box center [163, 83] width 85 height 8
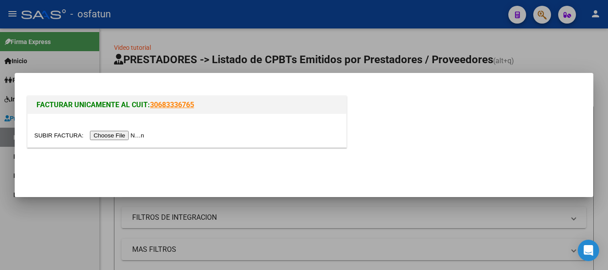
click at [130, 138] on input "file" at bounding box center [90, 135] width 113 height 9
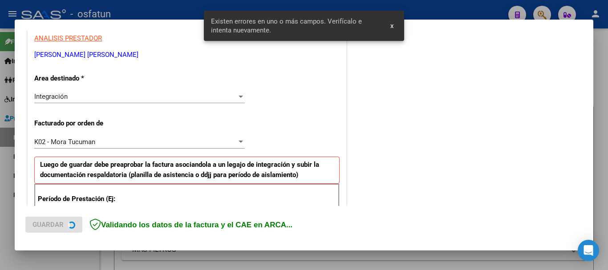
scroll to position [267, 0]
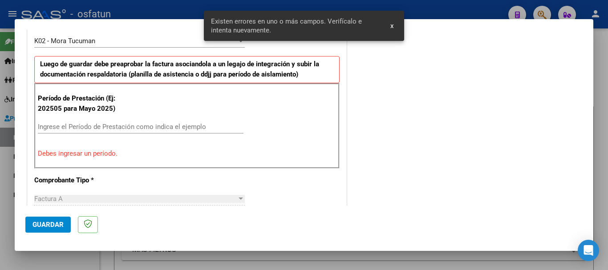
click at [74, 133] on div "Ingrese el Período de Prestación como indica el ejemplo" at bounding box center [140, 126] width 205 height 13
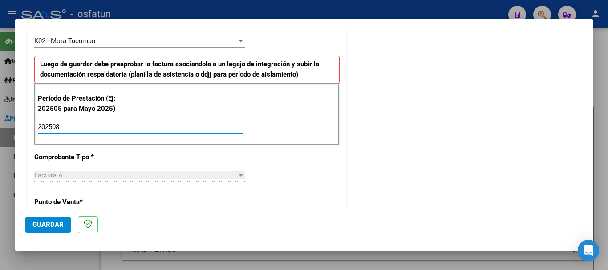
type input "202508"
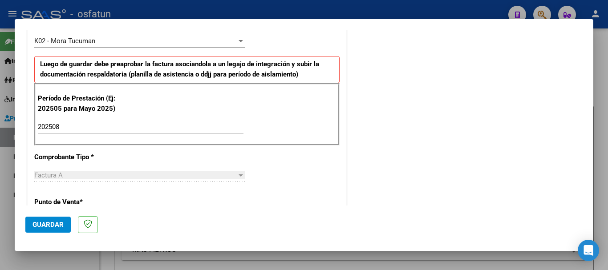
click at [584, 99] on mat-dialog-content "COMPROBANTE VER COMPROBANTE El comprobante fue leído exitosamente. DATOS DEL CO…" at bounding box center [304, 118] width 578 height 176
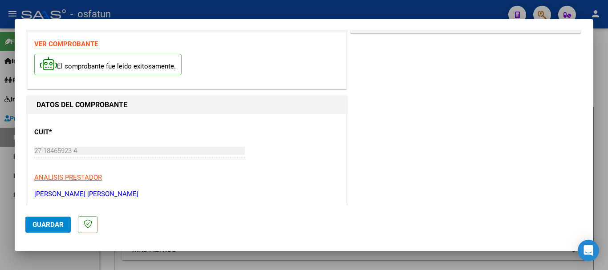
scroll to position [0, 0]
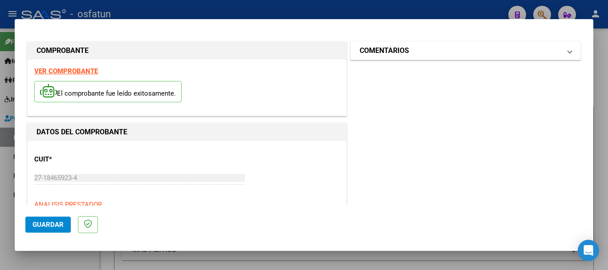
click at [439, 52] on mat-panel-title "COMENTARIOS" at bounding box center [459, 50] width 201 height 11
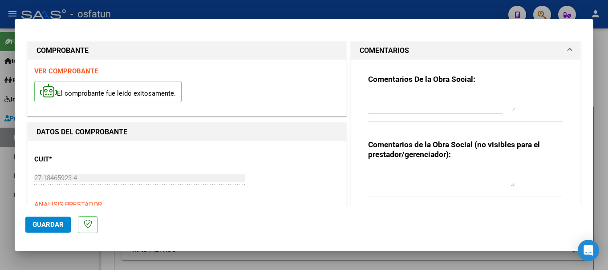
click at [392, 173] on textarea at bounding box center [441, 178] width 147 height 18
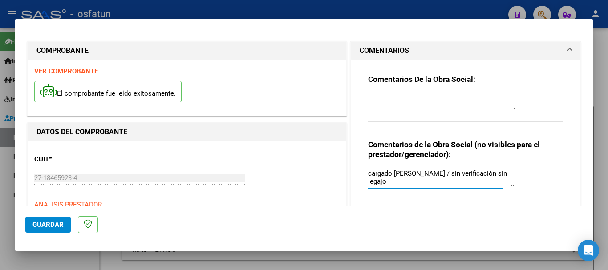
type textarea "cargado [PERSON_NAME] / sin verificación sin legajo"
click at [230, 157] on div "CUIT * 27-18465923-4 Ingresar CUIT ANALISIS PRESTADOR [PERSON_NAME] [PERSON_NAM…" at bounding box center [186, 187] width 305 height 78
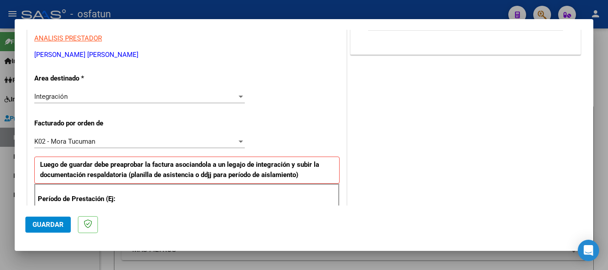
scroll to position [140, 0]
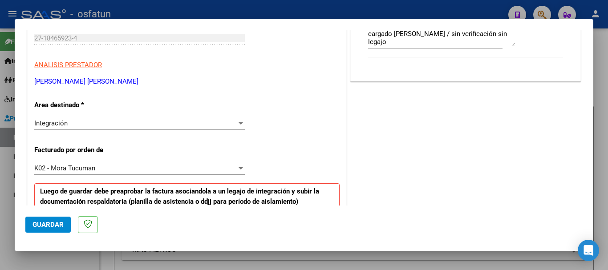
click at [151, 166] on div "K02 - Mora Tucuman" at bounding box center [135, 168] width 202 height 8
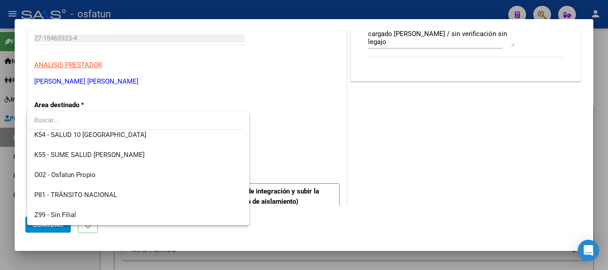
scroll to position [455, 0]
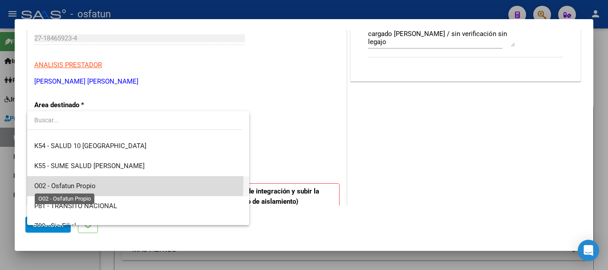
click at [58, 184] on span "O02 - Osfatun Propio" at bounding box center [64, 186] width 61 height 8
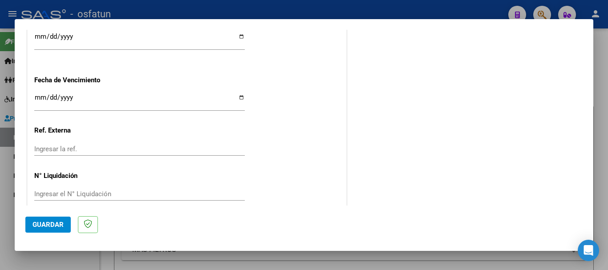
scroll to position [703, 0]
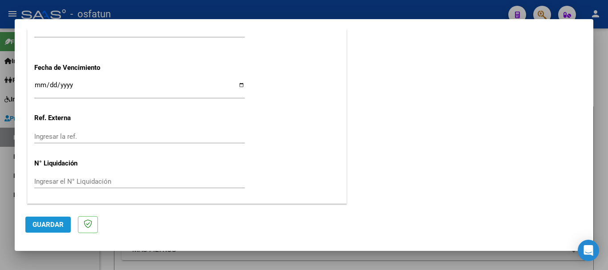
drag, startPoint x: 52, startPoint y: 226, endPoint x: 36, endPoint y: 227, distance: 16.1
click at [52, 226] on span "Guardar" at bounding box center [47, 225] width 31 height 8
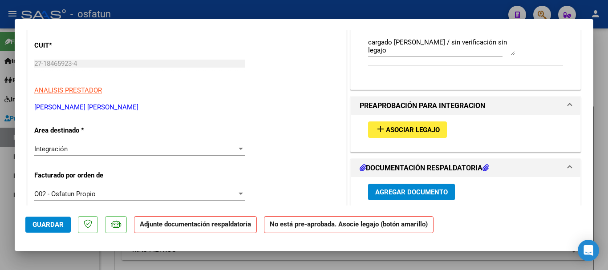
scroll to position [129, 0]
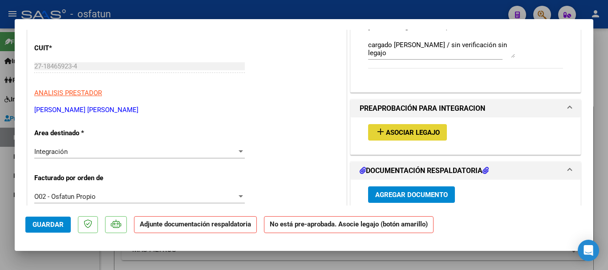
click at [414, 134] on span "Asociar Legajo" at bounding box center [413, 133] width 54 height 8
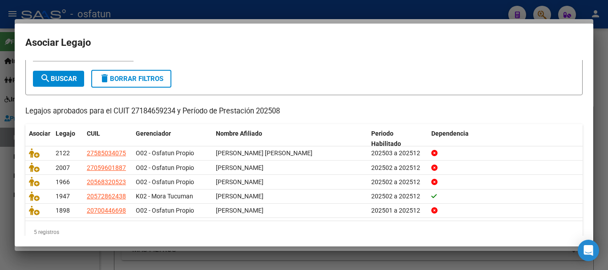
scroll to position [58, 0]
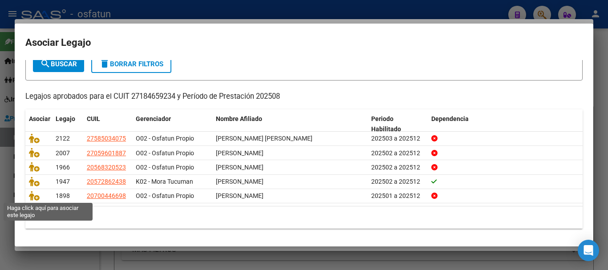
drag, startPoint x: 35, startPoint y: 195, endPoint x: 40, endPoint y: 218, distance: 23.6
click at [34, 195] on icon at bounding box center [34, 196] width 11 height 10
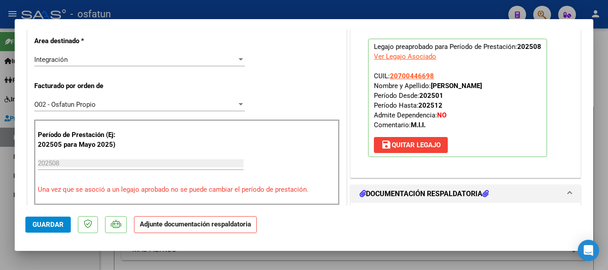
scroll to position [225, 0]
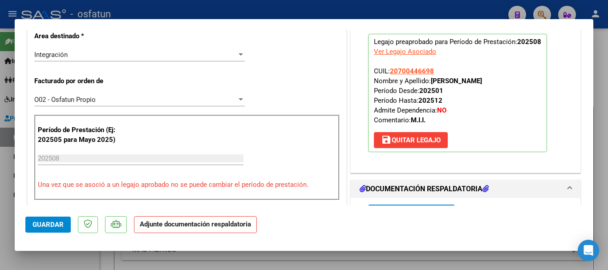
drag, startPoint x: 433, startPoint y: 83, endPoint x: 469, endPoint y: 78, distance: 36.0
click at [498, 78] on p "Legajo preaprobado para Período de Prestación: 202508 Ver Legajo Asociado CUIL:…" at bounding box center [457, 93] width 179 height 118
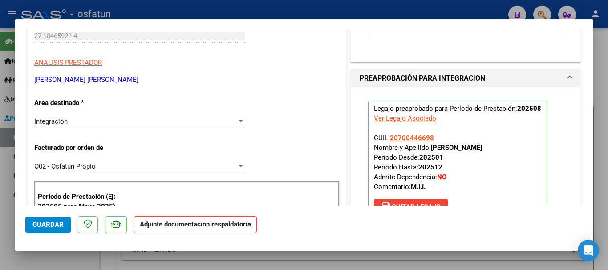
scroll to position [156, 0]
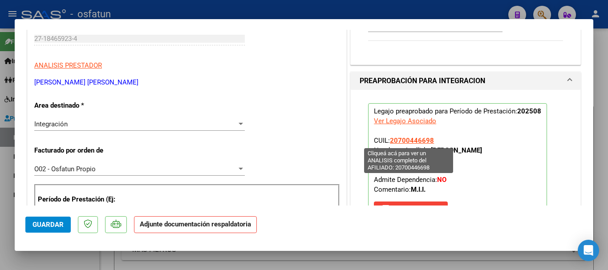
click at [410, 143] on span "20700446698" at bounding box center [412, 141] width 44 height 8
type textarea "20700446698"
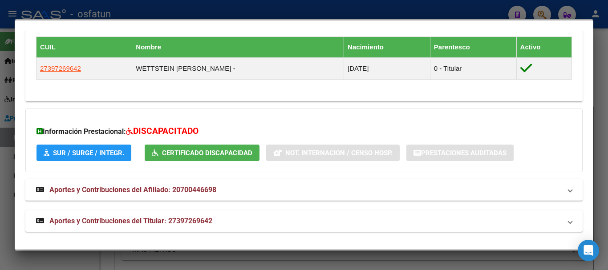
scroll to position [505, 0]
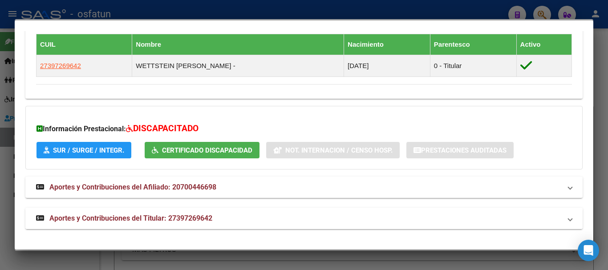
click at [171, 213] on strong "Aportes y Contribuciones del Titular: 27397269642" at bounding box center [124, 218] width 176 height 11
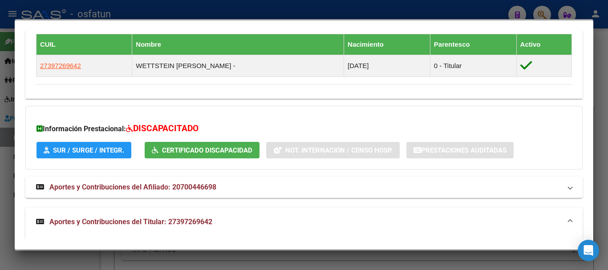
click at [168, 220] on span "Aportes y Contribuciones del Titular: 27397269642" at bounding box center [130, 221] width 163 height 8
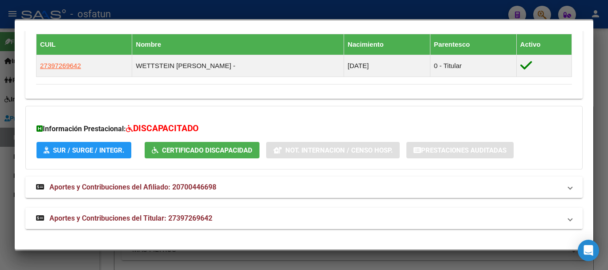
click at [147, 215] on span "Aportes y Contribuciones del Titular: 27397269642" at bounding box center [130, 218] width 163 height 8
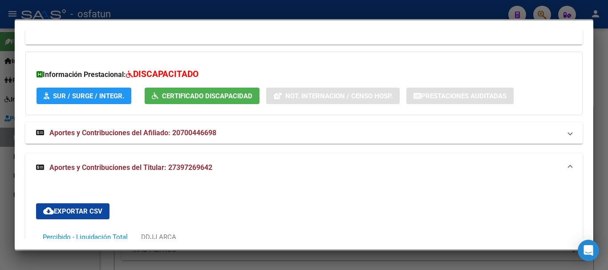
scroll to position [603, 0]
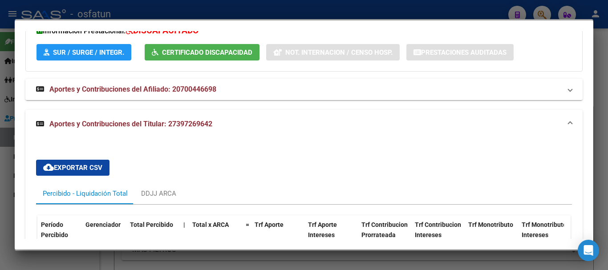
click at [217, 94] on mat-panel-title "Aportes y Contribuciones del Afiliado: 20700446698" at bounding box center [298, 89] width 525 height 11
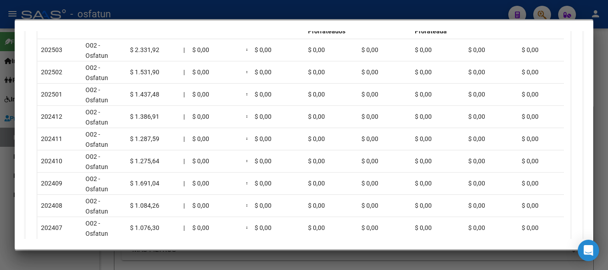
scroll to position [795, 0]
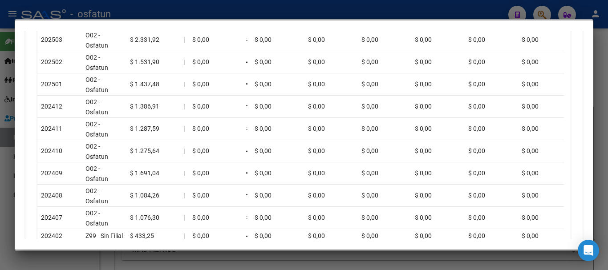
click at [594, 163] on div at bounding box center [304, 135] width 608 height 270
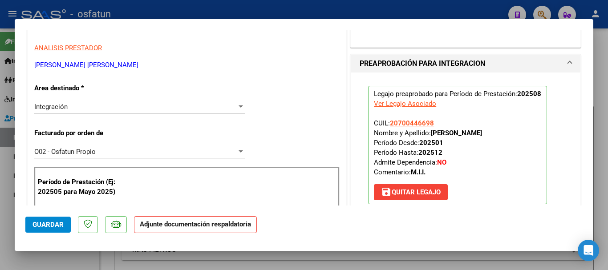
scroll to position [191, 0]
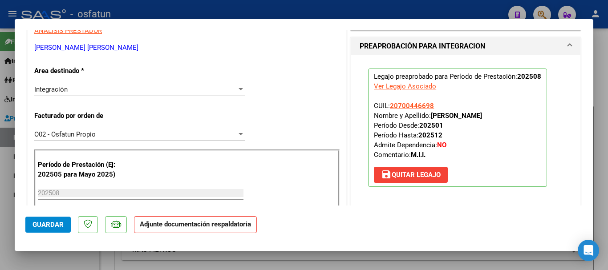
click at [391, 85] on div "Ver Legajo Asociado" at bounding box center [405, 86] width 62 height 10
type input "$ 0,00"
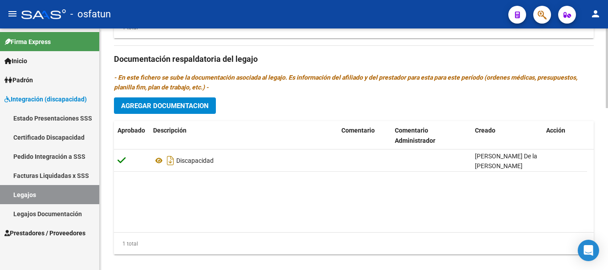
scroll to position [491, 0]
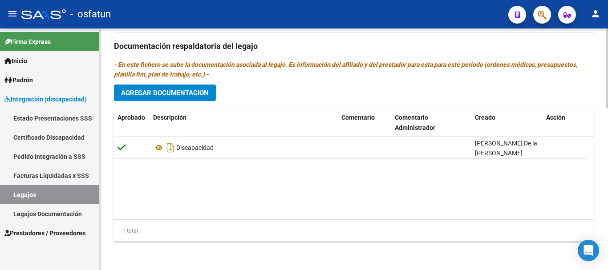
click at [592, 270] on html "menu - osfatun person Firma Express Inicio Instructivos Contacto OS Padrón Anál…" at bounding box center [304, 135] width 608 height 270
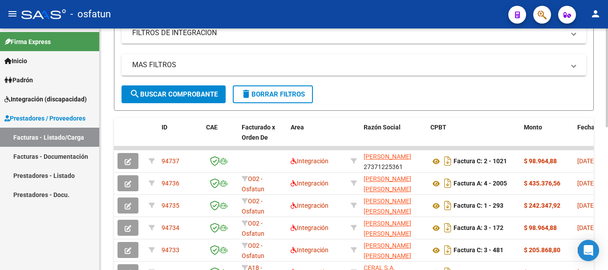
scroll to position [196, 0]
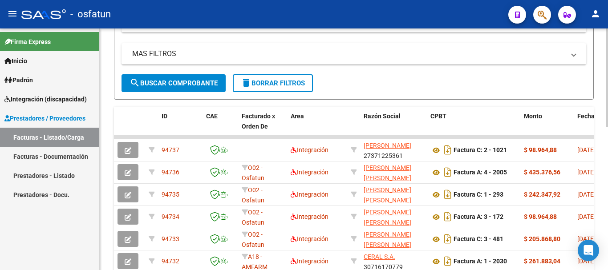
click at [600, 195] on div at bounding box center [606, 159] width 2 height 99
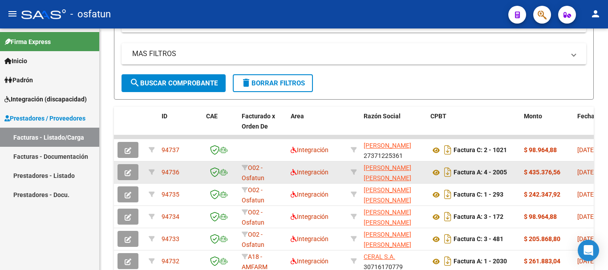
click at [126, 172] on icon "button" at bounding box center [128, 172] width 7 height 7
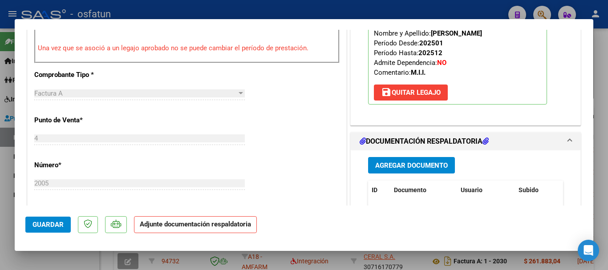
scroll to position [387, 0]
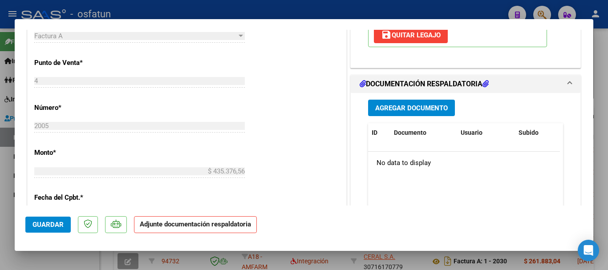
click at [419, 105] on span "Agregar Documento" at bounding box center [411, 108] width 72 height 8
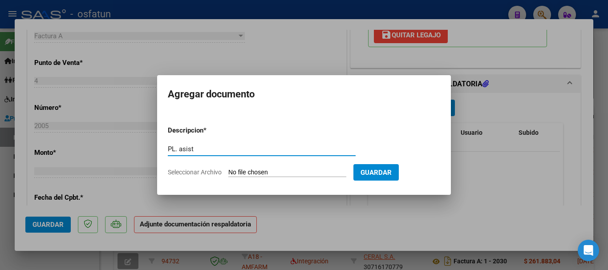
type input "PL. asist"
click at [284, 180] on form "Descripcion * PL. asist Escriba aquí una descripcion Seleccionar Archivo Guardar" at bounding box center [304, 151] width 272 height 65
click at [279, 170] on input "Seleccionar Archivo" at bounding box center [287, 173] width 118 height 8
type input "C:\fakepath\[PERSON_NAME]. doc. complementaria.pdf"
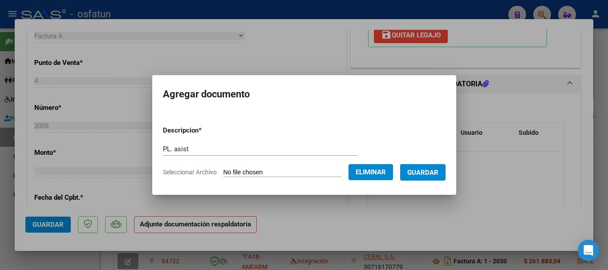
click at [438, 171] on span "Guardar" at bounding box center [422, 173] width 31 height 8
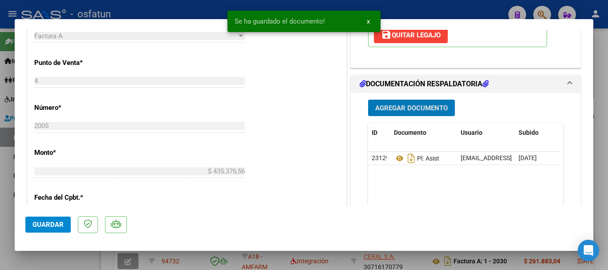
click at [403, 112] on span "Agregar Documento" at bounding box center [411, 108] width 72 height 8
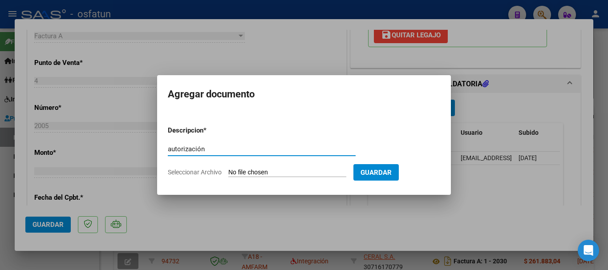
type input "autorización"
click at [314, 173] on input "Seleccionar Archivo" at bounding box center [287, 173] width 118 height 8
type input "C:\fakepath\[PERSON_NAME]- autorizacion.jpeg"
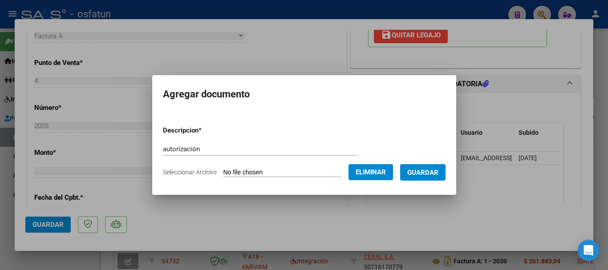
click at [438, 171] on span "Guardar" at bounding box center [422, 173] width 31 height 8
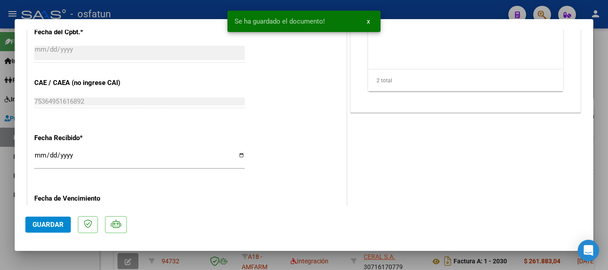
scroll to position [562, 0]
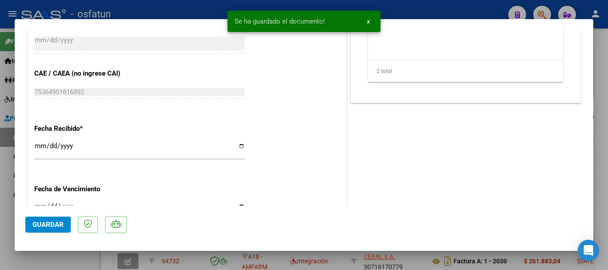
click at [48, 224] on span "Guardar" at bounding box center [47, 225] width 31 height 8
click at [600, 181] on div at bounding box center [304, 135] width 608 height 270
type input "$ 0,00"
